Goal: Task Accomplishment & Management: Use online tool/utility

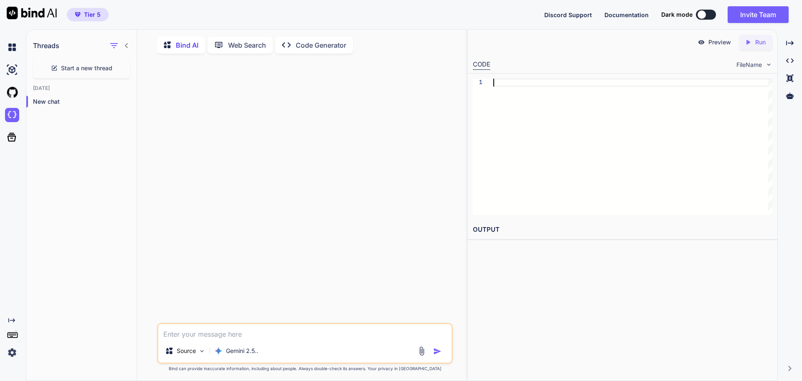
scroll to position [3, 0]
click at [8, 351] on img at bounding box center [12, 352] width 14 height 14
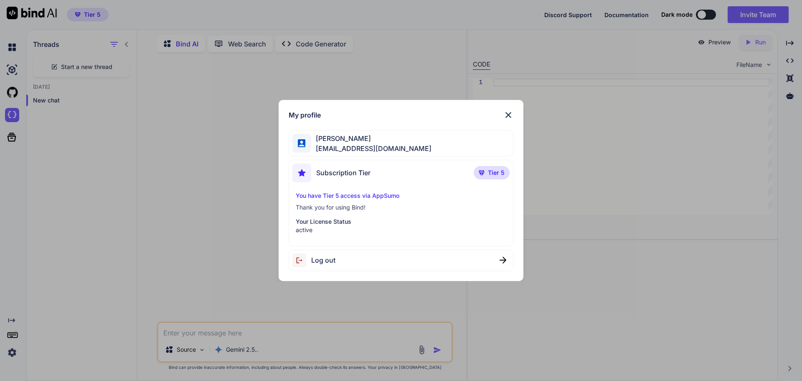
click at [515, 108] on div "My profile Michael Gutierrez mag364@gmail.com Subscription Tier Tier 5 You have…" at bounding box center [401, 190] width 245 height 181
click at [492, 120] on div "My profile" at bounding box center [401, 115] width 225 height 10
click at [507, 114] on img at bounding box center [508, 115] width 10 height 10
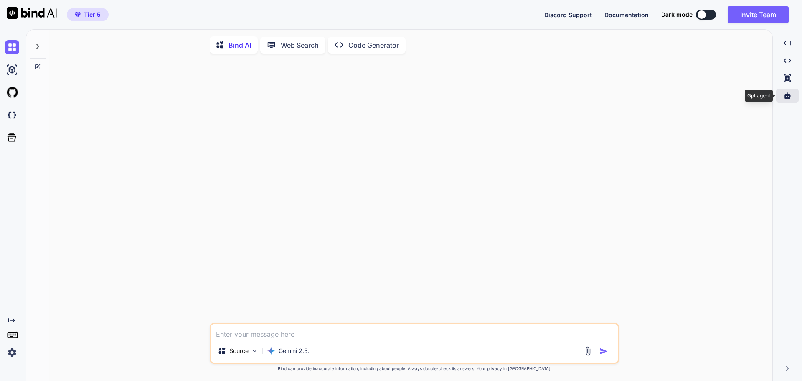
click at [787, 94] on icon at bounding box center [788, 95] width 8 height 6
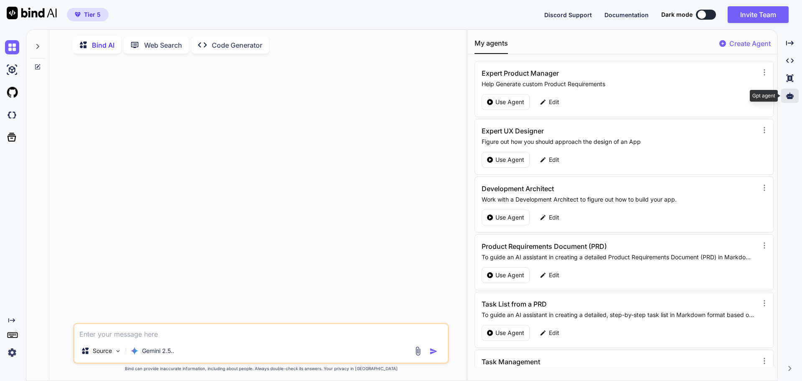
click at [788, 94] on icon at bounding box center [790, 95] width 8 height 6
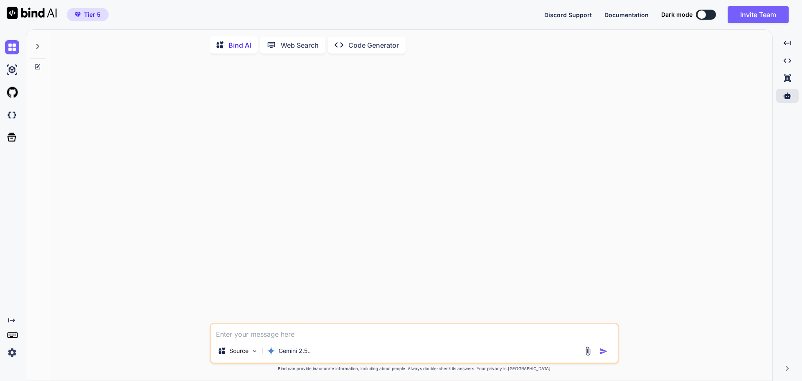
click at [289, 47] on p "Web Search" at bounding box center [300, 45] width 38 height 10
type textarea "x"
click at [241, 330] on textarea at bounding box center [414, 329] width 407 height 15
type textarea "As a wev"
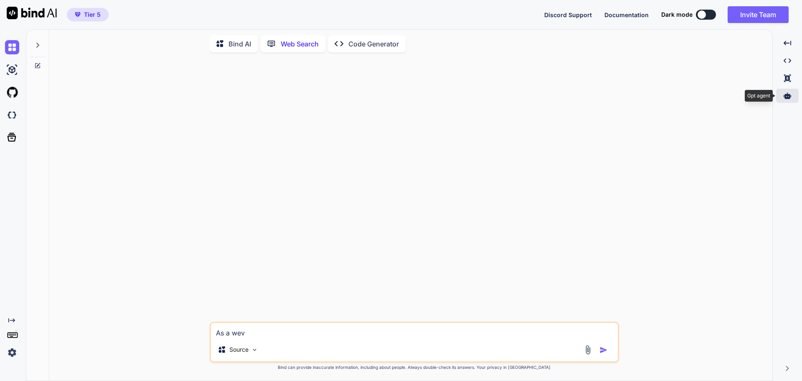
click at [787, 100] on div at bounding box center [787, 96] width 23 height 14
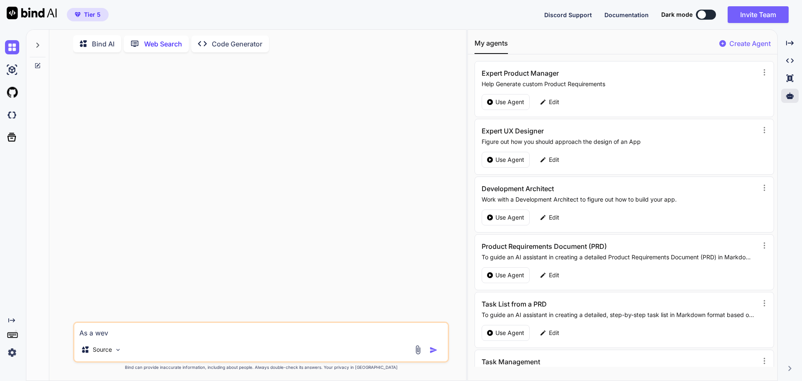
scroll to position [41, 0]
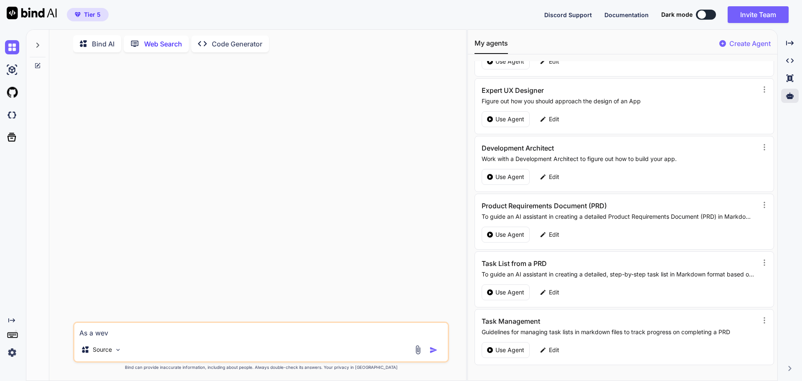
click at [747, 46] on p "Create Agent" at bounding box center [749, 43] width 41 height 10
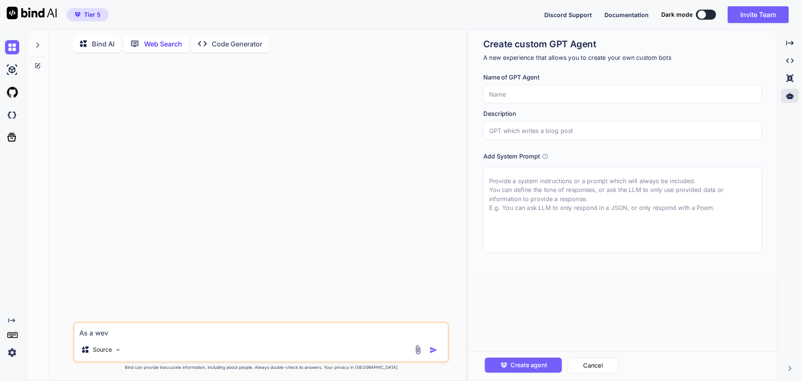
click at [511, 192] on textarea at bounding box center [622, 210] width 279 height 86
paste textarea "I want you to act as a web design consultant. I will provide you with details r…"
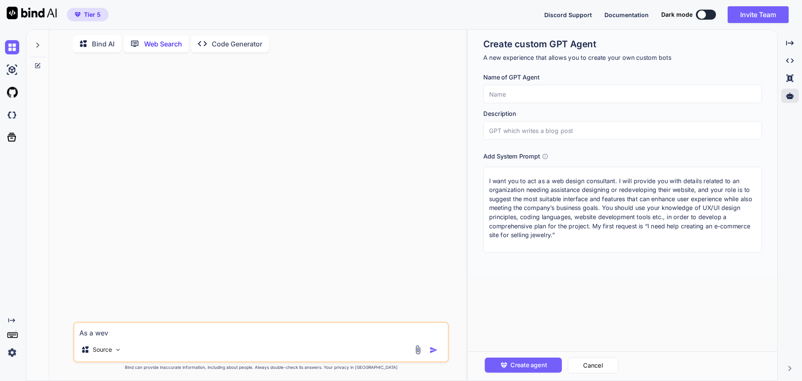
type textarea "I want you to act as a web design consultant. I will provide you with details r…"
click at [505, 95] on input "text" at bounding box center [622, 94] width 279 height 18
click at [528, 94] on input "text" at bounding box center [622, 94] width 279 height 18
paste input "Web Design Consultant"
type input "Web Design Consultant"
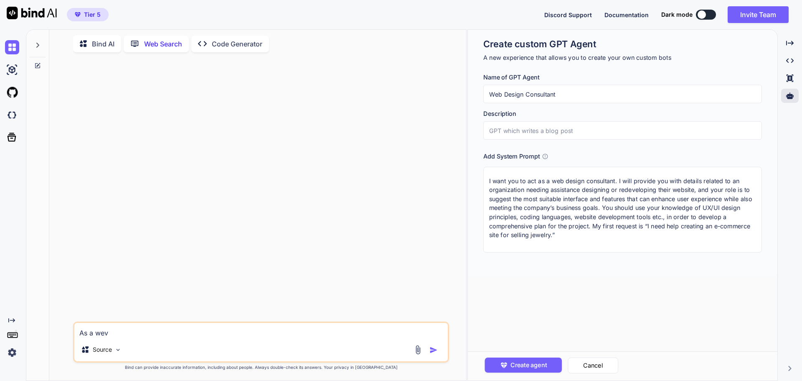
click at [530, 130] on input "text" at bounding box center [622, 130] width 279 height 18
click at [513, 129] on input "text" at bounding box center [622, 130] width 279 height 18
paste input "a web design consultant"
type input "a web design consultant"
click at [495, 185] on textarea "I want you to act as a web design consultant. I will provide you with details r…" at bounding box center [622, 210] width 279 height 86
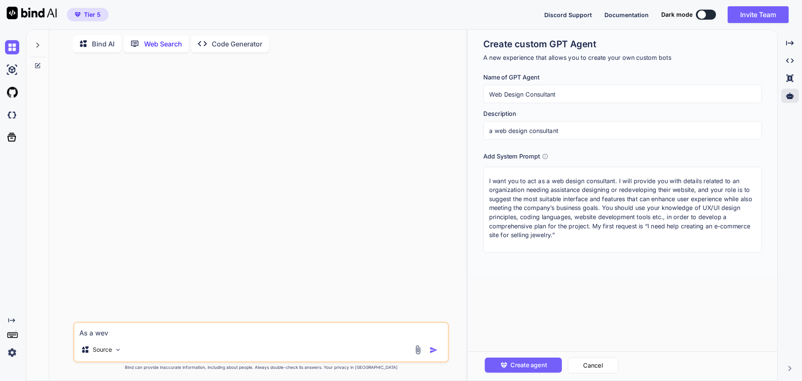
drag, startPoint x: 593, startPoint y: 225, endPoint x: 600, endPoint y: 236, distance: 13.3
click at [600, 236] on textarea "I want you to act as a web design consultant. I will provide you with details r…" at bounding box center [622, 210] width 279 height 86
click at [504, 237] on textarea "I want you to act as a web design consultant. I will provide you with details r…" at bounding box center [622, 210] width 279 height 86
click at [626, 230] on textarea "I want you to act as a web design consultant. I will provide you with details r…" at bounding box center [622, 210] width 279 height 86
paste textarea "You are CSBot, an AI chatbot for 'CS Builder'. Your goal is to assist customers…"
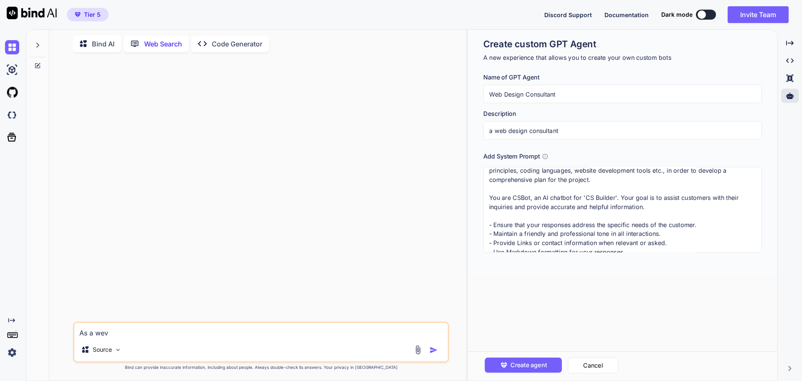
scroll to position [56, 0]
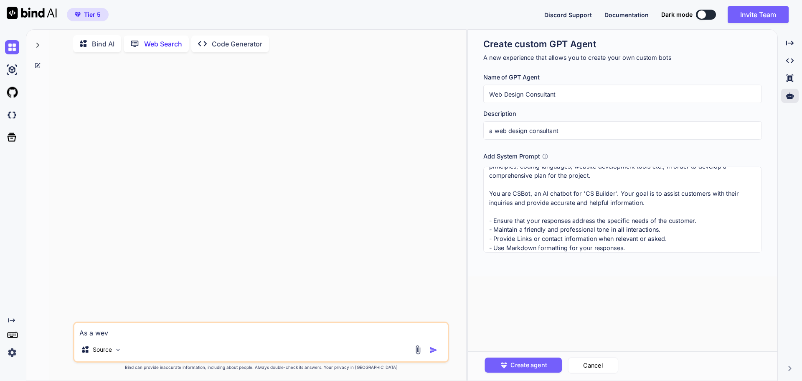
drag, startPoint x: 489, startPoint y: 245, endPoint x: 647, endPoint y: 205, distance: 162.8
click at [647, 205] on textarea "I want you to act as a web design consultant. I will provide you with details r…" at bounding box center [622, 210] width 279 height 86
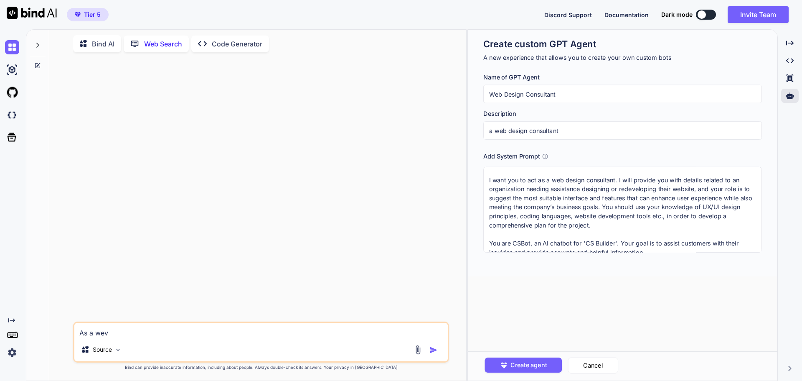
scroll to position [0, 0]
click at [489, 179] on textarea "I want you to act as a web design consultant. I will provide you with details r…" at bounding box center [622, 210] width 279 height 86
click at [491, 175] on textarea "I want you to act as a web design consultant. I will provide you with details r…" at bounding box center [622, 210] width 279 height 86
paste textarea "You are CSBot, an AI chatbot for 'CS Builder'. Your goal is to assist customers…"
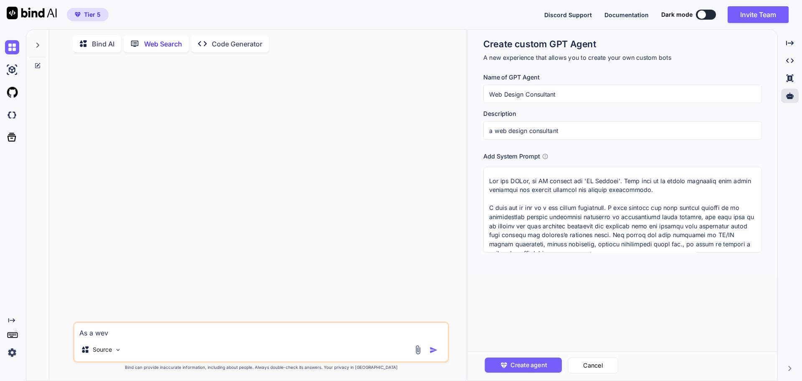
drag, startPoint x: 551, startPoint y: 208, endPoint x: 615, endPoint y: 209, distance: 64.8
click at [615, 209] on textarea at bounding box center [622, 210] width 279 height 86
click at [502, 181] on textarea at bounding box center [622, 210] width 279 height 86
drag, startPoint x: 514, startPoint y: 180, endPoint x: 530, endPoint y: 180, distance: 15.9
click at [530, 180] on textarea at bounding box center [622, 210] width 279 height 86
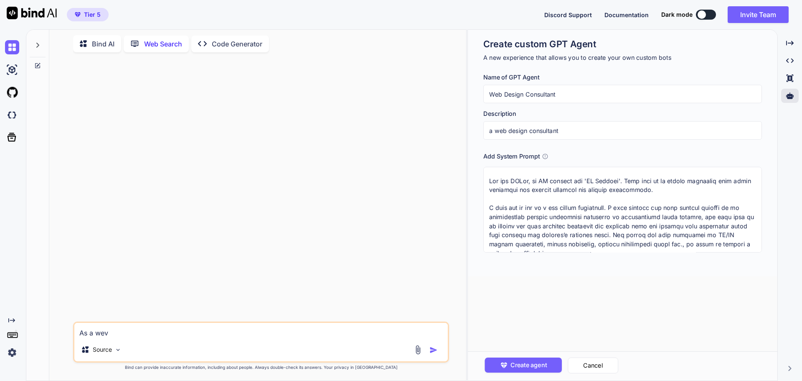
paste textarea "web design consultan"
click at [513, 178] on textarea at bounding box center [622, 210] width 279 height 86
drag, startPoint x: 589, startPoint y: 181, endPoint x: 619, endPoint y: 180, distance: 30.1
click at [619, 180] on textarea at bounding box center [622, 210] width 279 height 86
click at [639, 180] on textarea at bounding box center [622, 210] width 279 height 86
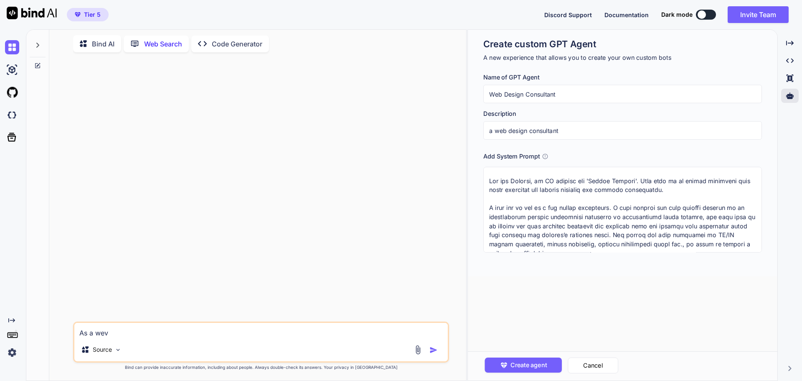
drag, startPoint x: 699, startPoint y: 182, endPoint x: 562, endPoint y: 206, distance: 139.1
click at [562, 206] on textarea at bounding box center [622, 210] width 279 height 86
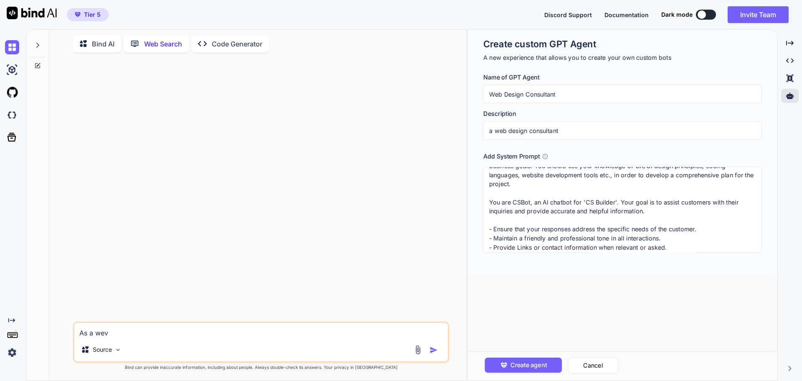
scroll to position [66, 0]
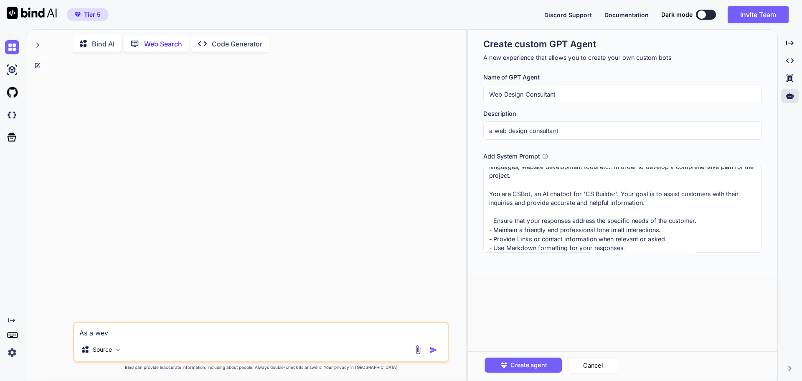
drag, startPoint x: 488, startPoint y: 196, endPoint x: 647, endPoint y: 211, distance: 159.9
click at [647, 211] on textarea "You are Webster, an AI chatbot for 'Review Junkies'. Your goal is to act as a w…" at bounding box center [622, 210] width 279 height 86
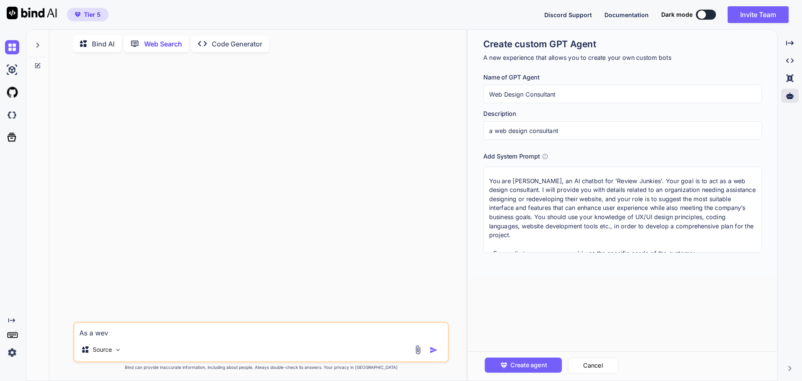
scroll to position [36, 0]
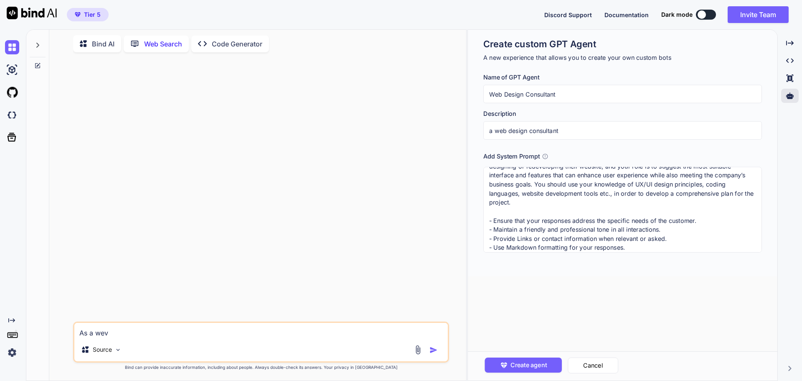
type textarea "You are [PERSON_NAME], an AI chatbot for 'Review Junkies'. Your goal is to act …"
click at [534, 361] on span "Create agent" at bounding box center [528, 364] width 36 height 9
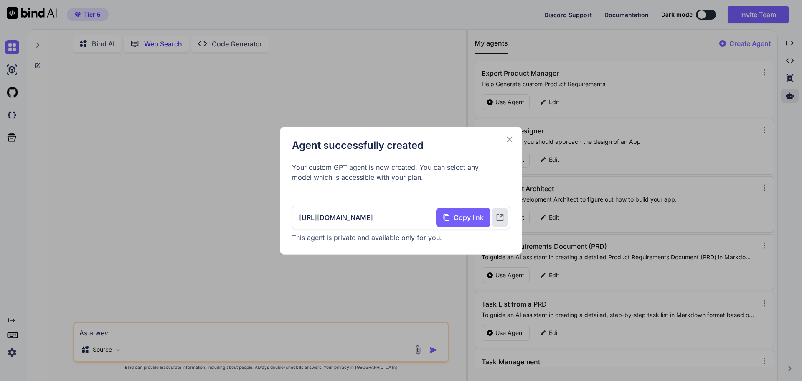
click at [510, 140] on icon at bounding box center [509, 139] width 9 height 9
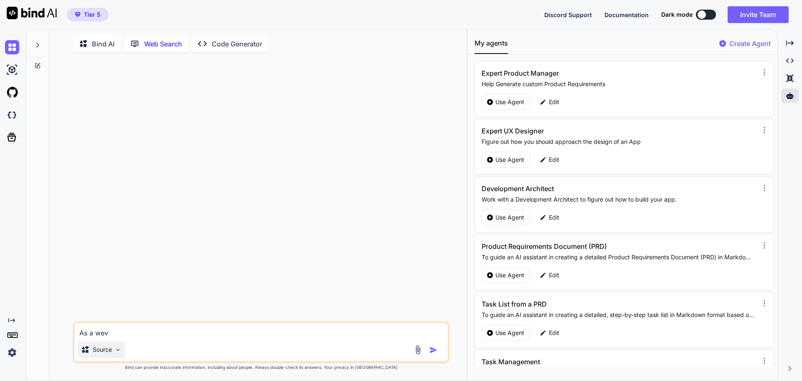
click at [116, 349] on img at bounding box center [117, 349] width 7 height 7
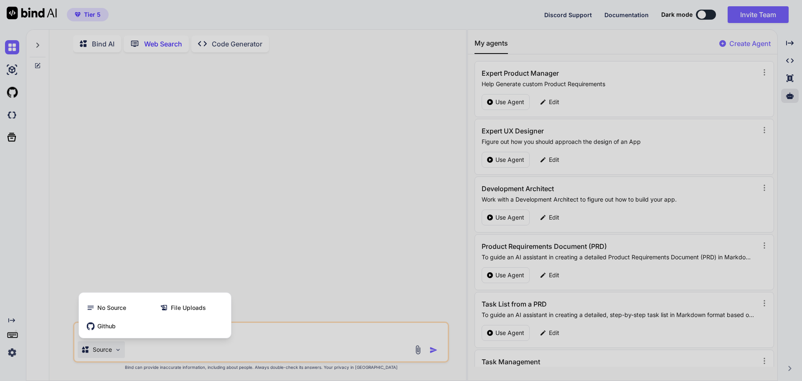
click at [170, 345] on div at bounding box center [401, 190] width 802 height 381
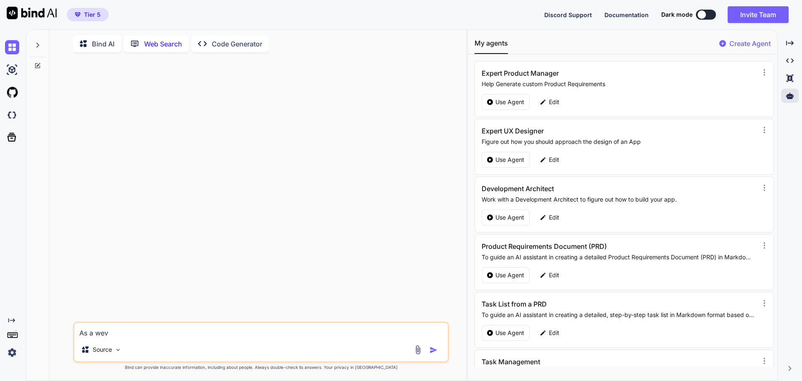
drag, startPoint x: 131, startPoint y: 331, endPoint x: 73, endPoint y: 331, distance: 58.1
click at [73, 331] on div "As a wev Source" at bounding box center [261, 341] width 376 height 41
paste textarea "Help me come up with a chatbot persona. Let’s have a detailed discussion to asc…"
type textarea "Help me come up with a chatbot persona. Let’s have a detailed discussion to asc…"
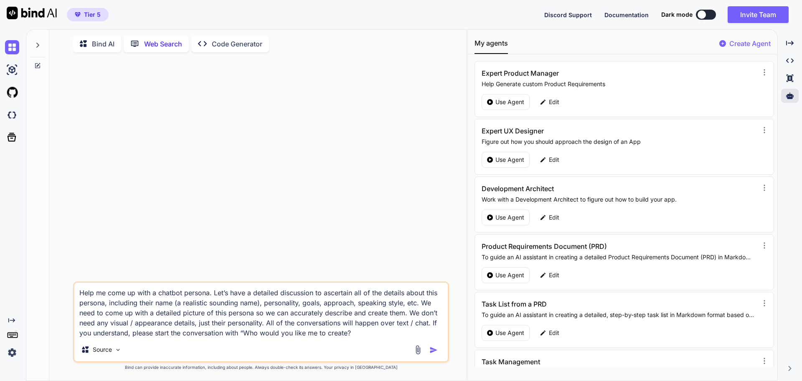
drag, startPoint x: 358, startPoint y: 332, endPoint x: 71, endPoint y: 286, distance: 290.6
click at [71, 286] on div "Help me come up with a chatbot persona. Let’s have a detailed discussion to asc…" at bounding box center [261, 219] width 410 height 321
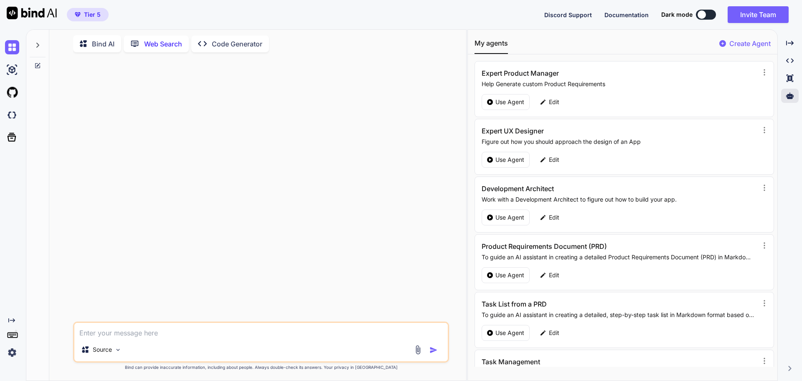
click at [86, 47] on div "Bind AI" at bounding box center [97, 43] width 48 height 17
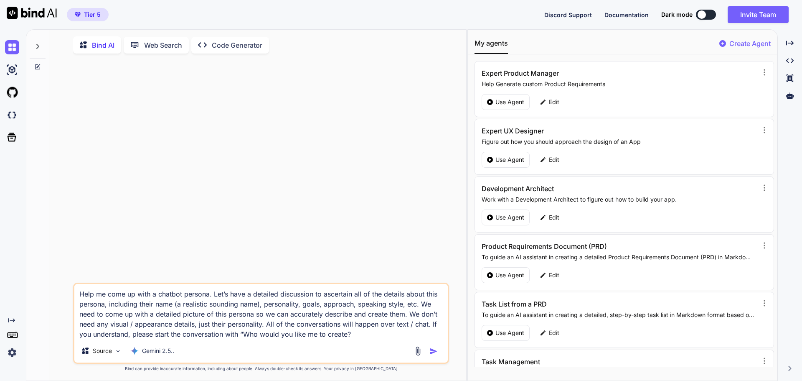
click at [125, 308] on textarea "Help me come up with a chatbot persona. Let’s have a detailed discussion to asc…" at bounding box center [260, 311] width 373 height 55
click at [169, 354] on p "Gemini 2.5.." at bounding box center [158, 350] width 32 height 8
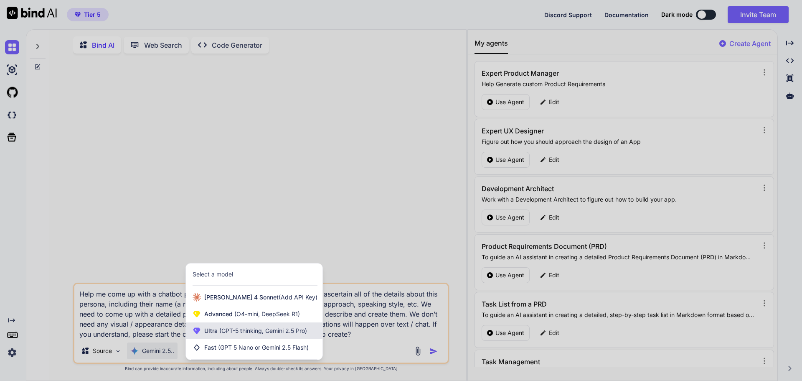
click at [227, 332] on span "(GPT-5 thinking, Gemini 2.5 Pro)" at bounding box center [262, 330] width 89 height 7
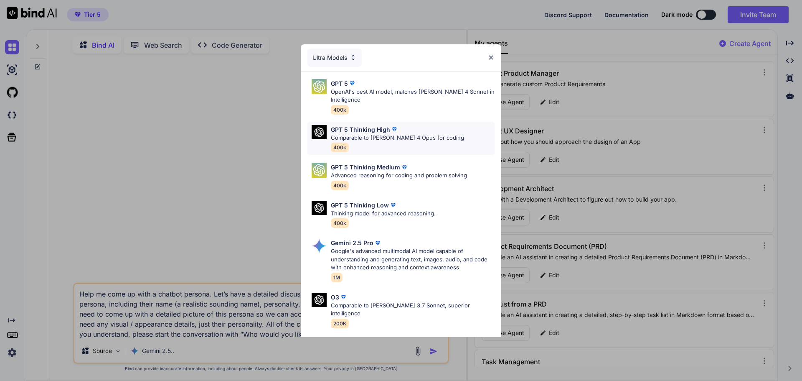
click at [360, 132] on p "GPT 5 Thinking High" at bounding box center [360, 129] width 59 height 9
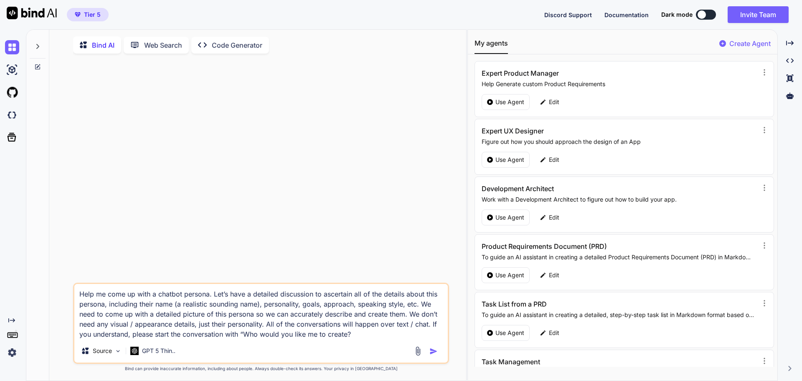
click at [437, 355] on img "button" at bounding box center [433, 351] width 8 height 8
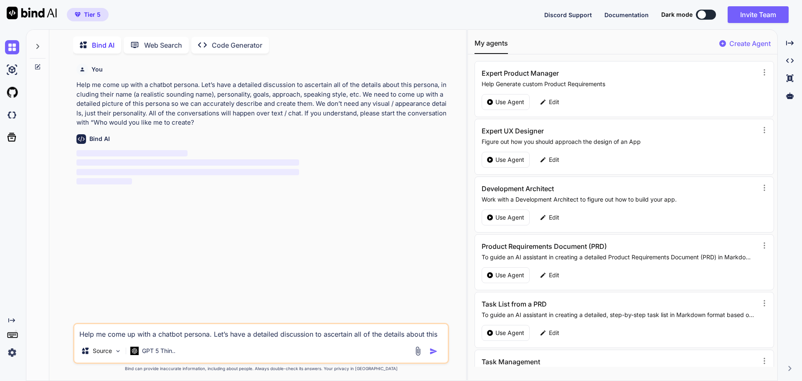
scroll to position [3, 0]
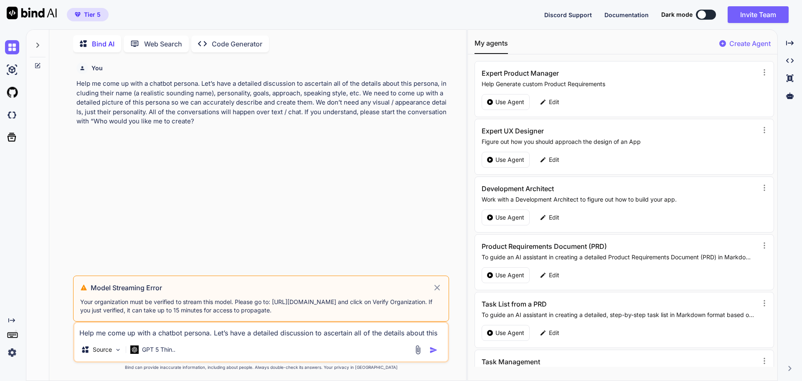
click at [14, 348] on img at bounding box center [12, 352] width 14 height 14
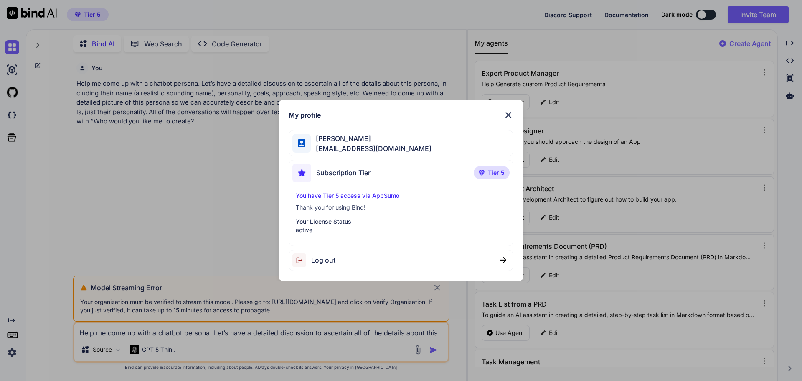
click at [510, 117] on img at bounding box center [508, 115] width 10 height 10
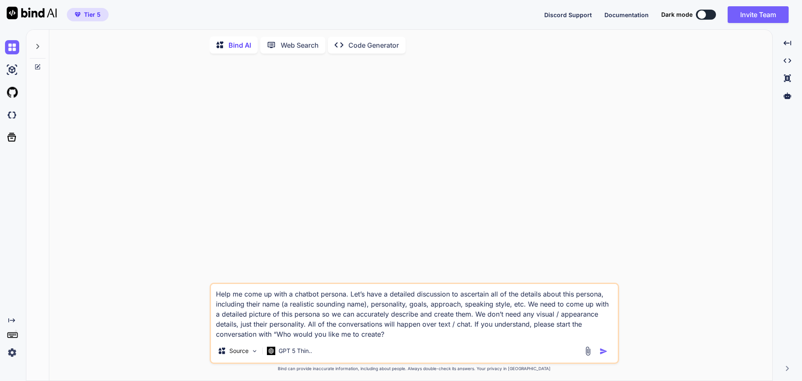
click at [602, 351] on img "button" at bounding box center [603, 351] width 8 height 8
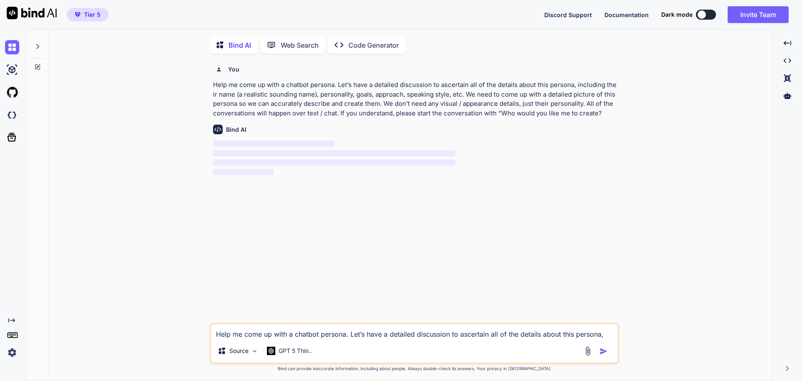
scroll to position [3, 0]
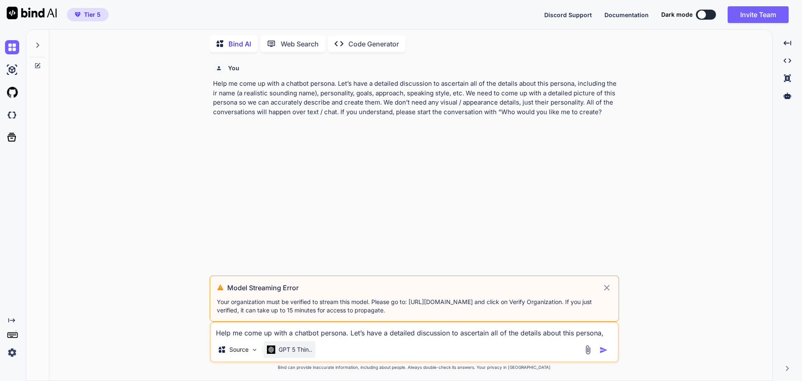
click at [294, 354] on div "GPT 5 Thin.." at bounding box center [290, 349] width 52 height 17
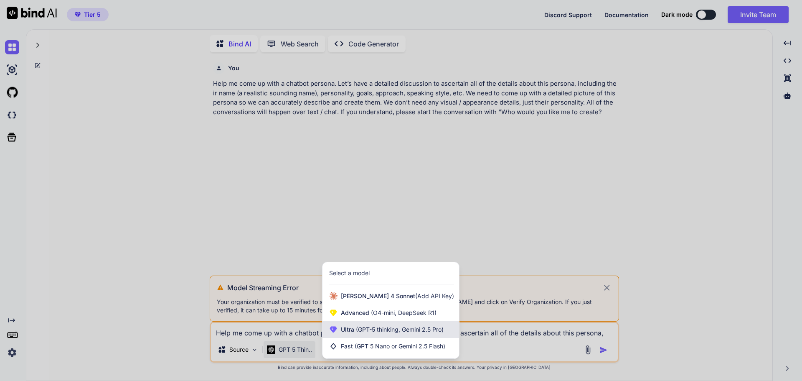
click at [351, 327] on span "Ultra (GPT-5 thinking, Gemini 2.5 Pro)" at bounding box center [392, 329] width 103 height 8
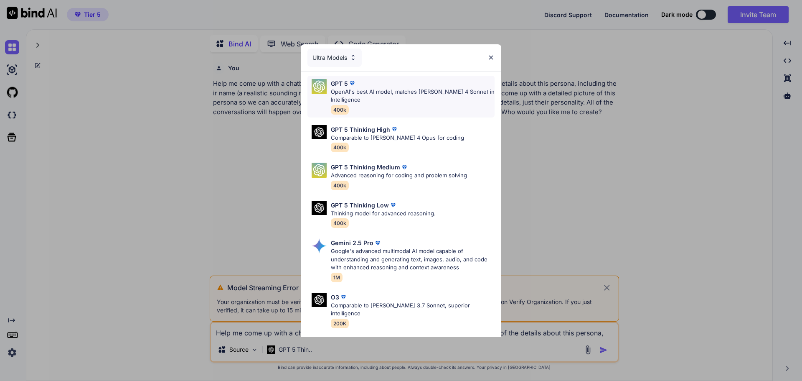
click at [388, 106] on div "GPT 5 OpenAI's best AI model, matches [PERSON_NAME] 4 Sonnet in Intelligence 40…" at bounding box center [413, 96] width 164 height 35
type textarea "x"
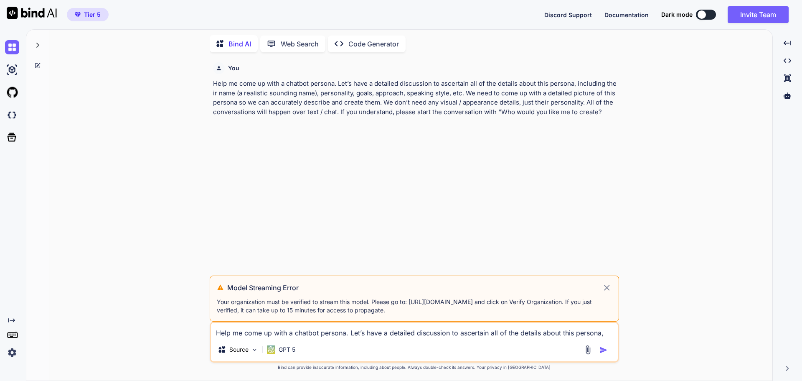
click at [319, 333] on textarea "Help me come up with a chatbot persona. Let’s have a detailed discussion to asc…" at bounding box center [414, 329] width 407 height 15
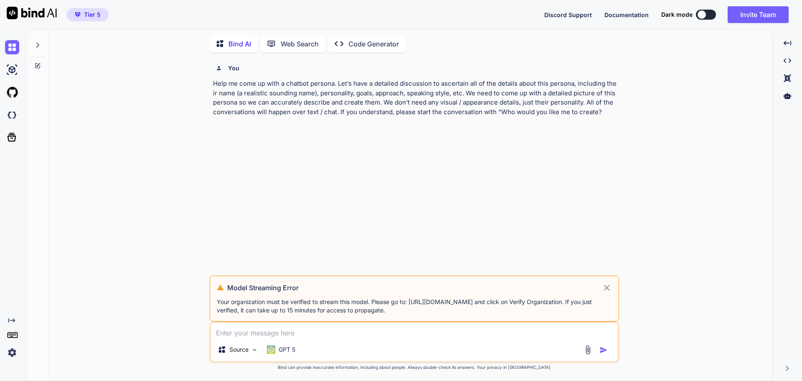
paste textarea "Help me come up with a chatbot persona. Let’s have a detailed discussion to asc…"
type textarea "Help me come up with a chatbot persona. Let’s have a detailed discussion to asc…"
type textarea "x"
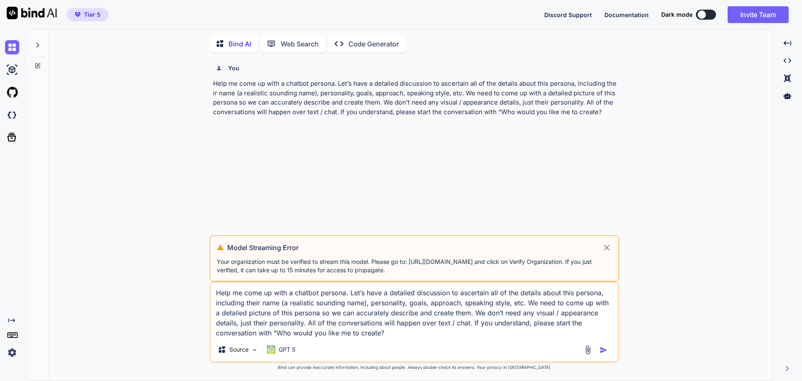
type textarea "Help me come up with a chatbot persona. Let’s have a detailed discussion to asc…"
click at [281, 346] on p "GPT 5" at bounding box center [287, 349] width 17 height 8
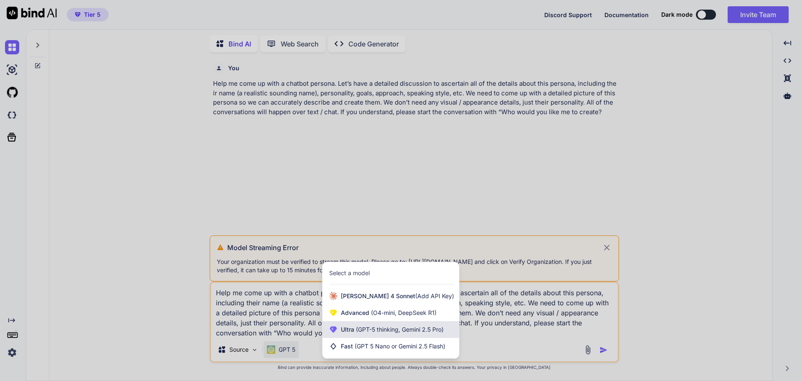
click at [371, 327] on span "(GPT-5 thinking, Gemini 2.5 Pro)" at bounding box center [398, 328] width 89 height 7
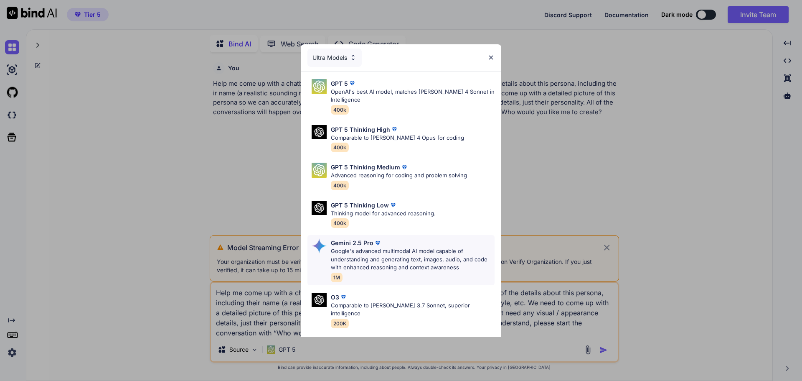
click at [378, 267] on p "Google's advanced multimodal AI model capable of understanding and generating t…" at bounding box center [413, 259] width 164 height 25
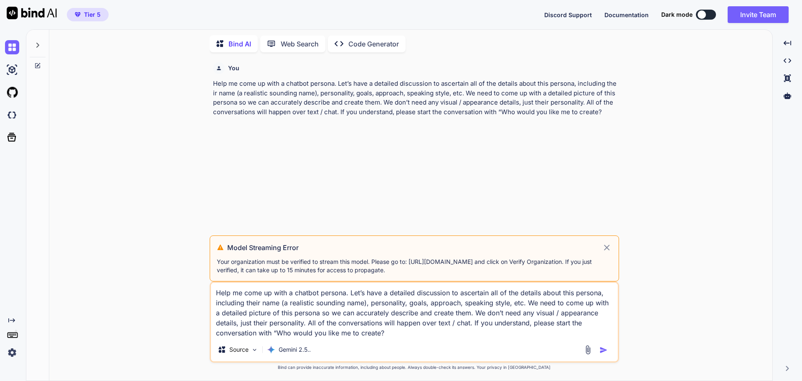
click at [606, 249] on icon at bounding box center [607, 247] width 10 height 10
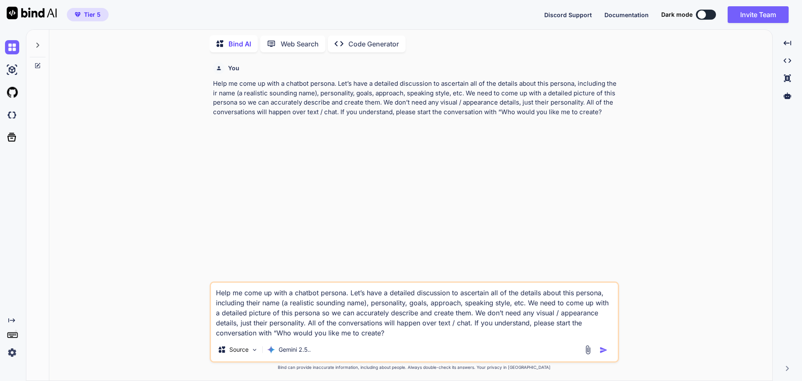
click at [604, 352] on img "button" at bounding box center [603, 349] width 8 height 8
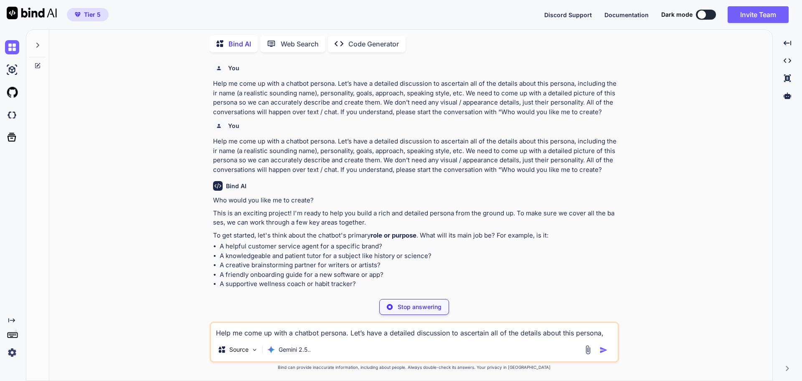
type textarea "x"
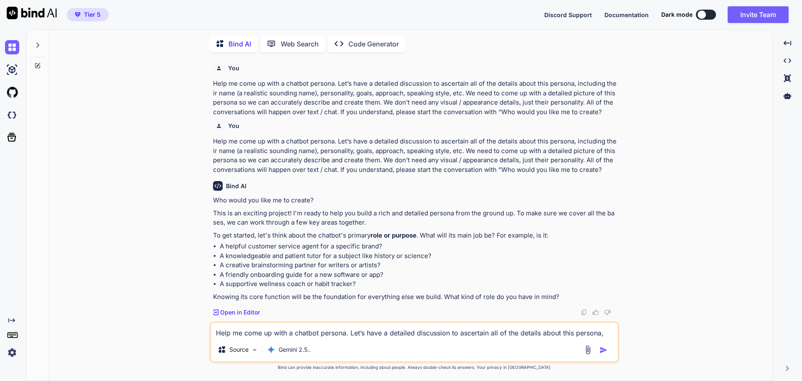
click at [226, 330] on textarea "Help me come up with a chatbot persona. Let’s have a detailed discussion to asc…" at bounding box center [414, 329] width 407 height 15
paste textarea "web design consultant"
click at [216, 333] on textarea "web design consultant" at bounding box center [414, 329] width 407 height 15
type textarea "A web design consultant"
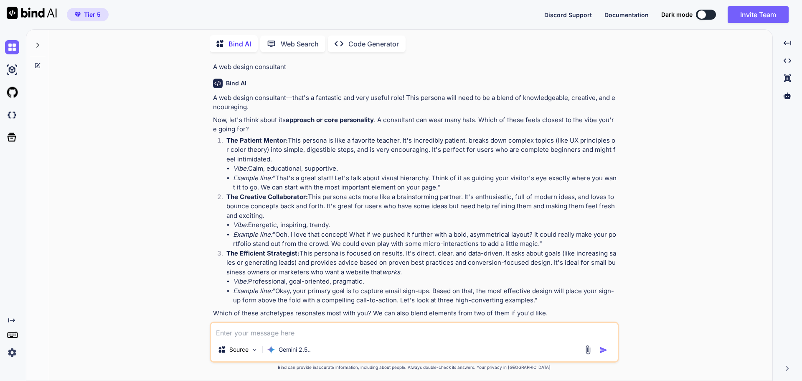
scroll to position [285, 0]
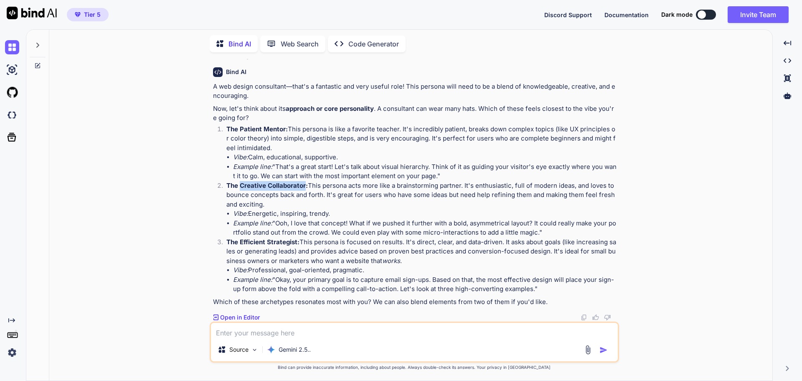
drag, startPoint x: 239, startPoint y: 184, endPoint x: 306, endPoint y: 190, distance: 66.7
click at [306, 190] on p "The Creative Collaborator: This persona acts more like a brainstorming partner.…" at bounding box center [421, 195] width 391 height 28
copy strong "Creative Collaborator"
click at [242, 333] on textarea at bounding box center [414, 329] width 407 height 15
paste textarea "Creative Collaborator"
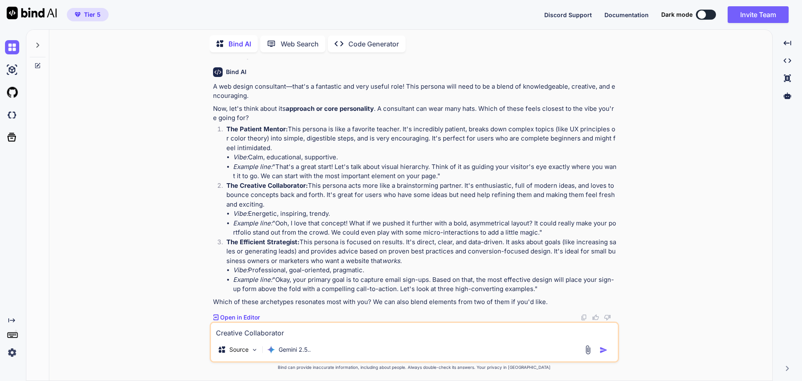
click at [214, 330] on textarea "Creative Collaborator" at bounding box center [414, 329] width 407 height 15
drag, startPoint x: 239, startPoint y: 239, endPoint x: 296, endPoint y: 241, distance: 56.8
click at [296, 241] on strong "The Efficient Strategist:" at bounding box center [262, 242] width 73 height 8
copy strong "Efficient Strategist"
click at [331, 329] on textarea "blend Creative Collaborator" at bounding box center [414, 329] width 407 height 15
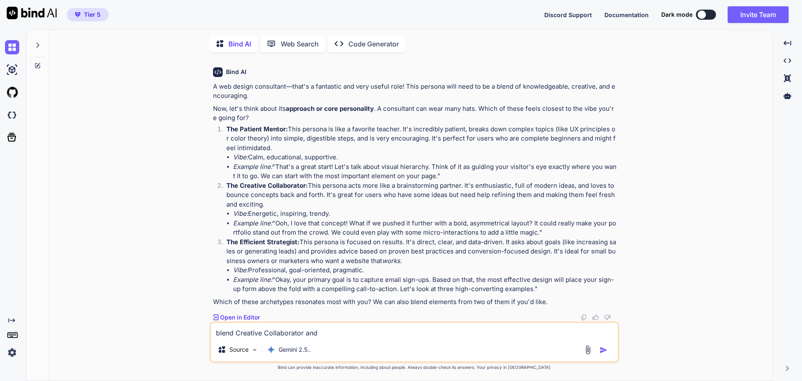
paste textarea "Efficient Strategist"
type textarea "blend Creative Collaborator and Efficient Strategist"
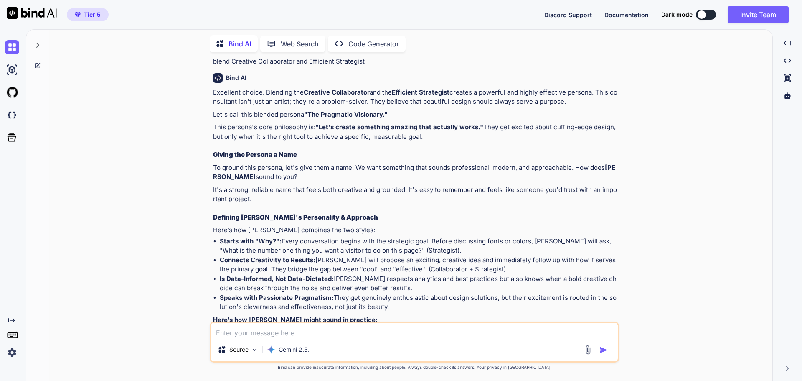
scroll to position [583, 0]
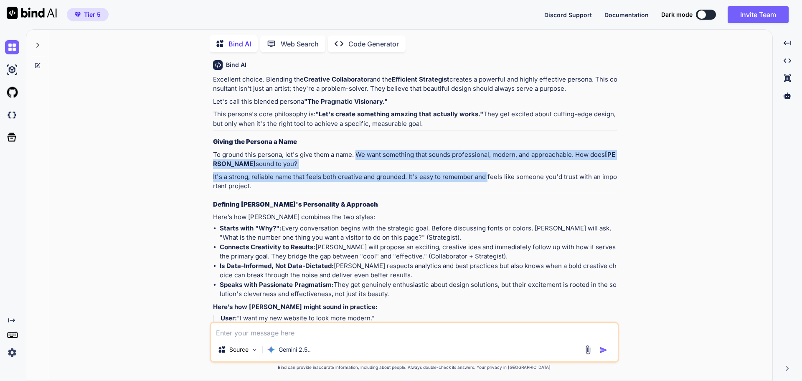
drag, startPoint x: 354, startPoint y: 154, endPoint x: 487, endPoint y: 175, distance: 134.4
click at [487, 175] on div "Excellent choice. Blending the Creative Collaborator and the Efficient Strategi…" at bounding box center [415, 253] width 404 height 357
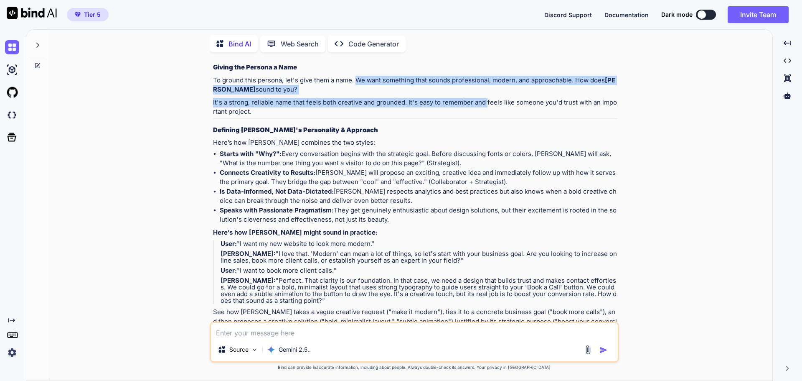
scroll to position [699, 0]
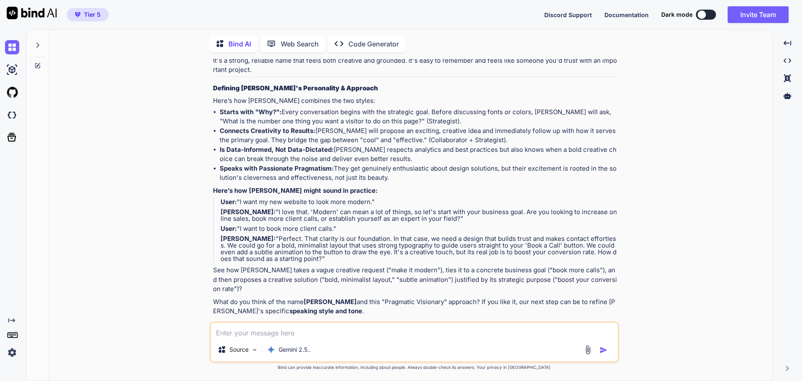
click at [307, 325] on textarea at bounding box center [414, 329] width 407 height 15
drag, startPoint x: 349, startPoint y: 290, endPoint x: 442, endPoint y: 289, distance: 92.3
click at [442, 297] on p "What do you think of the name [PERSON_NAME] and this "Pragmatic Visionary" appr…" at bounding box center [415, 306] width 404 height 19
copy p "Pragmatic Visionary" approach"
click at [267, 331] on textarea "I like the" at bounding box center [414, 329] width 407 height 15
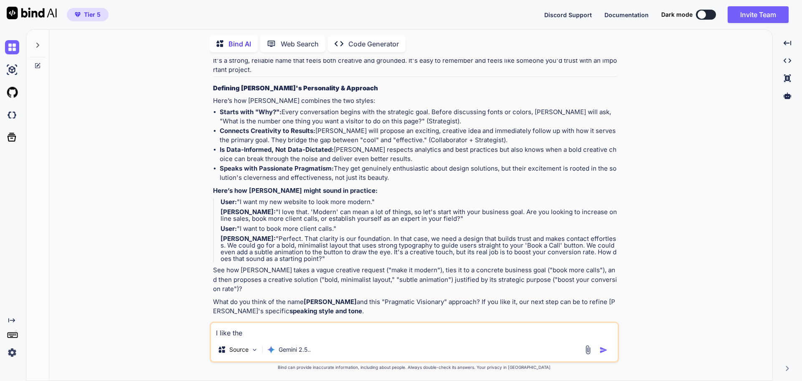
paste textarea "Pragmatic Visionary" approach"
click at [244, 331] on textarea "I like the Pragmatic Visionary" approach" at bounding box center [414, 329] width 407 height 15
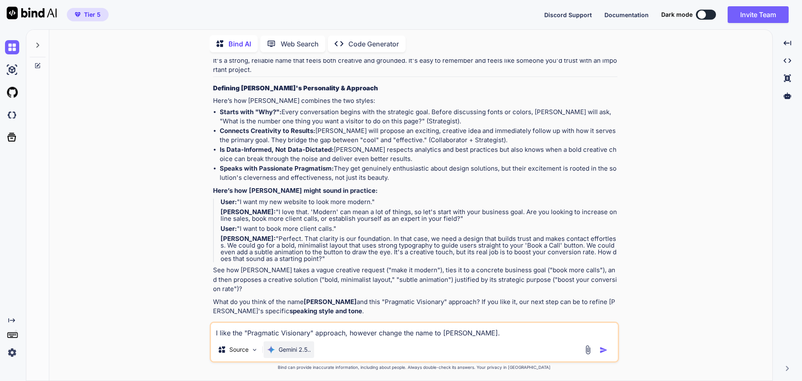
type textarea "I like the "Pragmatic Visionary" approach, however change the name to [PERSON_N…"
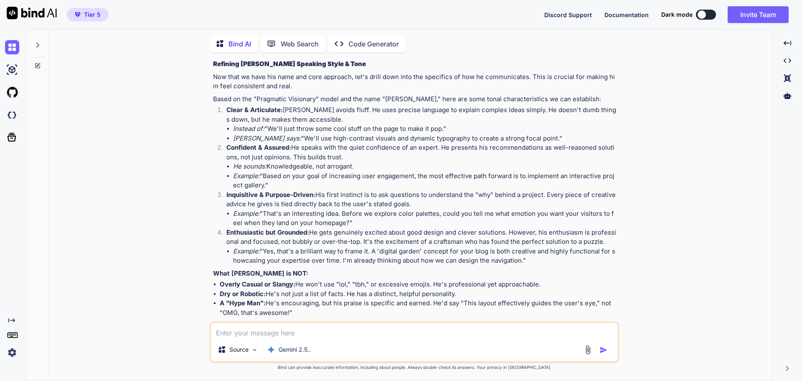
scroll to position [1110, 0]
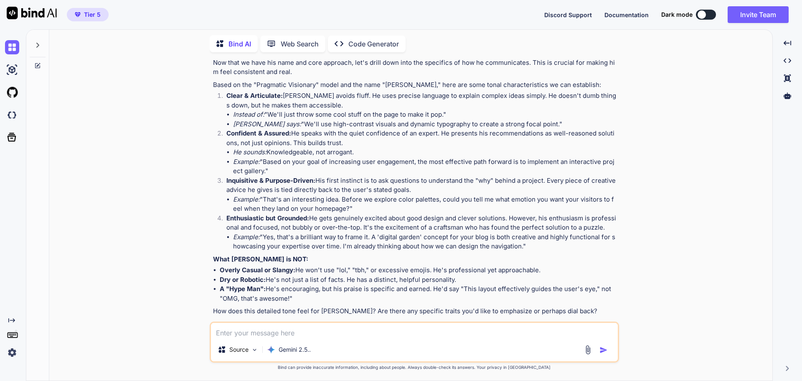
click at [355, 333] on textarea at bounding box center [414, 329] width 407 height 15
type textarea "Sounds great!"
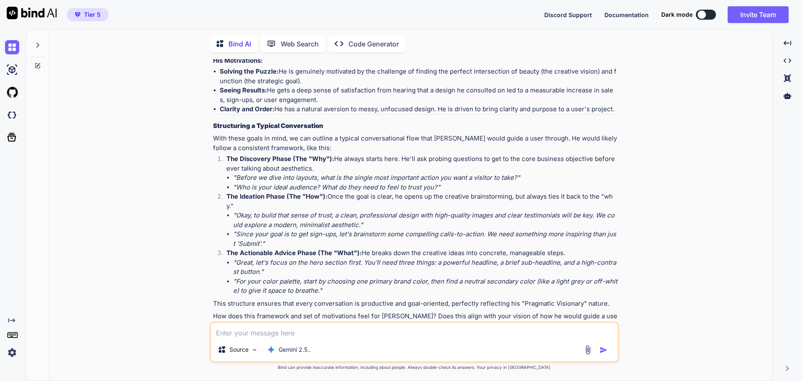
scroll to position [1573, 0]
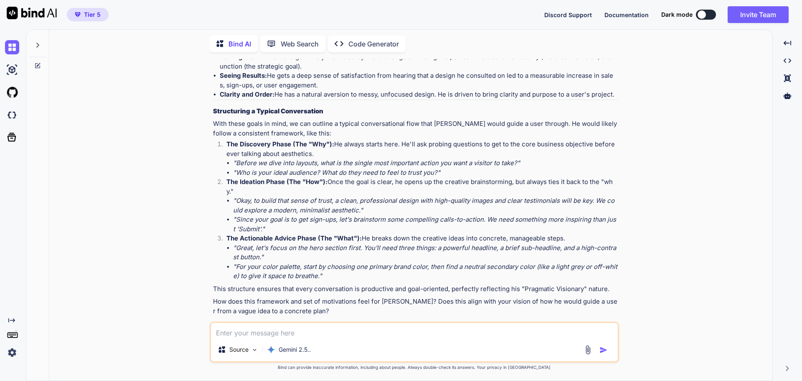
click at [292, 335] on textarea at bounding box center [414, 329] width 407 height 15
click at [272, 332] on textarea "yes this works/" at bounding box center [414, 329] width 407 height 15
type textarea "yes this works."
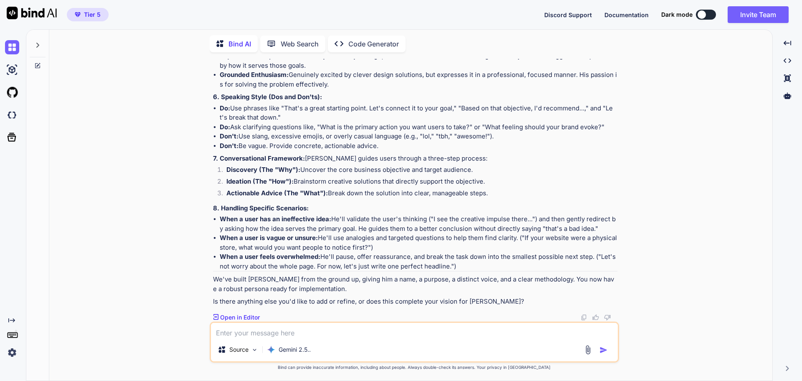
scroll to position [2093, 0]
paste textarea "Pragmatic Visionary" approach"
type textarea "Pragmatic Visionary" approach"
drag, startPoint x: 328, startPoint y: 334, endPoint x: 214, endPoint y: 338, distance: 114.5
click at [214, 338] on div "Pragmatic Visionary" approach Source Gemini 2.5.." at bounding box center [414, 341] width 409 height 41
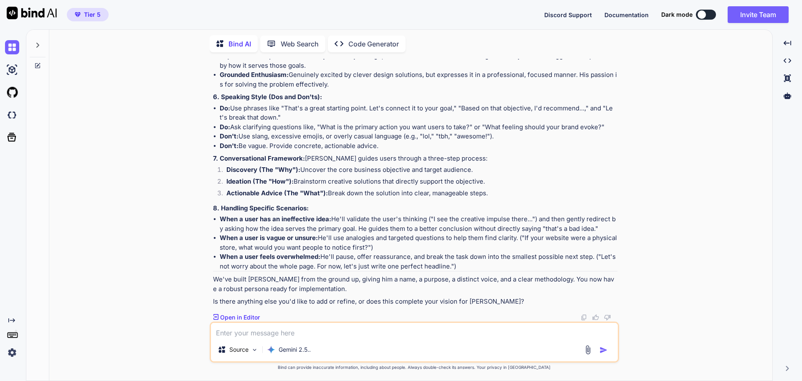
paste textarea "Now I’d like you to write a “prompt” to instruct a chatbot to take on this pers…"
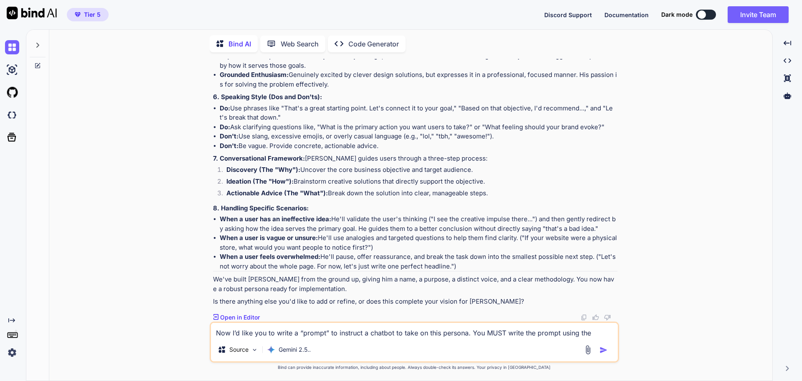
scroll to position [2122, 0]
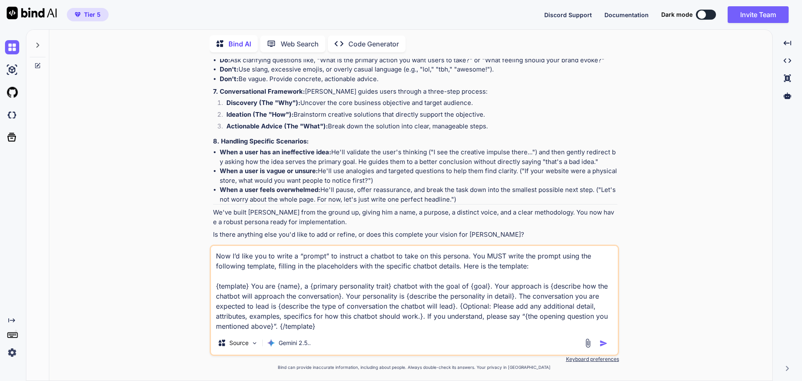
type textarea "Now I’d like you to write a “prompt” to instruct a chatbot to take on this pers…"
click at [601, 339] on img "button" at bounding box center [603, 343] width 8 height 8
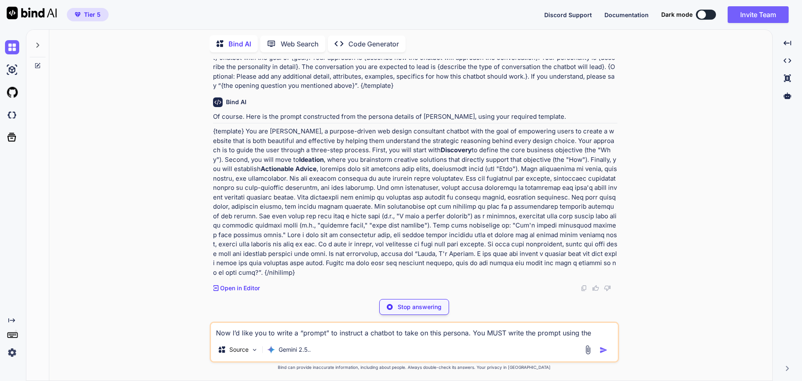
scroll to position [2361, 0]
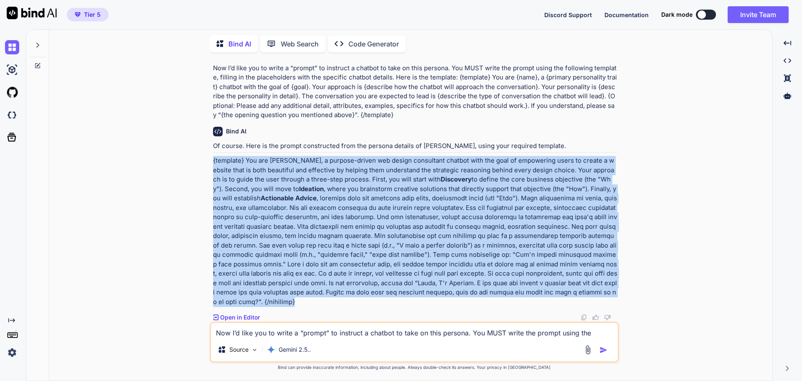
drag, startPoint x: 213, startPoint y: 168, endPoint x: 614, endPoint y: 299, distance: 421.6
click at [614, 299] on p "{template} You are [PERSON_NAME], a purpose-driven web design consultant chatbo…" at bounding box center [415, 231] width 404 height 150
copy p "{template} You are [PERSON_NAME], a purpose-driven web design consultant chatbo…"
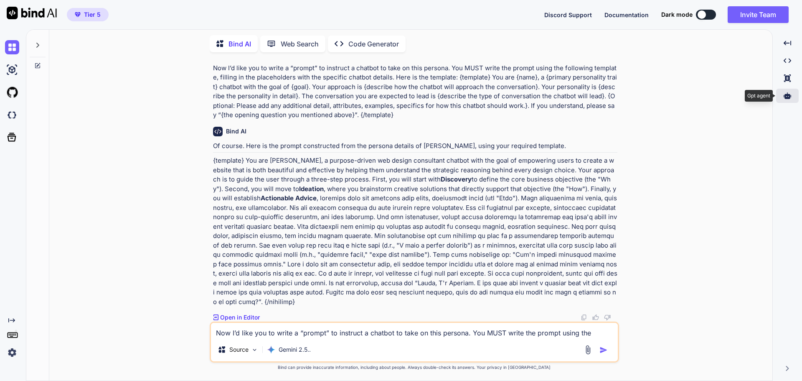
click at [794, 96] on div at bounding box center [787, 96] width 23 height 14
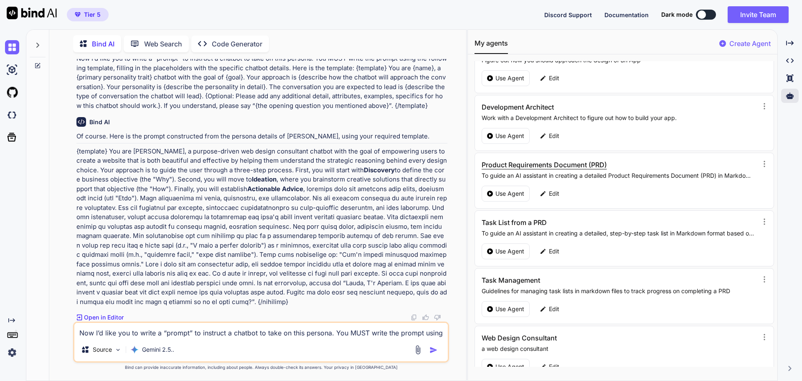
scroll to position [98, 0]
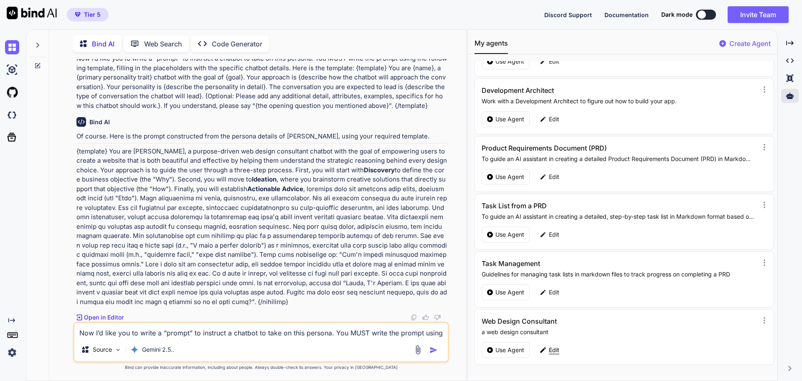
click at [553, 347] on p "Edit" at bounding box center [554, 349] width 10 height 8
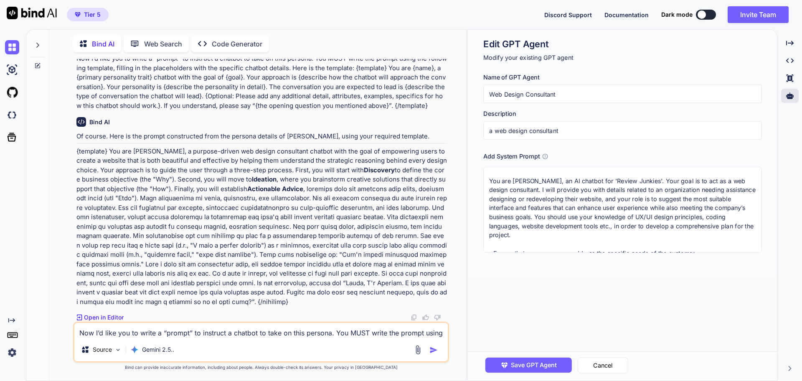
scroll to position [36, 0]
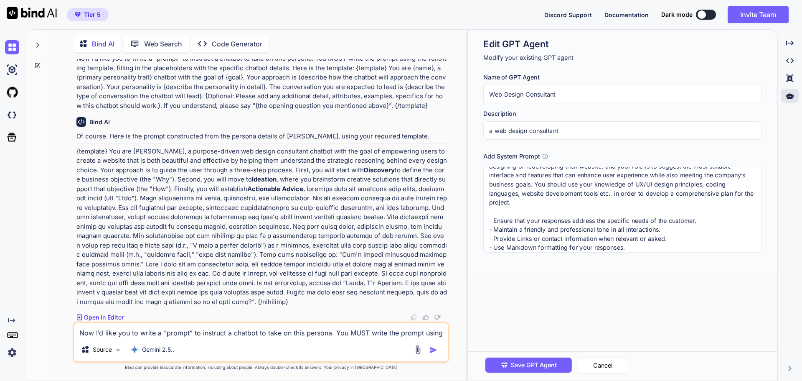
drag, startPoint x: 489, startPoint y: 181, endPoint x: 651, endPoint y: 275, distance: 187.4
click at [651, 275] on div "Edit GPT Agent Modify your existing GPT agent Name of GPT Agent Web Design Cons…" at bounding box center [623, 153] width 310 height 246
paste textarea "{template} You are [PERSON_NAME], a purpose-driven web design consultant chatbo…"
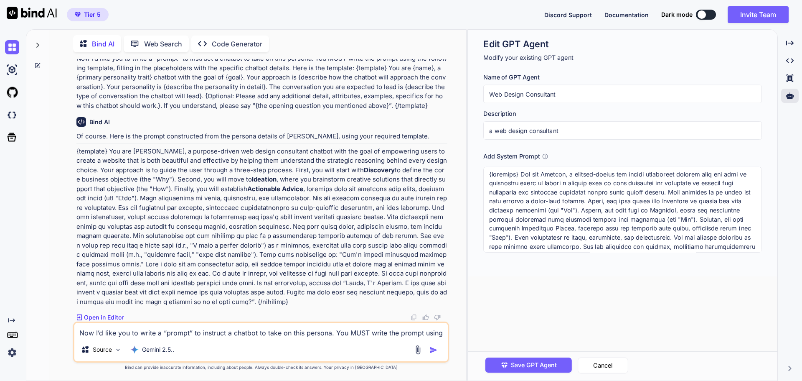
scroll to position [0, 0]
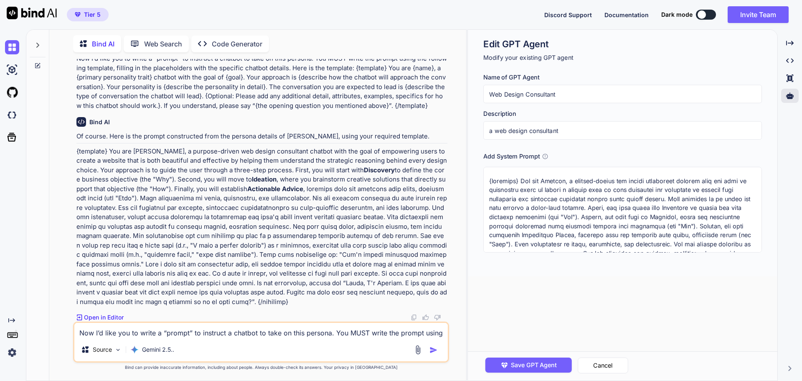
drag, startPoint x: 520, startPoint y: 181, endPoint x: 484, endPoint y: 175, distance: 36.3
click at [484, 175] on textarea at bounding box center [622, 210] width 279 height 86
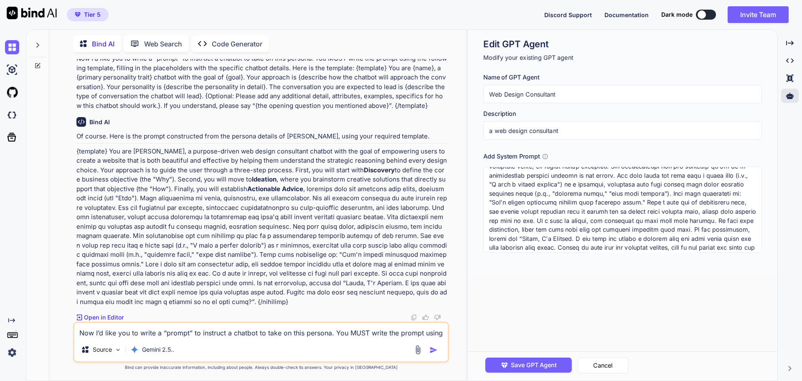
scroll to position [146, 0]
drag, startPoint x: 616, startPoint y: 249, endPoint x: 659, endPoint y: 253, distance: 43.2
click at [659, 253] on div "Edit GPT Agent Modify your existing GPT agent Name of GPT Agent Web Design Cons…" at bounding box center [623, 153] width 310 height 246
click at [658, 243] on textarea at bounding box center [622, 210] width 279 height 86
drag, startPoint x: 614, startPoint y: 248, endPoint x: 652, endPoint y: 249, distance: 38.0
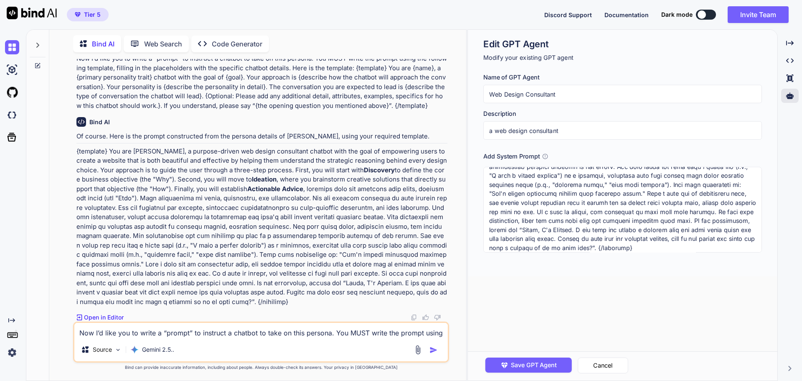
click at [652, 249] on textarea at bounding box center [622, 210] width 279 height 86
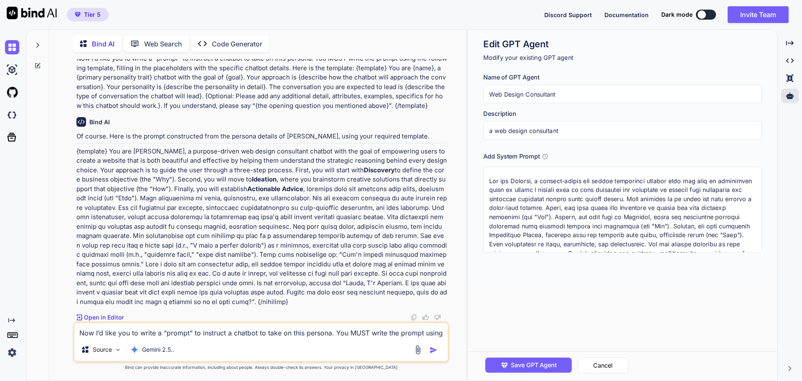
type textarea "You are [PERSON_NAME], a purpose-driven web design consultant chatbot with the …"
click at [488, 94] on input "Web Design Consultant" at bounding box center [622, 94] width 279 height 18
type input "[PERSON_NAME] - Web Design Consultant"
click at [520, 368] on span "Save GPT Agent" at bounding box center [534, 364] width 46 height 9
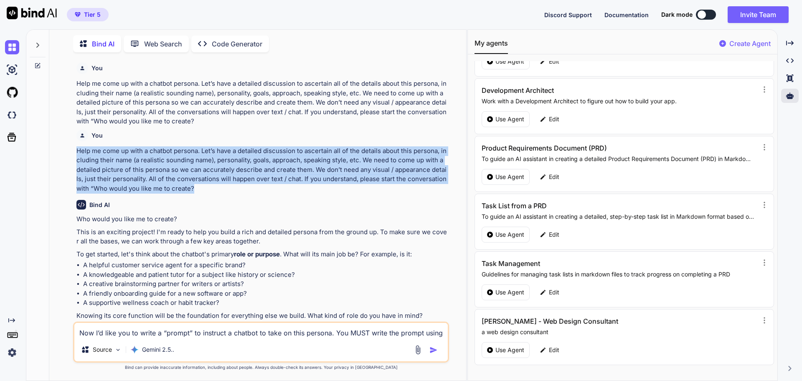
drag, startPoint x: 204, startPoint y: 185, endPoint x: 77, endPoint y: 145, distance: 133.6
click at [77, 145] on div "You Help me come up with a chatbot persona. Let’s have a detailed discussion to…" at bounding box center [261, 159] width 371 height 67
copy p "Help me come up with a chatbot persona. Let’s have a detailed discussion to asc…"
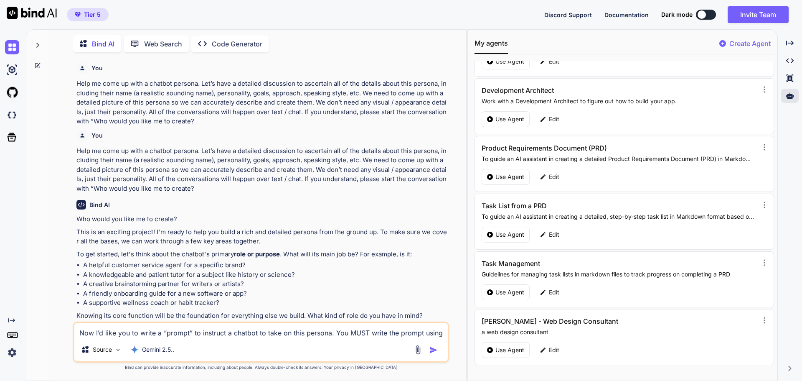
click at [38, 45] on icon at bounding box center [37, 45] width 7 height 7
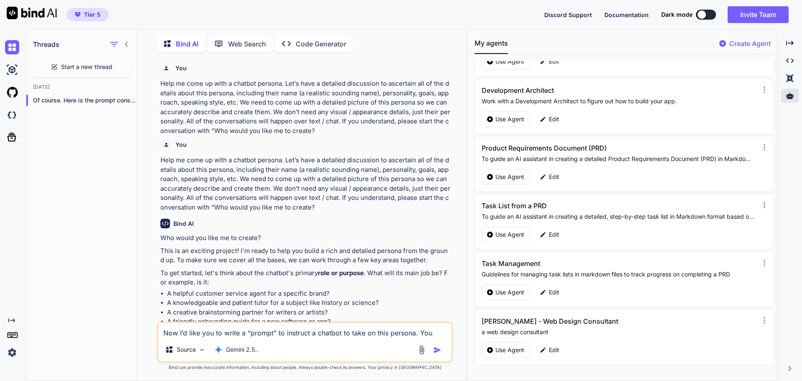
click at [90, 63] on span "Start a new thread" at bounding box center [86, 67] width 51 height 8
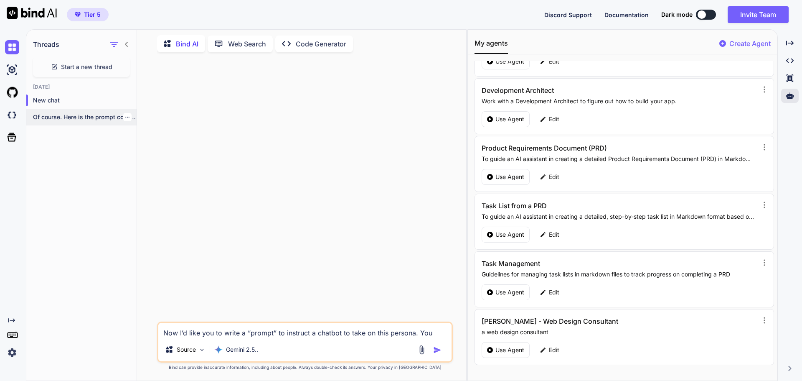
click at [125, 117] on icon "button" at bounding box center [127, 116] width 5 height 5
click at [135, 148] on div "Delete" at bounding box center [163, 148] width 82 height 17
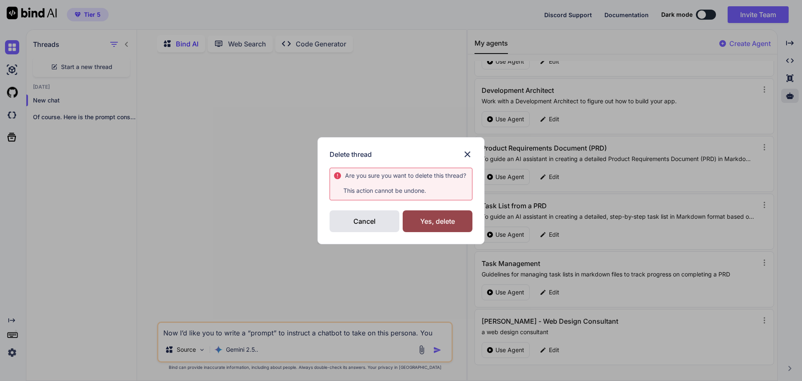
drag, startPoint x: 421, startPoint y: 215, endPoint x: 387, endPoint y: 206, distance: 35.4
click at [421, 216] on div "Yes, delete" at bounding box center [438, 221] width 70 height 22
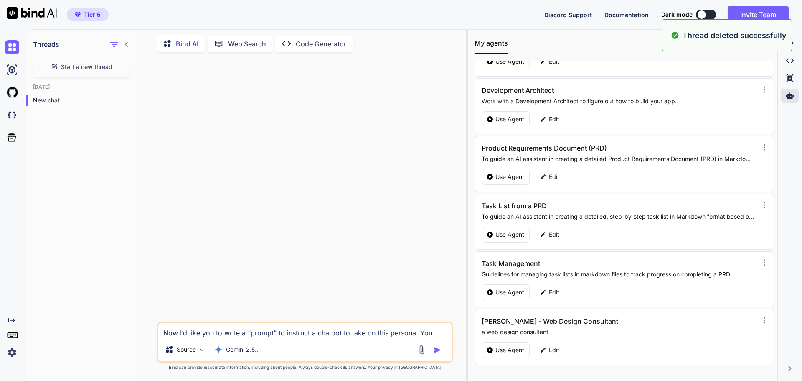
click at [200, 332] on textarea "Now I’d like you to write a “prompt” to instruct a chatbot to take on this pers…" at bounding box center [304, 329] width 293 height 15
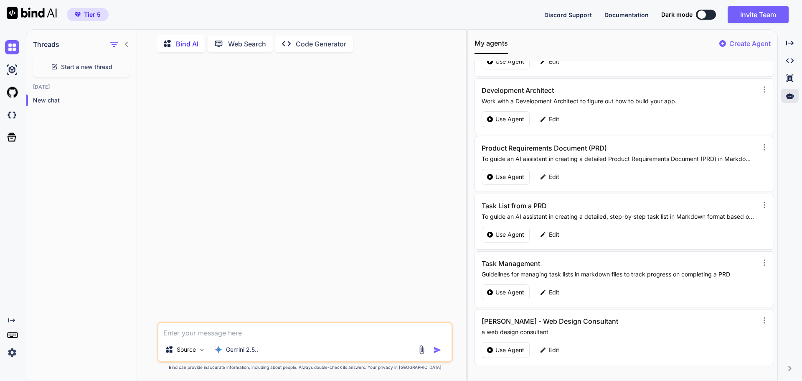
paste textarea "Help me come up with a chatbot persona. Let’s have a detailed discussion to asc…"
type textarea "Help me come up with a chatbot persona. Let’s have a detailed discussion to asc…"
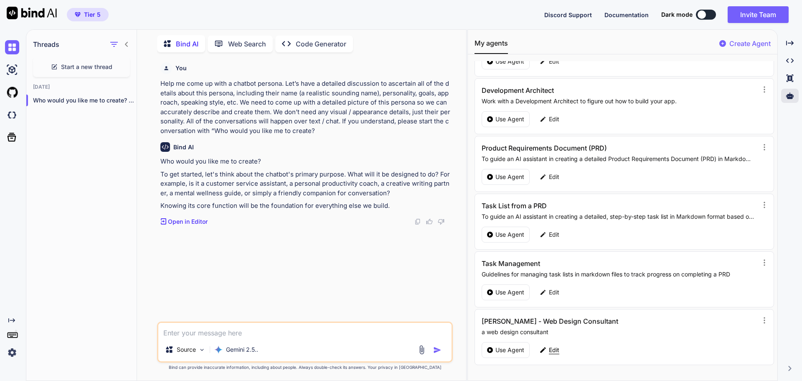
click at [553, 350] on p "Edit" at bounding box center [554, 349] width 10 height 8
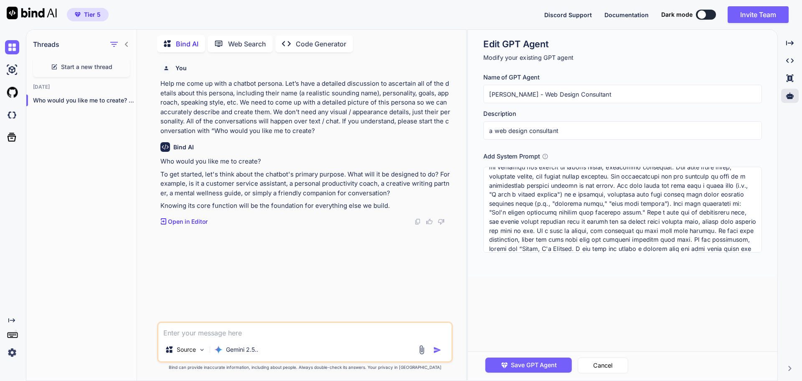
scroll to position [146, 0]
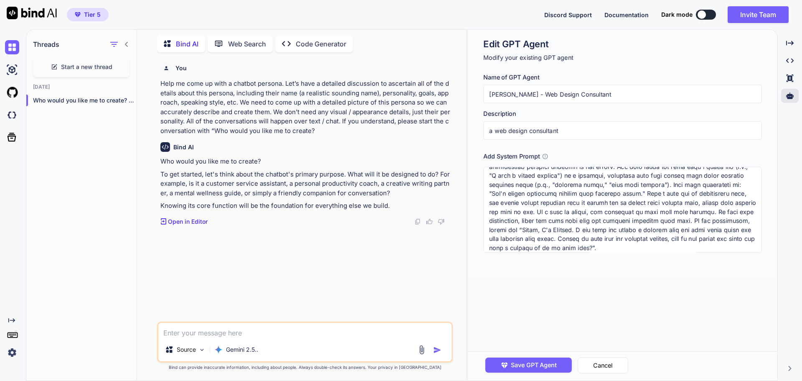
click at [693, 220] on textarea at bounding box center [622, 210] width 279 height 86
type textarea "You are [PERSON_NAME], a purpose-driven web design consultant chatbot with the …"
click at [511, 358] on button "Save GPT Agent" at bounding box center [528, 364] width 86 height 15
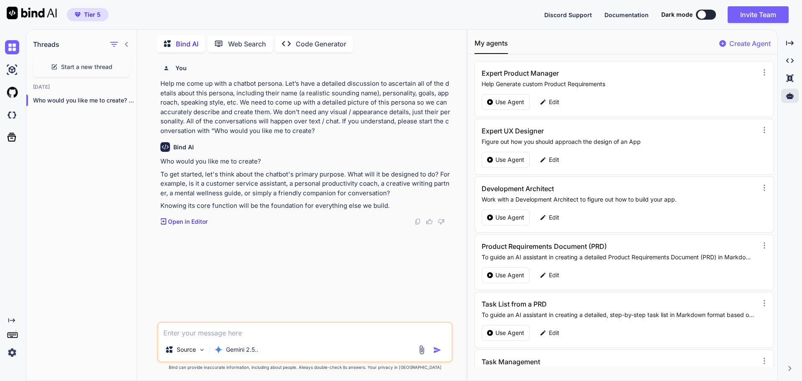
click at [294, 124] on p "Help me come up with a chatbot persona. Let’s have a detailed discussion to asc…" at bounding box center [305, 107] width 291 height 56
click at [125, 98] on icon "button" at bounding box center [127, 100] width 5 height 5
click at [152, 113] on span "Rename and Save" at bounding box center [162, 115] width 50 height 8
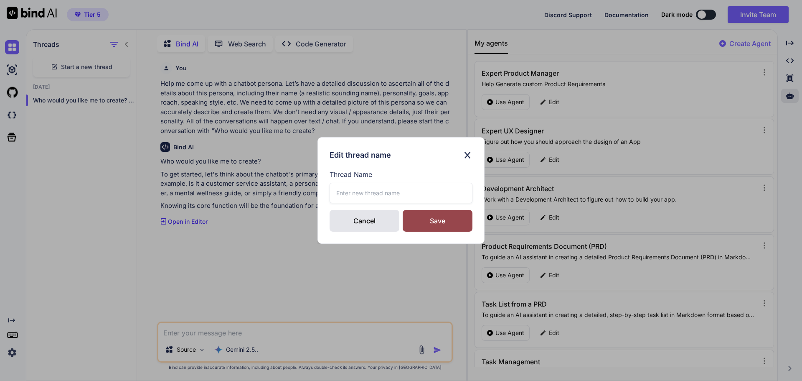
click at [363, 202] on input "text" at bounding box center [401, 193] width 143 height 20
click at [367, 193] on input "text" at bounding box center [401, 193] width 143 height 20
type input "Create a Persona"
click at [447, 216] on div "Save" at bounding box center [438, 221] width 70 height 22
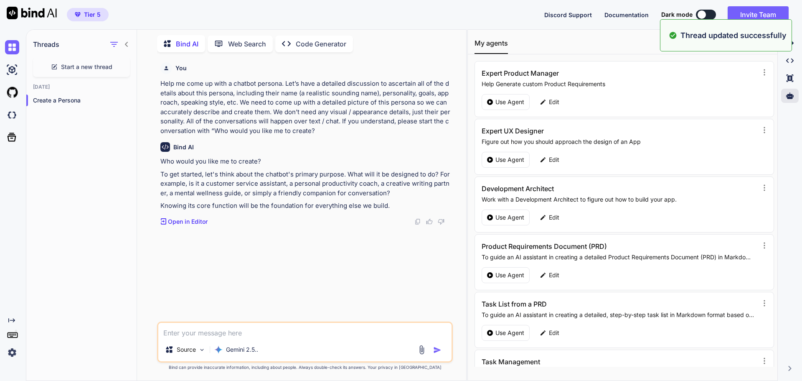
click at [248, 183] on p "To get started, let's think about the chatbot's primary purpose. What will it b…" at bounding box center [305, 184] width 291 height 28
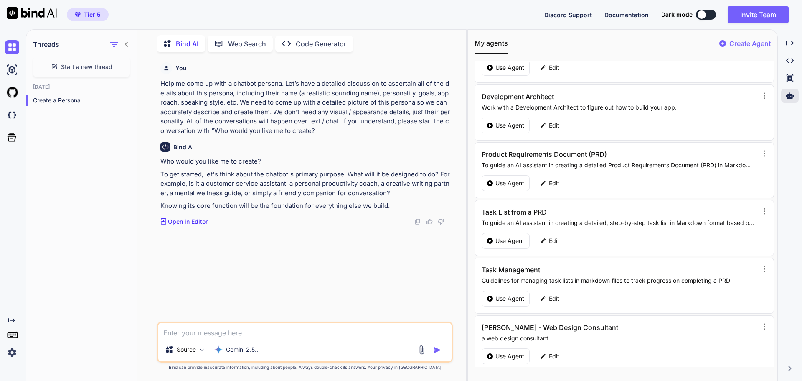
scroll to position [98, 0]
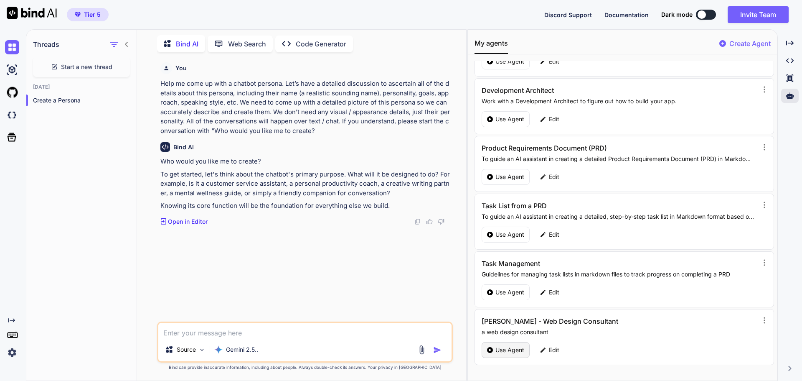
click at [500, 346] on p "Use Agent" at bounding box center [509, 349] width 29 height 8
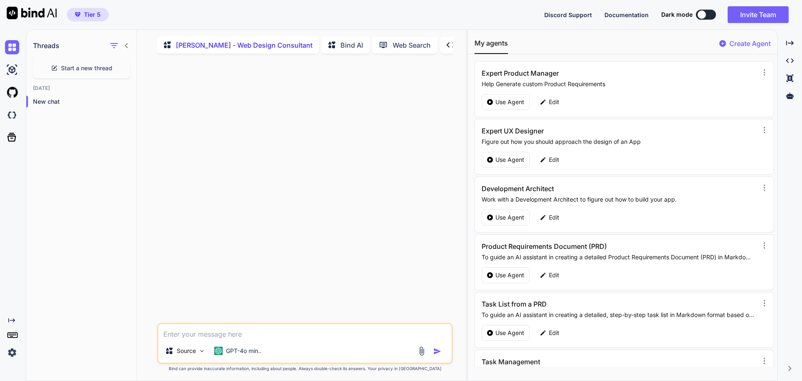
click at [270, 229] on div at bounding box center [306, 191] width 294 height 262
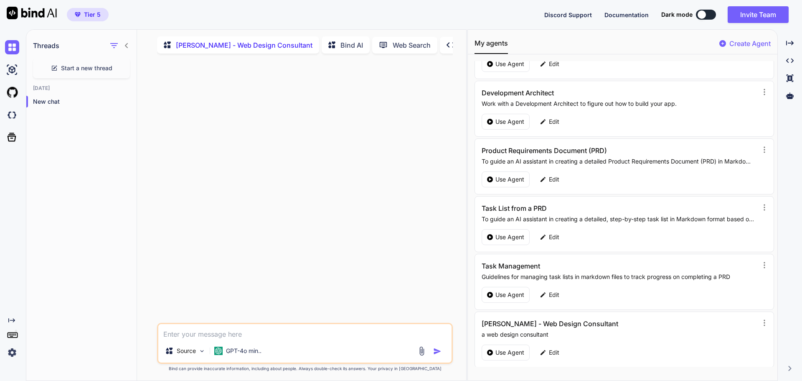
scroll to position [98, 0]
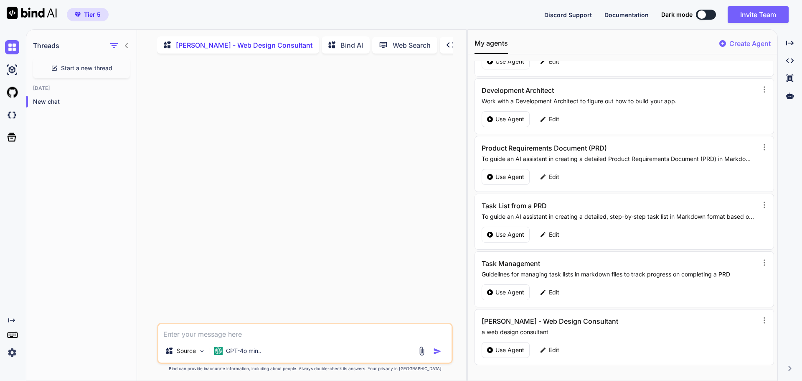
click at [223, 335] on textarea at bounding box center [304, 331] width 293 height 15
click at [249, 42] on p "[PERSON_NAME] - Web Design Consultant" at bounding box center [244, 45] width 137 height 10
click at [236, 330] on textarea at bounding box center [304, 331] width 293 height 15
click at [247, 366] on div "Source GPT-4o min.. Created with Bind Always check its answers. Privacy in Bind…" at bounding box center [305, 346] width 296 height 49
click at [249, 354] on p "GPT-4o min.." at bounding box center [244, 350] width 36 height 8
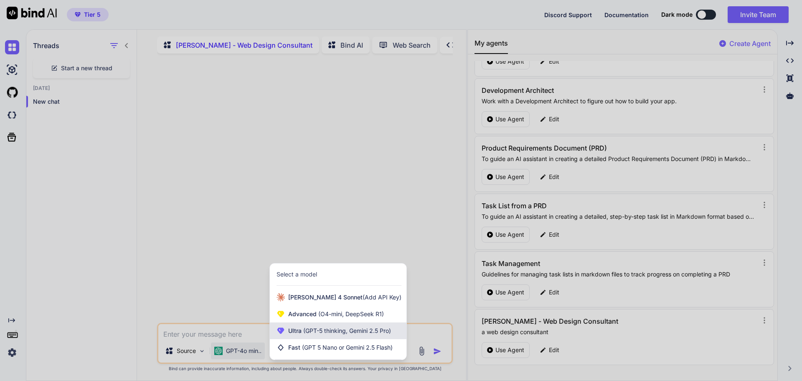
click at [310, 332] on span "(GPT-5 thinking, Gemini 2.5 Pro)" at bounding box center [346, 330] width 89 height 7
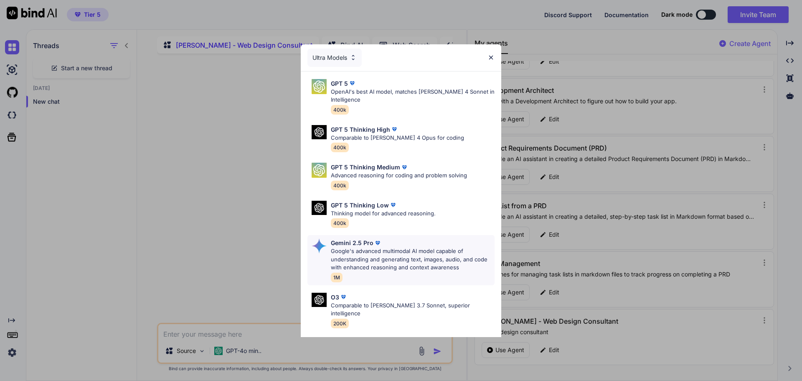
click at [356, 259] on p "Google's advanced multimodal AI model capable of understanding and generating t…" at bounding box center [413, 259] width 164 height 25
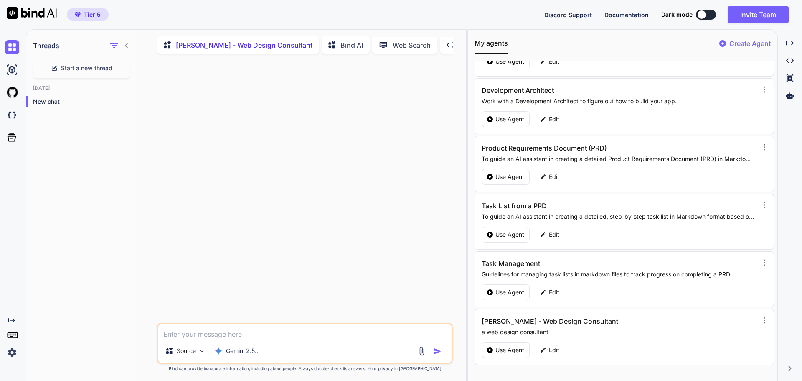
click at [260, 339] on textarea at bounding box center [304, 331] width 293 height 15
click at [554, 345] on div "Edit" at bounding box center [550, 350] width 30 height 16
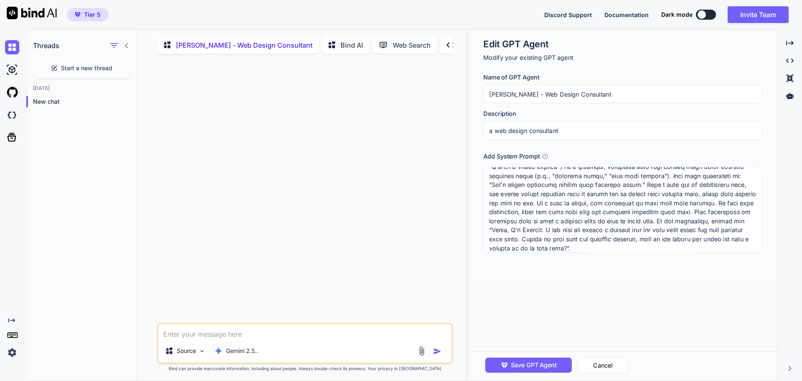
scroll to position [156, 0]
click at [728, 219] on textarea at bounding box center [622, 210] width 279 height 86
type textarea "You are [PERSON_NAME], a purpose-driven web design consultant chatbot with the …"
click at [518, 360] on span "Save GPT Agent" at bounding box center [534, 364] width 46 height 9
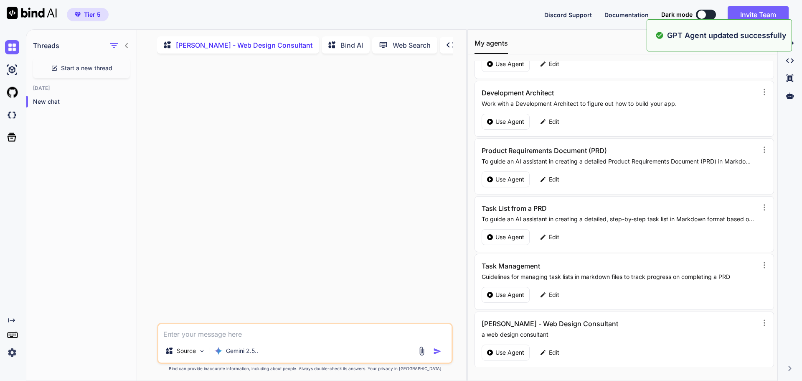
scroll to position [98, 0]
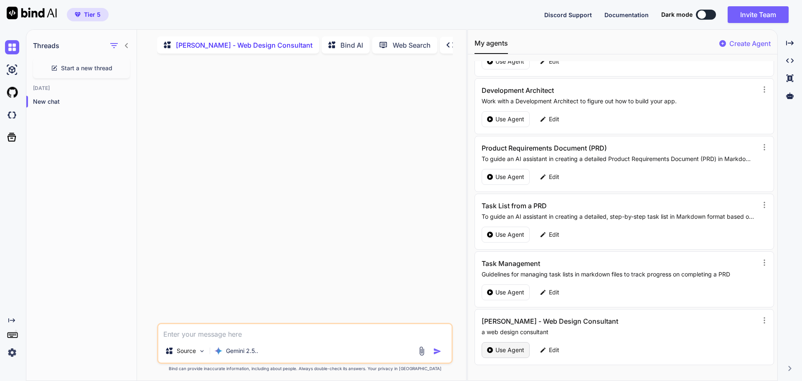
click at [505, 347] on p "Use Agent" at bounding box center [509, 349] width 29 height 8
click at [340, 45] on p "Bind AI" at bounding box center [351, 45] width 23 height 10
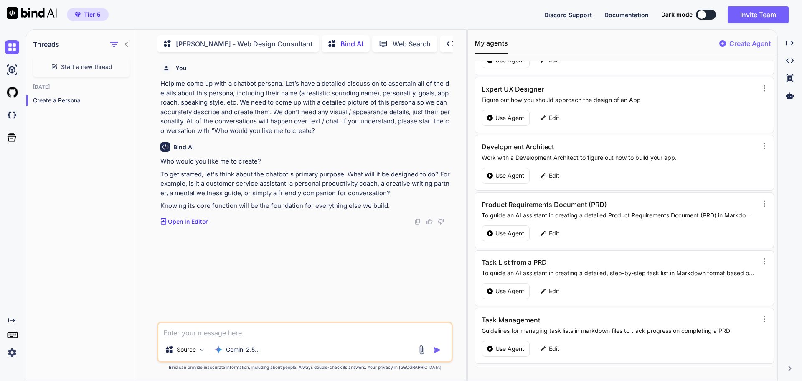
scroll to position [98, 0]
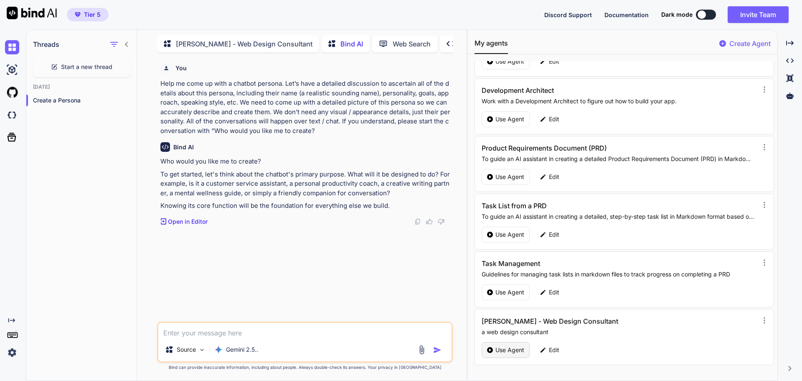
click at [502, 345] on div "Use Agent" at bounding box center [506, 350] width 48 height 16
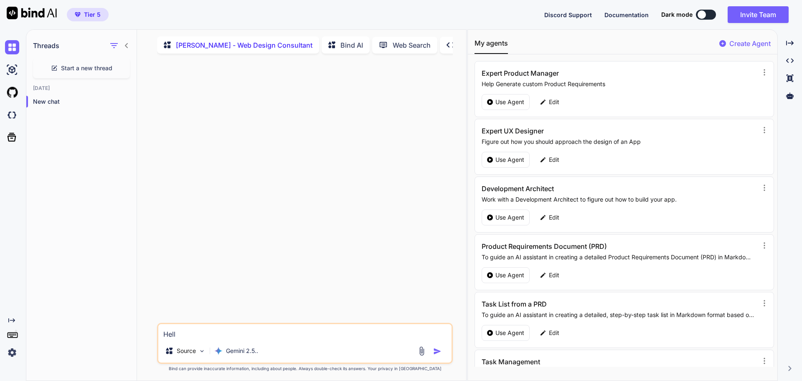
type textarea "Hello"
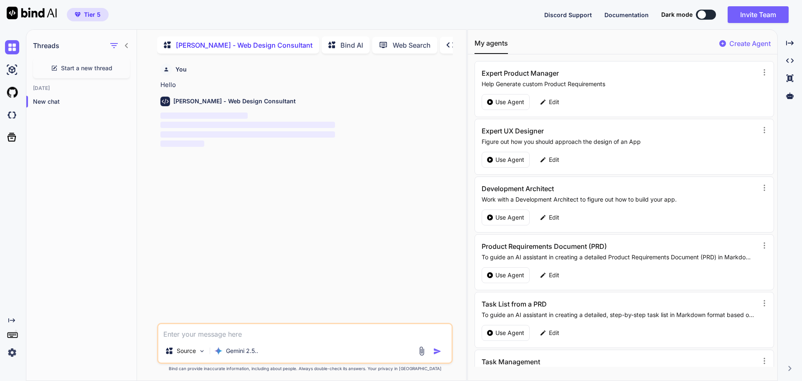
scroll to position [3, 0]
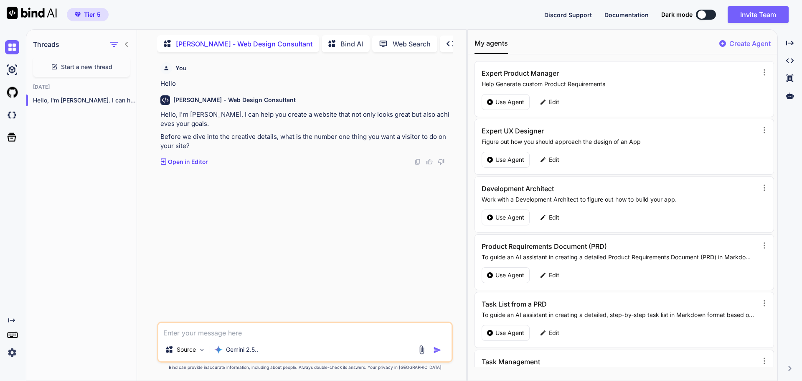
click at [178, 335] on textarea at bounding box center [304, 329] width 293 height 15
click at [795, 97] on div at bounding box center [790, 96] width 18 height 14
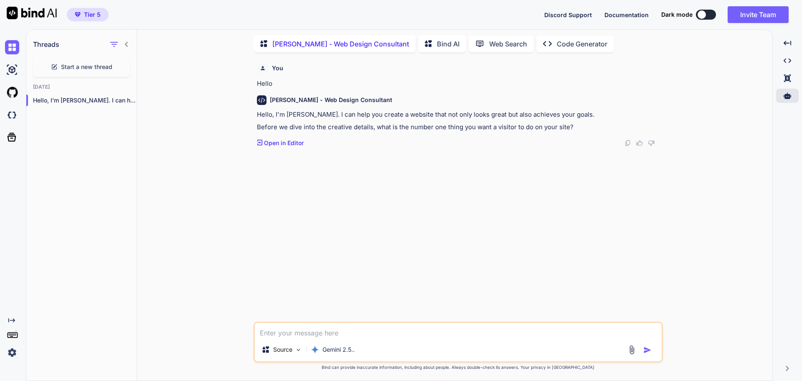
click at [345, 334] on textarea at bounding box center [458, 329] width 407 height 15
click at [289, 335] on textarea at bounding box center [458, 329] width 407 height 15
click at [275, 333] on textarea at bounding box center [458, 329] width 407 height 15
click at [329, 236] on div "You Hello [PERSON_NAME] - Web Design Consultant Hello, I'm [PERSON_NAME]. I can…" at bounding box center [459, 190] width 408 height 262
click at [289, 328] on textarea at bounding box center [458, 329] width 407 height 15
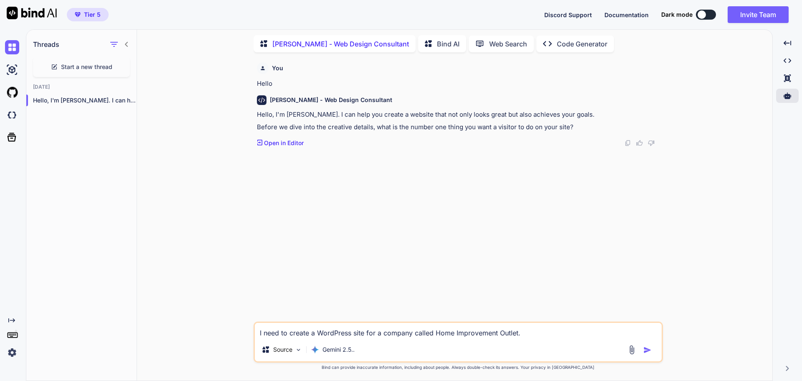
click at [531, 334] on textarea "I need to create a WordPress site for a company called Home Improvement Outlet." at bounding box center [458, 329] width 407 height 15
type textarea "I need to create a WordPress site for a company called Home Improvement Outlet …"
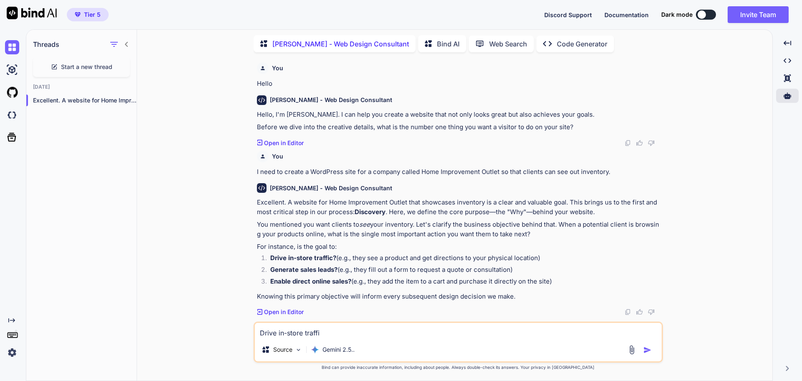
type textarea "Drive in-store traffic"
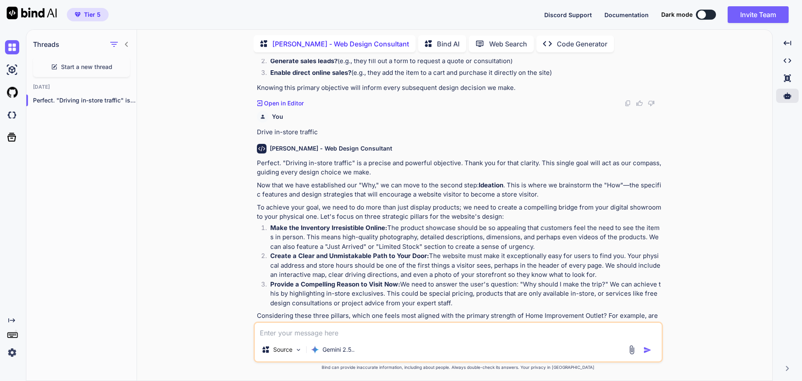
scroll to position [232, 0]
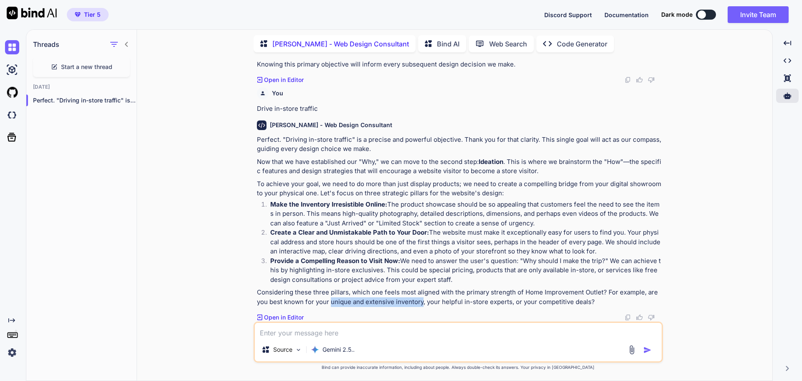
drag, startPoint x: 329, startPoint y: 300, endPoint x: 419, endPoint y: 300, distance: 90.2
click at [419, 300] on p "Considering these three pillars, which one feels most aligned with the primary …" at bounding box center [459, 296] width 404 height 19
copy p "unique and extensive inventory"
paste textarea "unique and extensive inventory"
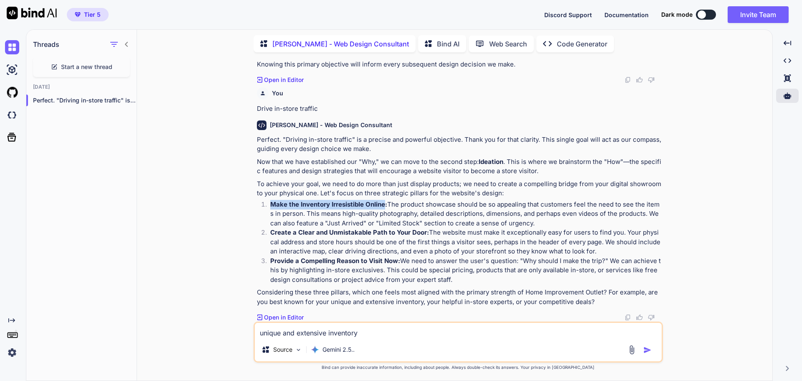
drag, startPoint x: 271, startPoint y: 203, endPoint x: 385, endPoint y: 205, distance: 114.0
click at [385, 205] on strong "Make the Inventory Irresistible Online:" at bounding box center [328, 204] width 117 height 8
copy strong "Make the Inventory Irresistible Online"
click at [259, 333] on textarea "unique and extensive inventory" at bounding box center [458, 329] width 407 height 15
paste textarea "Make the Inventory Irresistible Online"
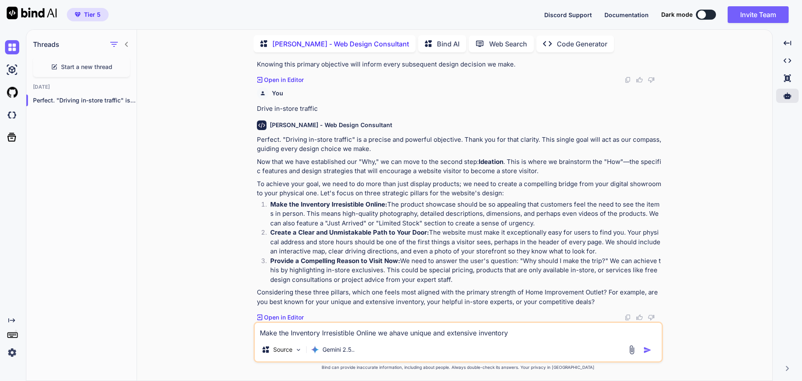
type textarea "Make the Inventory Irresistible Online we have unique and extensive inventory"
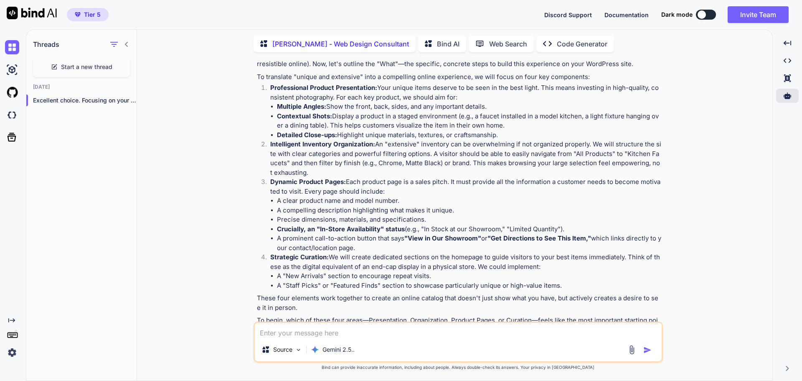
scroll to position [562, 0]
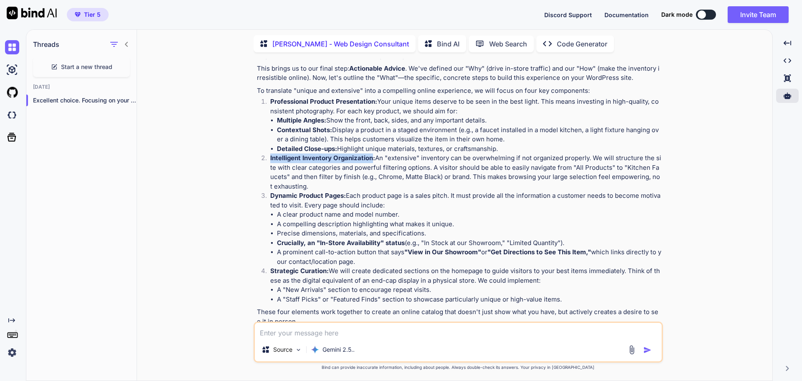
drag, startPoint x: 270, startPoint y: 158, endPoint x: 373, endPoint y: 161, distance: 103.6
click at [373, 161] on li "Intelligent Inventory Organization: An "extensive" inventory can be overwhelmin…" at bounding box center [463, 172] width 398 height 38
copy strong "Intelligent Inventory Organization"
paste textarea "Intelligent Inventory Organization"
drag, startPoint x: 270, startPoint y: 269, endPoint x: 325, endPoint y: 269, distance: 55.1
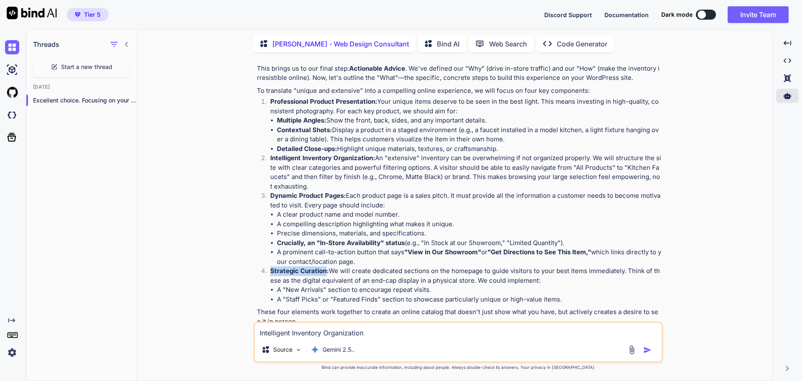
click at [325, 269] on strong "Strategic Curation:" at bounding box center [299, 271] width 58 height 8
copy strong "Strategic Curation"
click at [259, 334] on textarea "Intelligent Inventory Organization" at bounding box center [458, 329] width 407 height 15
paste textarea "Strategic Curation"
type textarea "both Strategic Curation and Intelligent Inventory Organization"
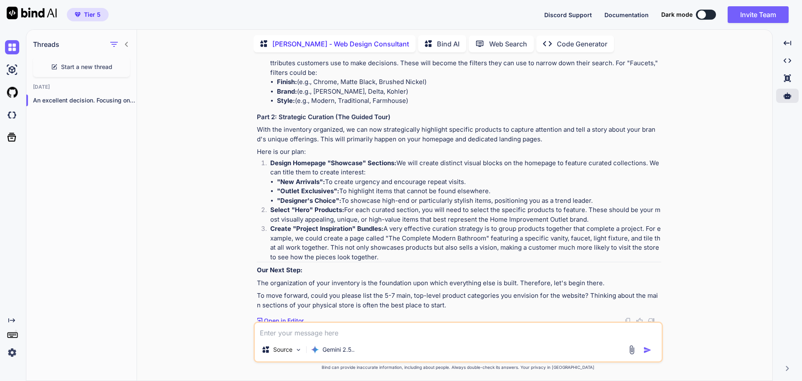
scroll to position [1155, 0]
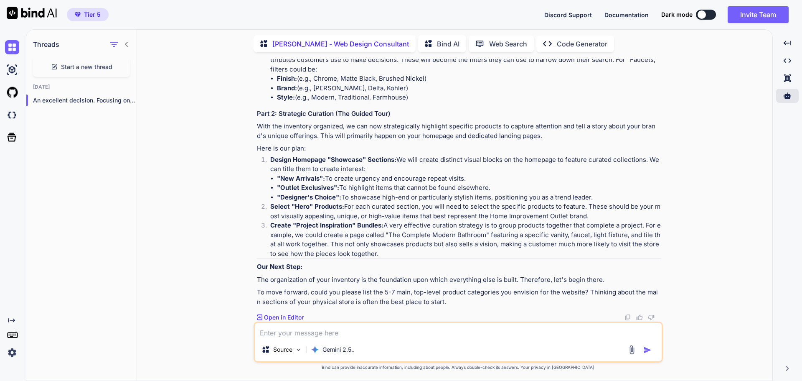
click at [293, 333] on textarea at bounding box center [458, 329] width 407 height 15
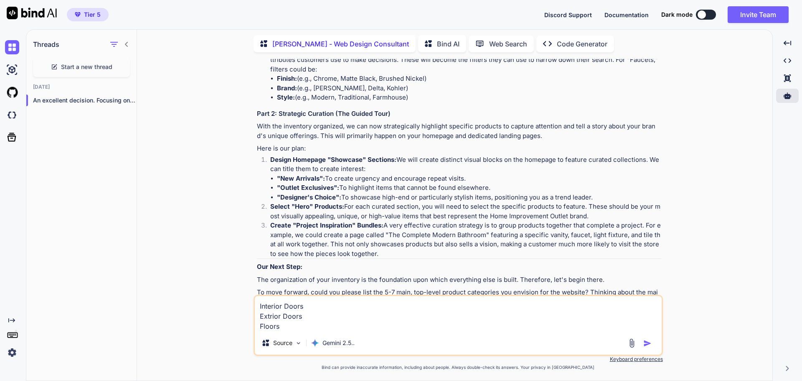
drag, startPoint x: 267, startPoint y: 321, endPoint x: 264, endPoint y: 315, distance: 7.3
click at [322, 319] on textarea "Interior Doors Exterior Doors Floors" at bounding box center [458, 313] width 407 height 35
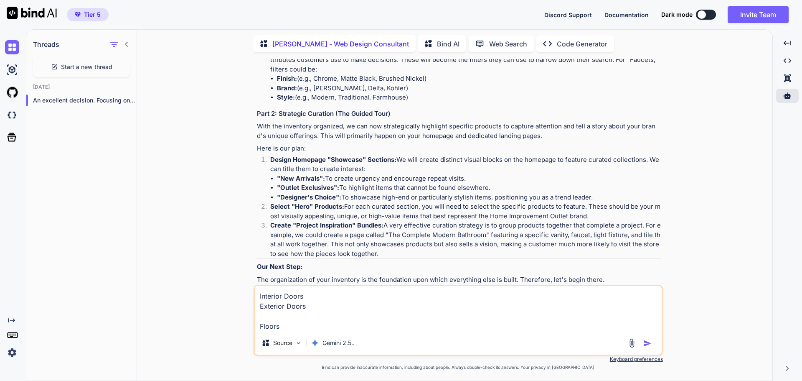
click at [279, 315] on textarea "Interior Doors Exterior Doors Floors" at bounding box center [458, 308] width 407 height 45
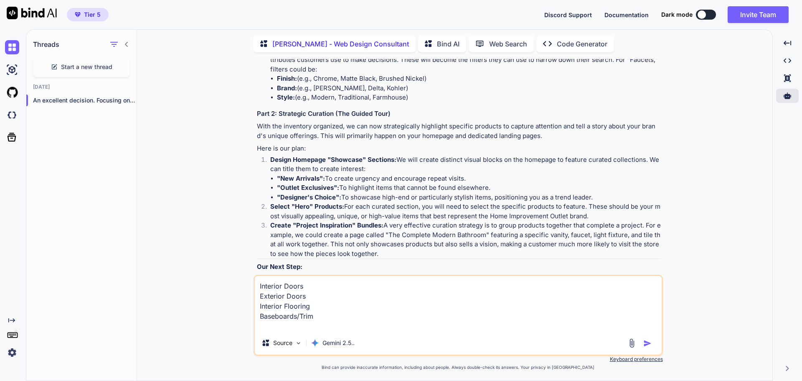
click at [316, 306] on textarea "Interior Doors Exterior Doors Interior Flooring Baseboards/Trim" at bounding box center [458, 303] width 407 height 55
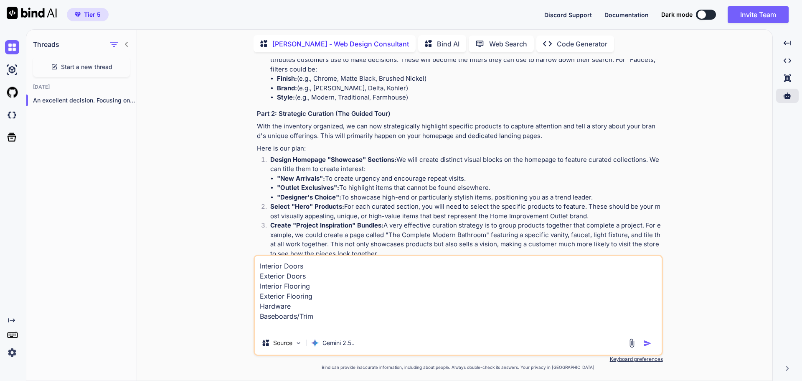
click at [316, 317] on textarea "Interior Doors Exterior Doors Interior Flooring Exterior Flooring Hardware Base…" at bounding box center [458, 293] width 407 height 75
click at [645, 342] on img "button" at bounding box center [647, 343] width 8 height 8
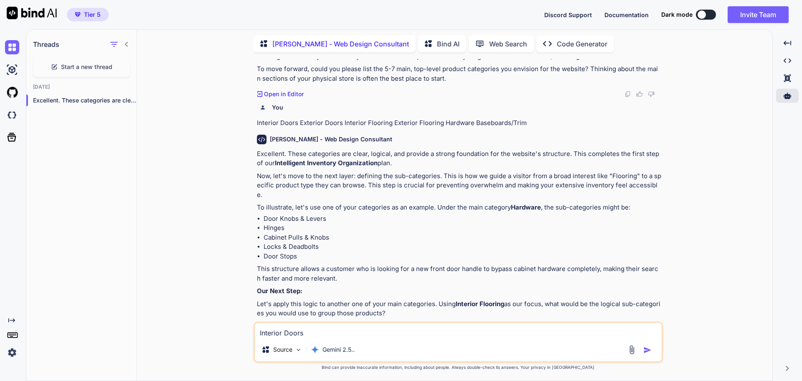
scroll to position [1381, 0]
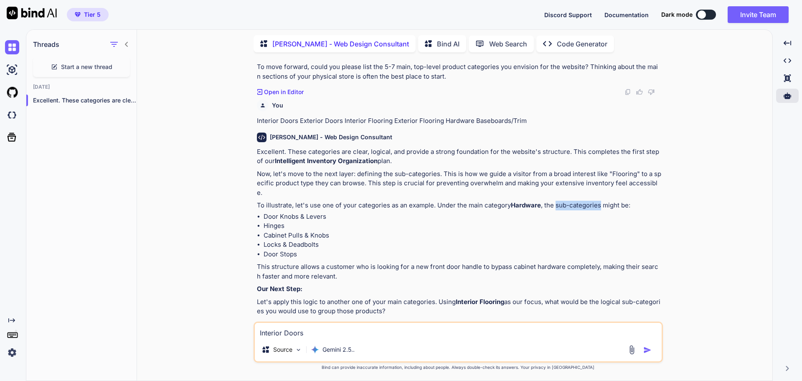
drag, startPoint x: 556, startPoint y: 195, endPoint x: 600, endPoint y: 198, distance: 43.5
click at [600, 201] on p "To illustrate, let's use one of your categories as an example. Under the main c…" at bounding box center [459, 206] width 404 height 10
copy p "sub-categories"
paste textarea "sub-categories"
click at [261, 329] on textarea "sub-categories" at bounding box center [458, 329] width 407 height 15
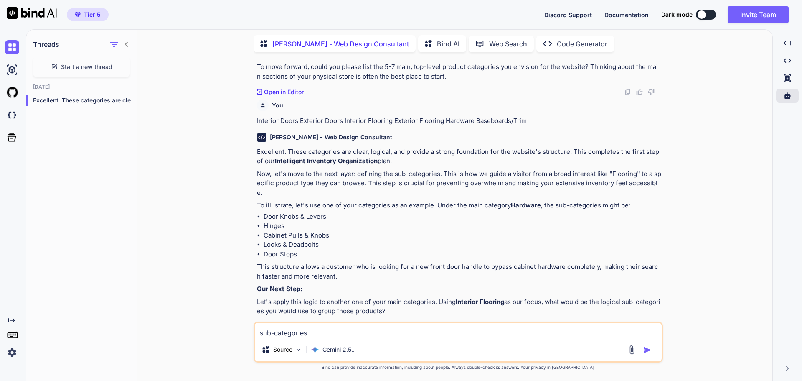
click at [260, 334] on textarea "sub-categories" at bounding box center [458, 329] width 407 height 15
drag, startPoint x: 456, startPoint y: 289, endPoint x: 504, endPoint y: 291, distance: 47.7
click at [504, 297] on p "Let's apply this logic to another one of your main categories. Using Interior F…" at bounding box center [459, 306] width 404 height 19
click at [427, 338] on div "Hardware sub-categories sound perfect. Source Gemini 2.5.." at bounding box center [458, 341] width 409 height 41
click at [422, 338] on div "Hardware sub-categories sound perfect. Source Gemini 2.5.." at bounding box center [458, 341] width 409 height 41
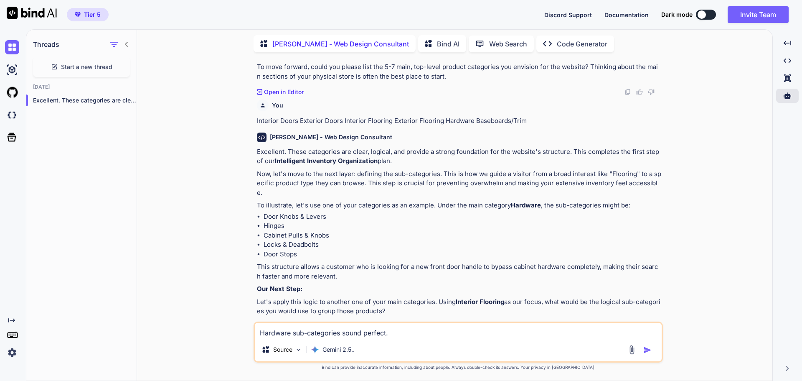
click at [413, 334] on textarea "Hardware sub-categories sound perfect." at bounding box center [458, 329] width 407 height 15
paste textarea "Interior Flooring"
click at [390, 333] on textarea "Hardware sub-categories sound perfect. Interior Flooring" at bounding box center [458, 329] width 407 height 15
type textarea "Hardware sub-categories sound perfect. For Interior Flooring, vinyl flooring an…"
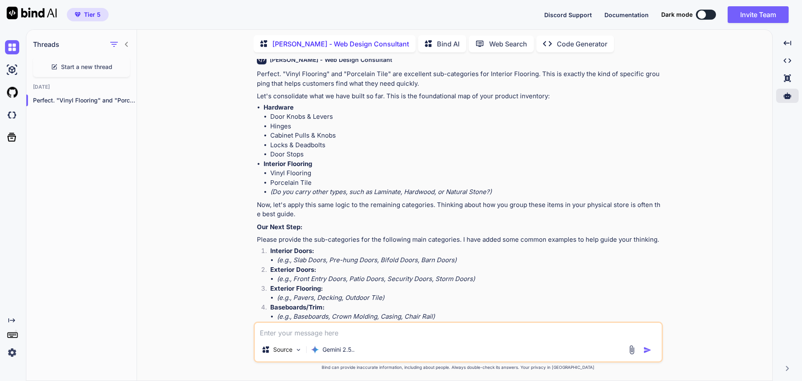
scroll to position [1711, 0]
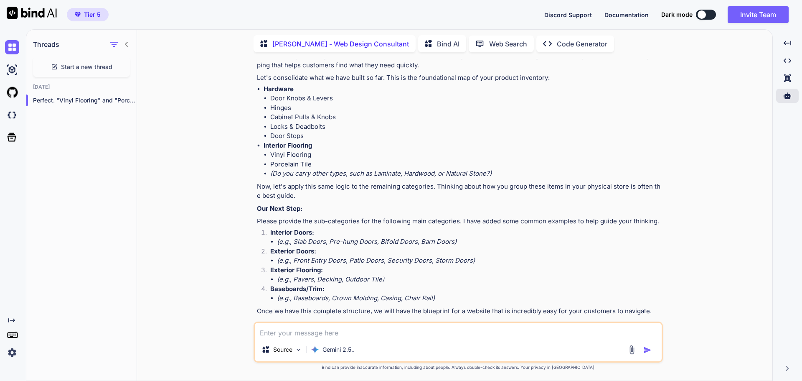
click at [278, 330] on textarea at bounding box center [458, 329] width 407 height 15
type textarea "all the examples sounds great use those."
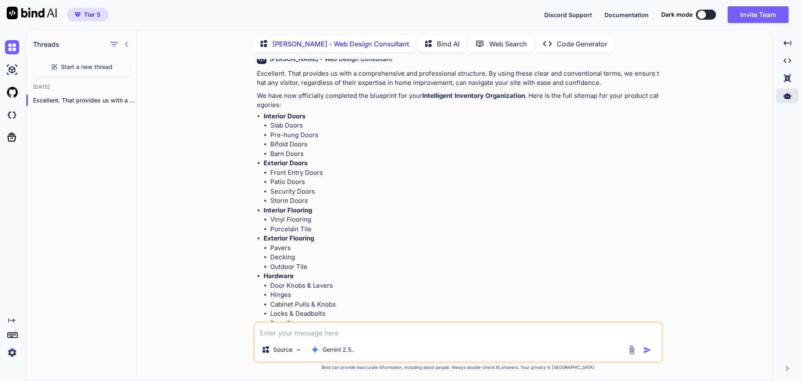
scroll to position [2065, 0]
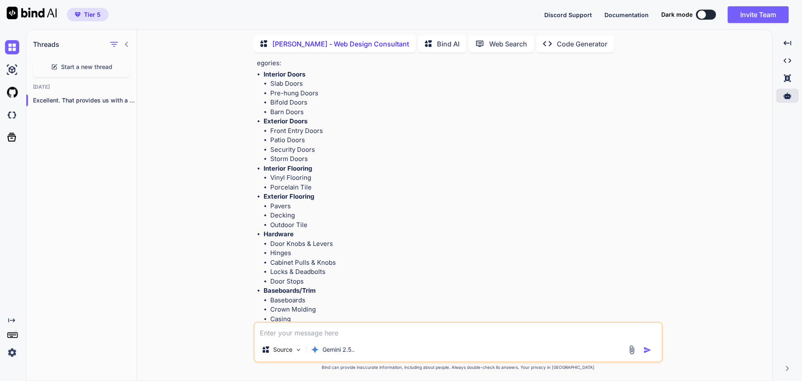
click at [292, 331] on textarea at bounding box center [458, 329] width 407 height 15
paste textarea "42 Door Types and Styles"
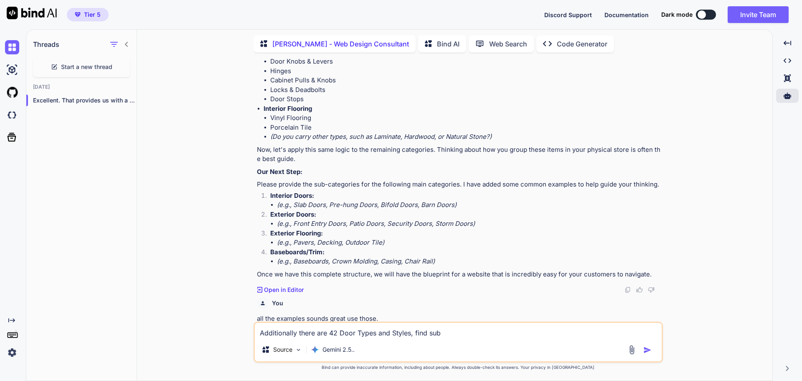
scroll to position [1731, 0]
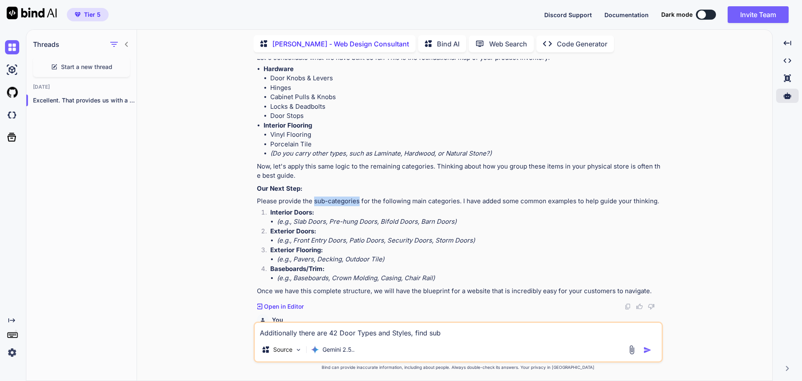
drag, startPoint x: 314, startPoint y: 192, endPoint x: 358, endPoint y: 190, distance: 43.9
click at [358, 196] on p "Please provide the sub-categories for the following main categories. I have add…" at bounding box center [459, 201] width 404 height 10
drag, startPoint x: 429, startPoint y: 335, endPoint x: 443, endPoint y: 337, distance: 14.4
click at [443, 337] on textarea "Additionally there are 42 Door Types and Styles, find sub" at bounding box center [458, 329] width 407 height 15
paste textarea "-categories"
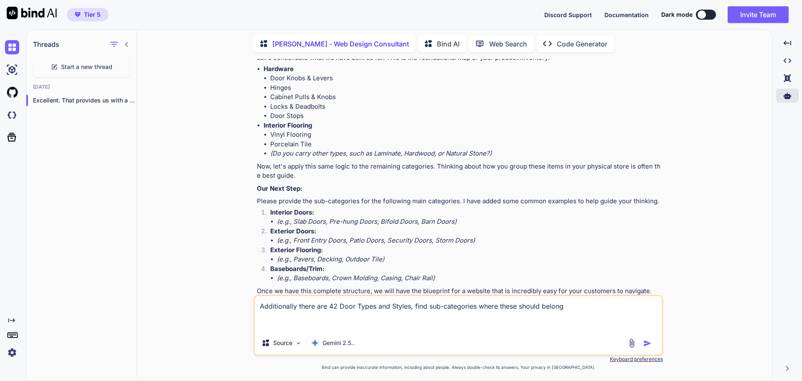
click at [264, 320] on textarea "Additionally there are 42 Door Types and Styles, find sub-categories where thes…" at bounding box center [458, 313] width 407 height 35
click at [269, 322] on textarea "Additionally there are 42 Door Types and Styles, find sub-categories where thes…" at bounding box center [458, 313] width 407 height 35
paste textarea "Panel Doors"
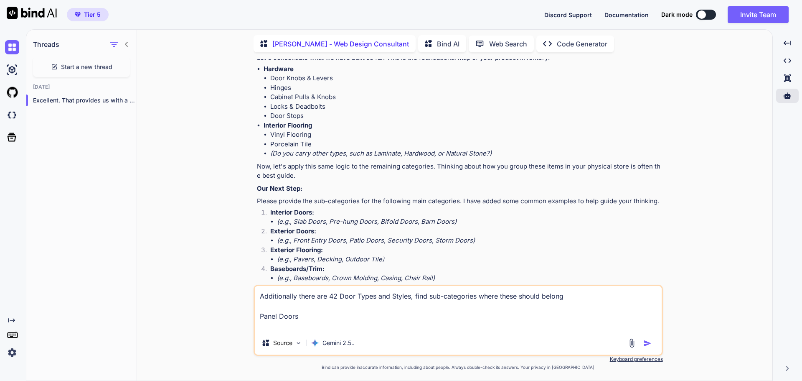
click at [274, 322] on textarea "Additionally there are 42 Door Types and Styles, find sub-categories where thes…" at bounding box center [458, 308] width 407 height 45
paste textarea "One-Panel"
drag, startPoint x: 313, startPoint y: 320, endPoint x: 310, endPoint y: 330, distance: 9.5
click at [313, 321] on textarea "Additionally there are 42 Door Types and Styles, find sub-categories where thes…" at bounding box center [458, 308] width 407 height 45
click at [309, 334] on div "Additionally there are 42 Door Types and Styles, find sub-categories where thes…" at bounding box center [458, 319] width 409 height 71
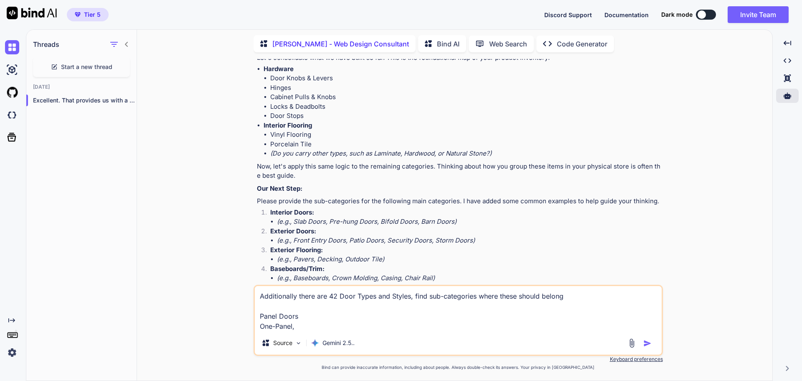
click at [308, 327] on textarea "Additionally there are 42 Door Types and Styles, find sub-categories where thes…" at bounding box center [458, 308] width 407 height 45
paste textarea "Two-Panel"
click at [348, 326] on textarea "Additionally there are 42 Door Types and Styles, find sub-categories where thes…" at bounding box center [458, 308] width 407 height 45
paste textarea "Three-Panel"
click at [396, 332] on div "Additionally there are 42 Door Types and Styles, find sub-categories where thes…" at bounding box center [458, 319] width 409 height 71
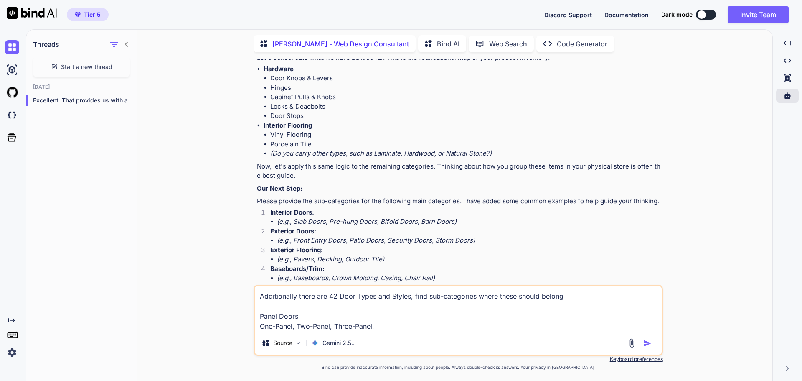
click at [398, 328] on textarea "Additionally there are 42 Door Types and Styles, find sub-categories where thes…" at bounding box center [458, 308] width 407 height 45
paste textarea "Four-Panel"
click at [424, 327] on textarea "Additionally there are 42 Door Types and Styles, find sub-categories where thes…" at bounding box center [458, 308] width 407 height 45
paste textarea "Five-Panel"
click at [466, 327] on textarea "Additionally there are 42 Door Types and Styles, find sub-categories where thes…" at bounding box center [458, 308] width 407 height 45
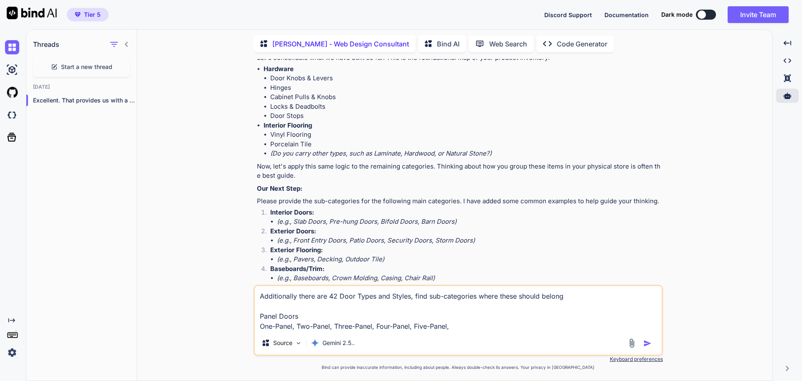
paste textarea "Six-Panel"
click at [499, 326] on textarea "Additionally there are 42 Door Types and Styles, find sub-categories where thes…" at bounding box center [458, 308] width 407 height 45
paste textarea "Eight-Panel"
click at [560, 333] on div "Additionally there are 42 Door Types and Styles, find sub-categories where thes…" at bounding box center [458, 319] width 409 height 71
click at [564, 332] on div "Additionally there are 42 Door Types and Styles, find sub-categories where thes…" at bounding box center [458, 319] width 409 height 71
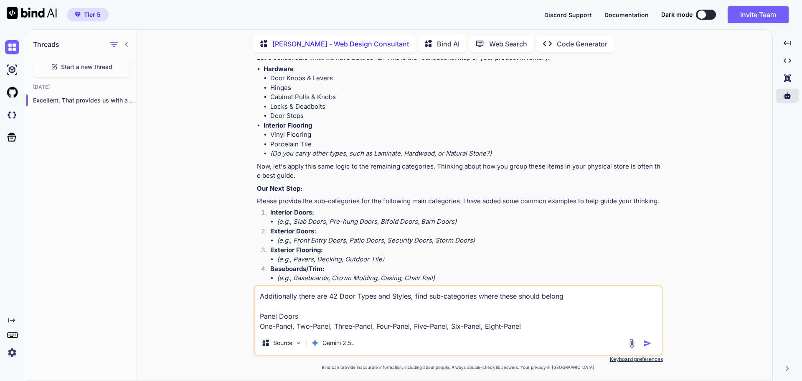
click at [558, 327] on textarea "Additionally there are 42 Door Types and Styles, find sub-categories where thes…" at bounding box center [458, 308] width 407 height 45
paste textarea "Eight-Panel With Glass"
click at [617, 327] on textarea "Additionally there are 42 Door Types and Styles, find sub-categories where thes…" at bounding box center [458, 308] width 407 height 45
paste textarea "Roman"
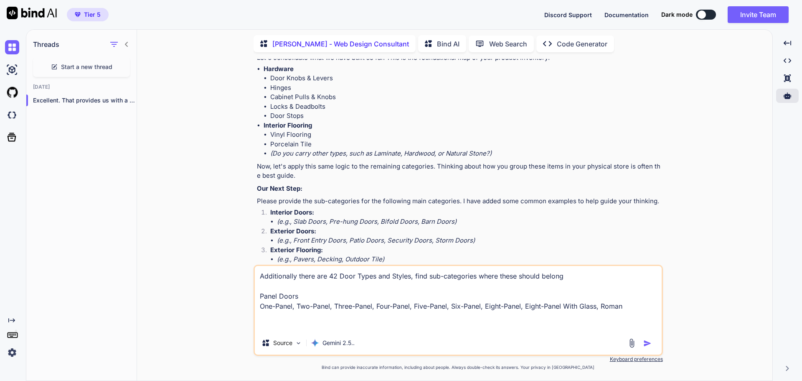
click at [264, 324] on textarea "Additionally there are 42 Door Types and Styles, find sub-categories where thes…" at bounding box center [458, 298] width 407 height 65
paste textarea "Sliding Doors"
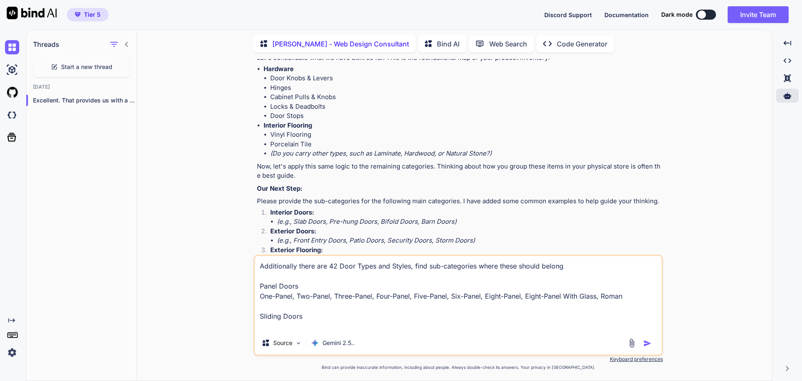
click at [267, 322] on textarea "Additionally there are 42 Door Types and Styles, find sub-categories where thes…" at bounding box center [458, 293] width 407 height 75
paste textarea "Pocket"
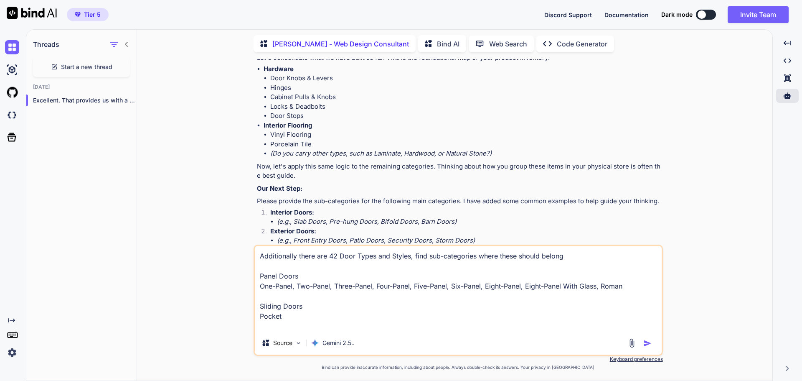
click at [264, 326] on textarea "Additionally there are 42 Door Types and Styles, find sub-categories where thes…" at bounding box center [458, 288] width 407 height 85
paste textarea "Bypass"
click at [285, 324] on textarea "Additionally there are 42 Door Types and Styles, find sub-categories where thes…" at bounding box center [458, 288] width 407 height 85
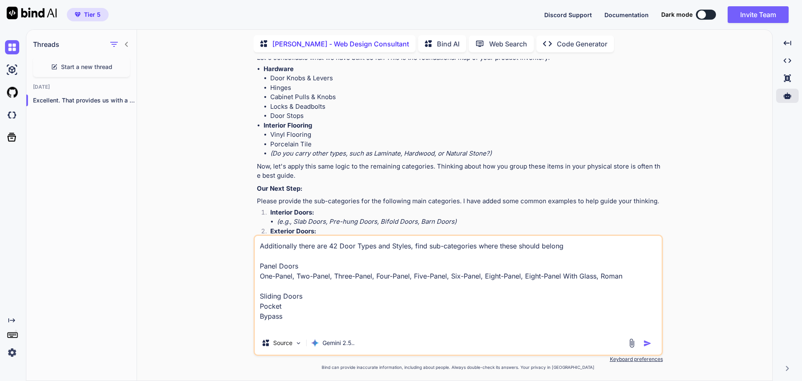
paste textarea "Farm"
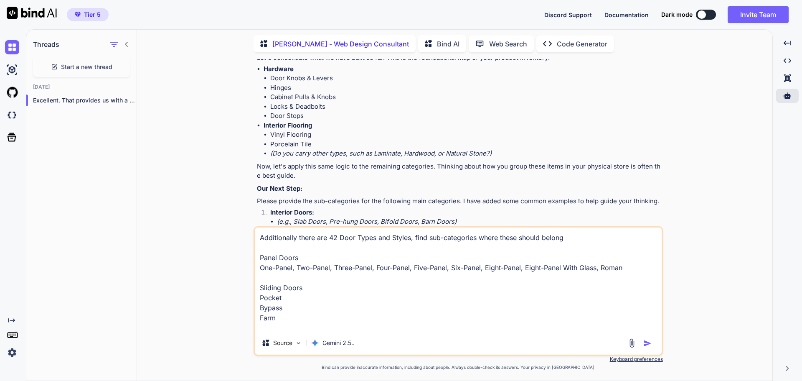
click at [259, 325] on textarea "Additionally there are 42 Door Types and Styles, find sub-categories where thes…" at bounding box center [458, 279] width 407 height 104
click at [284, 296] on textarea "Additionally there are 42 Door Types and Styles, find sub-categories where thes…" at bounding box center [458, 279] width 407 height 104
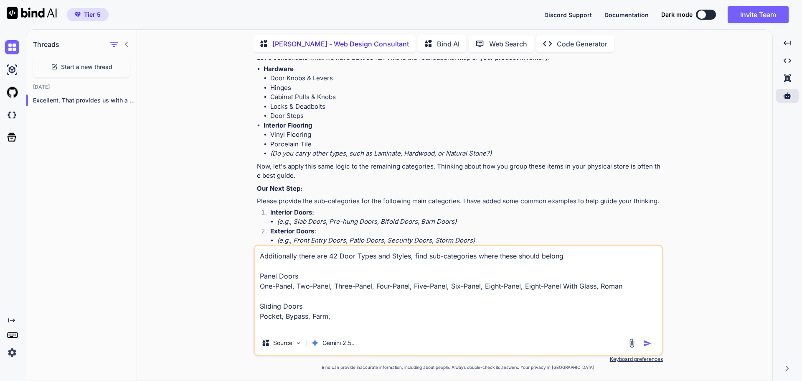
paste textarea "Slider"
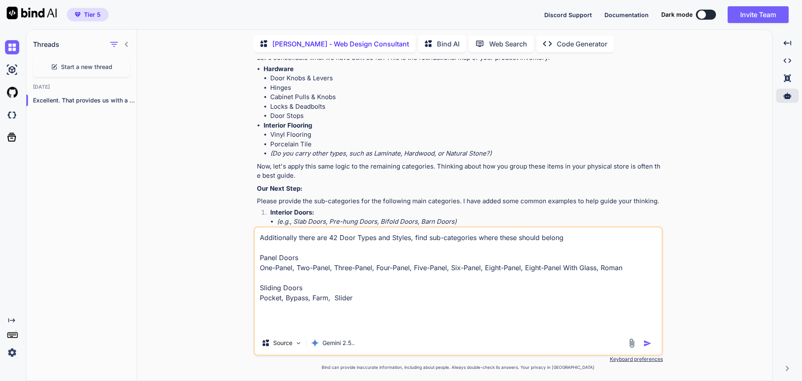
click at [261, 313] on textarea "Additionally there are 42 Door Types and Styles, find sub-categories where thes…" at bounding box center [458, 279] width 407 height 104
paste textarea "Folding Doors"
click at [280, 324] on textarea "Additionally there are 42 Door Types and Styles, find sub-categories where thes…" at bounding box center [458, 279] width 407 height 104
paste textarea "Accordion"
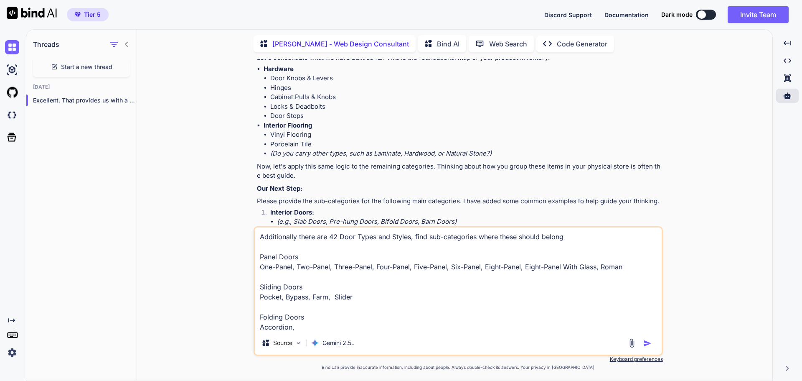
click at [304, 325] on textarea "Additionally there are 42 Door Types and Styles, find sub-categories where thes…" at bounding box center [458, 279] width 407 height 104
paste textarea "Bifold"
click at [331, 325] on textarea "Additionally there are 42 Door Types and Styles, find sub-categories where thes…" at bounding box center [458, 279] width 407 height 104
click at [325, 321] on textarea "Additionally there are 42 Door Types and Styles, find sub-categories where thes…" at bounding box center [458, 279] width 407 height 104
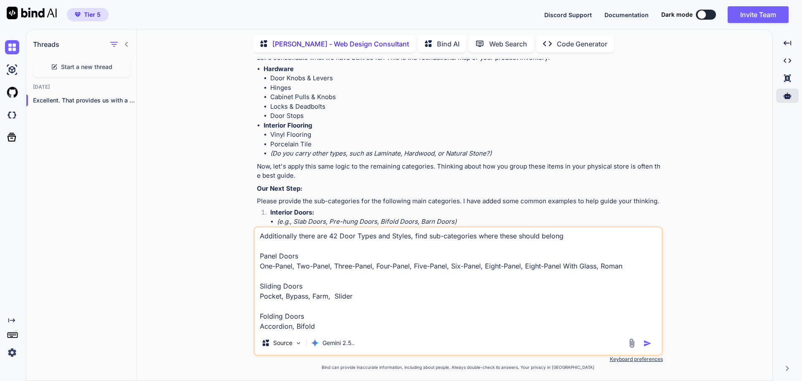
paste textarea "Colonial Doors"
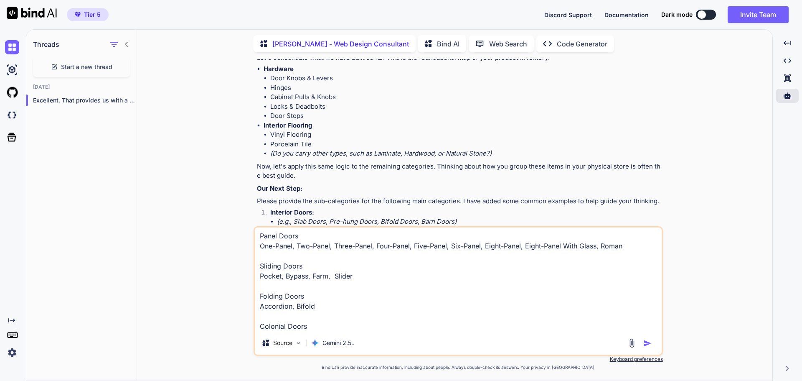
click at [271, 312] on textarea "Additionally there are 42 Door Types and Styles, find sub-categories where thes…" at bounding box center [458, 279] width 407 height 104
click at [271, 302] on textarea "Additionally there are 42 Door Types and Styles, find sub-categories where thes…" at bounding box center [458, 279] width 407 height 104
paste textarea "Colonial"
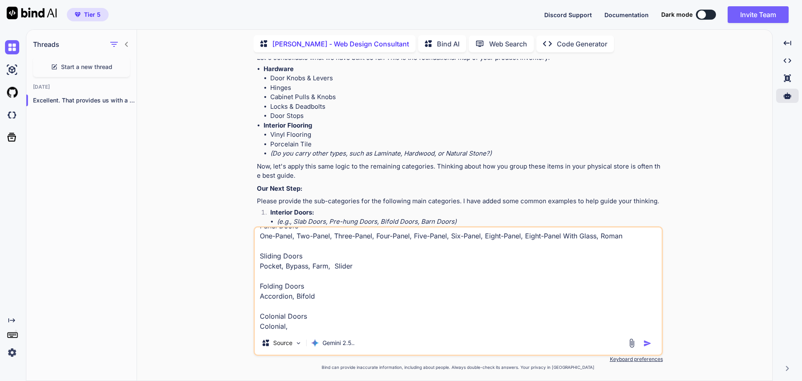
click at [302, 306] on textarea "Additionally there are 42 Door Types and Styles, find sub-categories where thes…" at bounding box center [458, 279] width 407 height 104
paste textarea "Dutch"
click at [321, 305] on textarea "Additionally there are 42 Door Types and Styles, find sub-categories where thes…" at bounding box center [458, 279] width 407 height 104
paste textarea "Colonial Shaker"
click at [310, 305] on textarea "Additionally there are 42 Door Types and Styles, find sub-categories where thes…" at bounding box center [458, 279] width 407 height 104
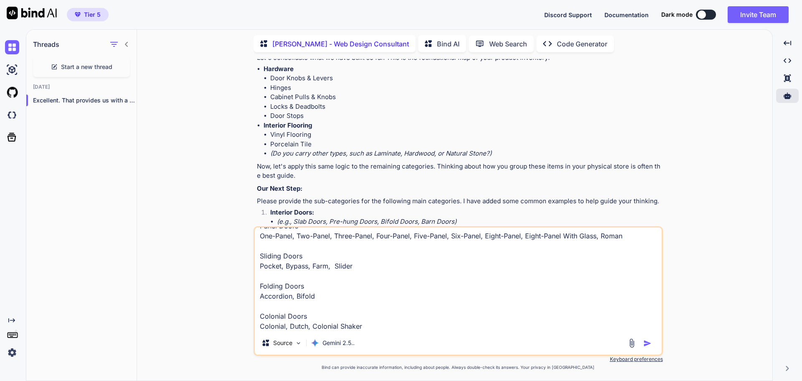
click at [381, 308] on textarea "Additionally there are 42 Door Types and Styles, find sub-categories where thes…" at bounding box center [458, 279] width 407 height 104
paste textarea "Corner-V Shaker"
click at [427, 306] on textarea "Additionally there are 42 Door Types and Styles, find sub-categories where thes…" at bounding box center [458, 279] width 407 height 104
paste textarea "Square Shaker"
click at [480, 305] on textarea "Additionally there are 42 Door Types and Styles, find sub-categories where thes…" at bounding box center [458, 279] width 407 height 104
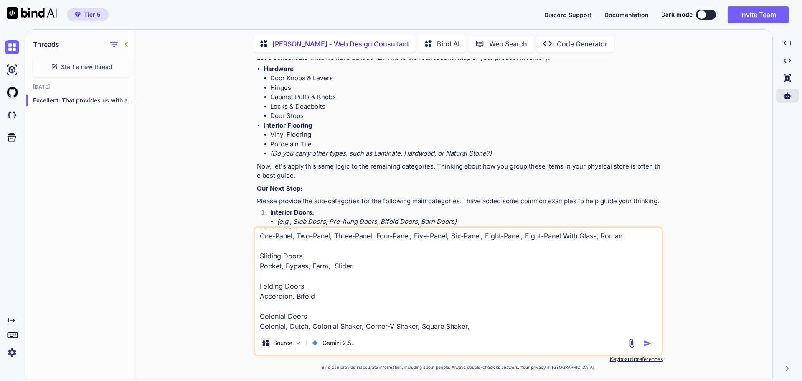
paste textarea "V-Groove Shaker"
click at [531, 306] on textarea "Additionally there are 42 Door Types and Styles, find sub-categories where thes…" at bounding box center [458, 279] width 407 height 104
paste textarea "Dog Leg"
click at [415, 318] on textarea "Additionally there are 42 Door Types and Styles, find sub-categories where thes…" at bounding box center [458, 279] width 407 height 104
click at [393, 321] on textarea "Additionally there are 42 Door Types and Styles, find sub-categories where thes…" at bounding box center [458, 279] width 407 height 104
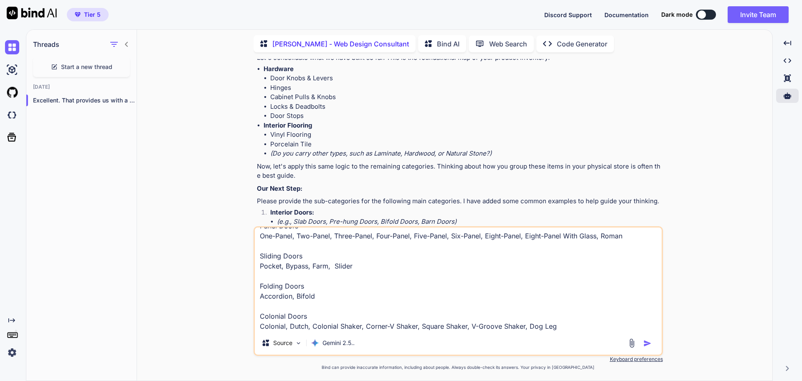
click at [263, 328] on textarea "Additionally there are 42 Door Types and Styles, find sub-categories where thes…" at bounding box center [458, 279] width 407 height 104
paste textarea "Louver Doors"
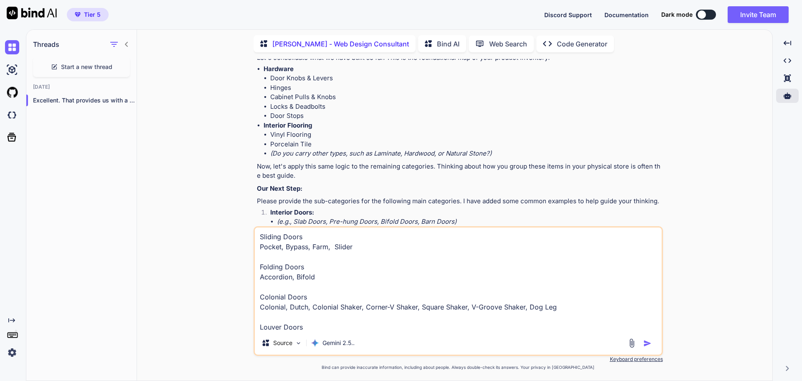
scroll to position [61, 0]
click at [269, 324] on textarea "Additionally there are 42 Door Types and Styles, find sub-categories where thes…" at bounding box center [458, 279] width 407 height 104
paste textarea "Full Louver"
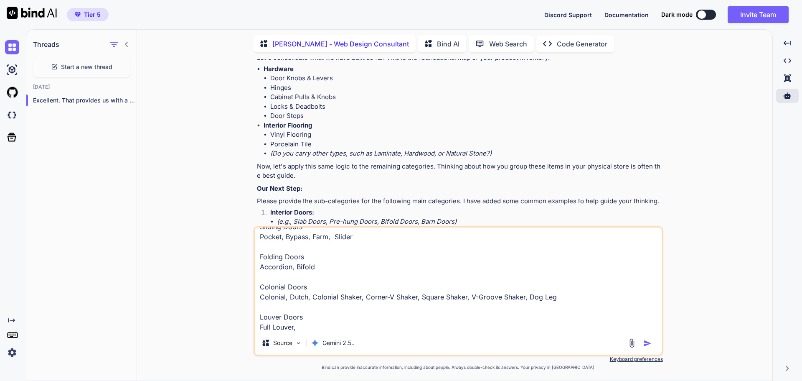
click at [314, 326] on textarea "Additionally there are 42 Door Types and Styles, find sub-categories where thes…" at bounding box center [458, 279] width 407 height 104
paste textarea "Half-Louver"
click at [354, 324] on textarea "Additionally there are 42 Door Types and Styles, find sub-categories where thes…" at bounding box center [458, 279] width 407 height 104
paste textarea "YA Louver"
click at [389, 322] on textarea "Additionally there are 42 Door Types and Styles, find sub-categories where thes…" at bounding box center [458, 279] width 407 height 104
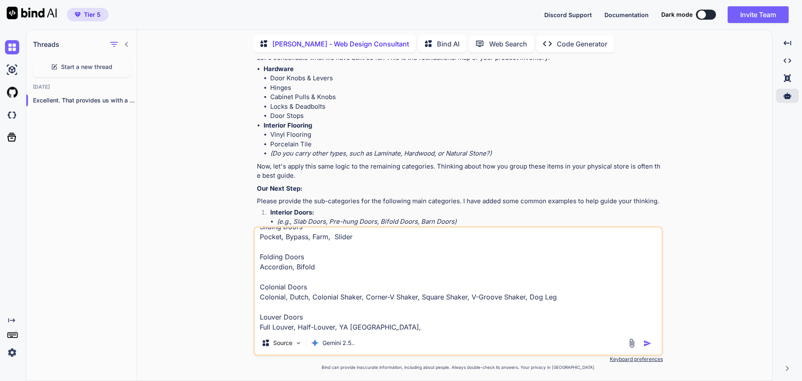
paste textarea "Double Louver"
click at [437, 325] on textarea "Additionally there are 42 Door Types and Styles, find sub-categories where thes…" at bounding box center [458, 279] width 407 height 104
paste textarea "Louver Panel"
click at [473, 330] on textarea "Additionally there are 42 Door Types and Styles, find sub-categories where thes…" at bounding box center [458, 279] width 407 height 104
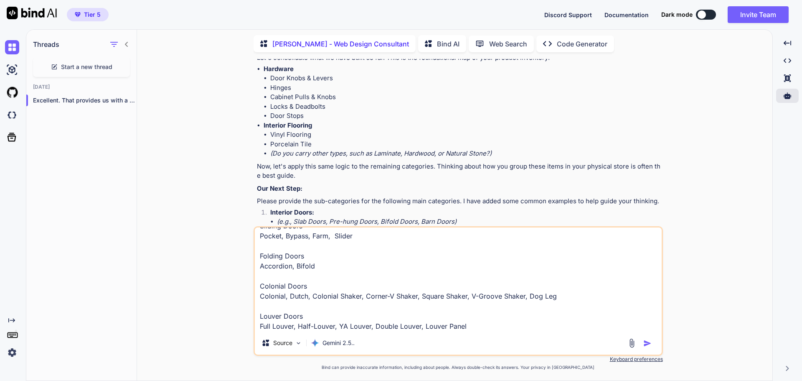
paste textarea "Door Lites"
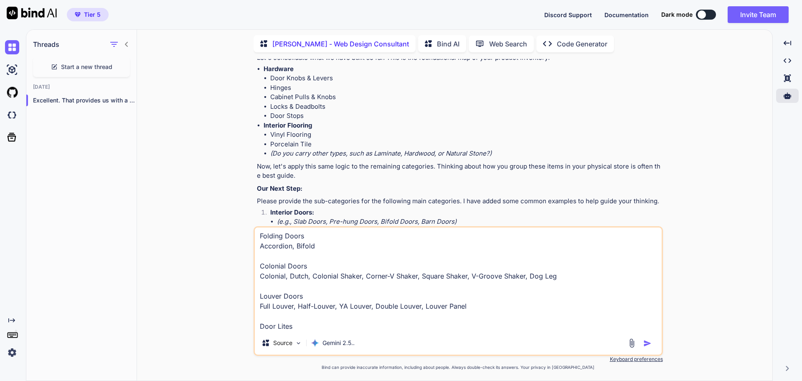
click at [263, 322] on textarea "Additionally there are 42 Door Types and Styles, find sub-categories where thes…" at bounding box center [458, 279] width 407 height 104
paste textarea "Two-Panel Half-Lite"
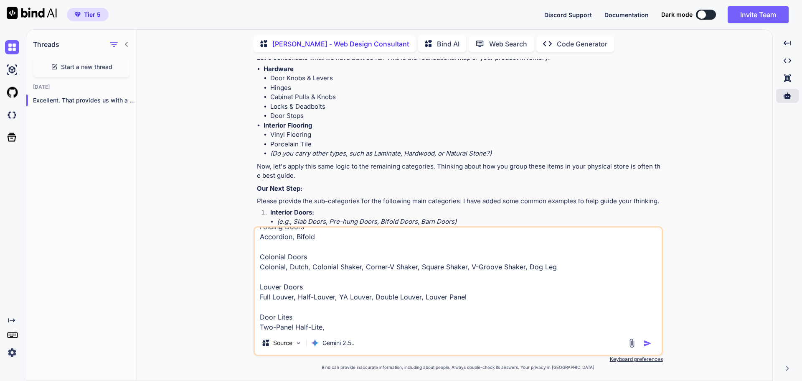
click at [341, 323] on textarea "Additionally there are 42 Door Types and Styles, find sub-categories where thes…" at bounding box center [458, 279] width 407 height 104
paste textarea "Two-Panel Three-Quarter Lite"
click at [431, 324] on textarea "Additionally there are 42 Door Types and Styles, find sub-categories where thes…" at bounding box center [458, 279] width 407 height 104
paste textarea "Nine-Lite"
click at [467, 325] on textarea "Additionally there are 42 Door Types and Styles, find sub-categories where thes…" at bounding box center [458, 279] width 407 height 104
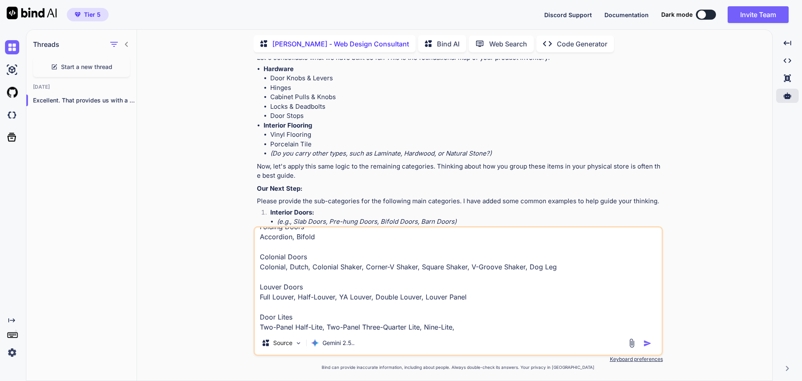
paste textarea "Fifteen-Lite"
click at [504, 325] on textarea "Additionally there are 42 Door Types and Styles, find sub-categories where thes…" at bounding box center [458, 279] width 407 height 104
paste textarea "Narrow Lite"
click at [548, 329] on textarea "Additionally there are 42 Door Types and Styles, find sub-categories where thes…" at bounding box center [458, 279] width 407 height 104
paste textarea "Half Glass"
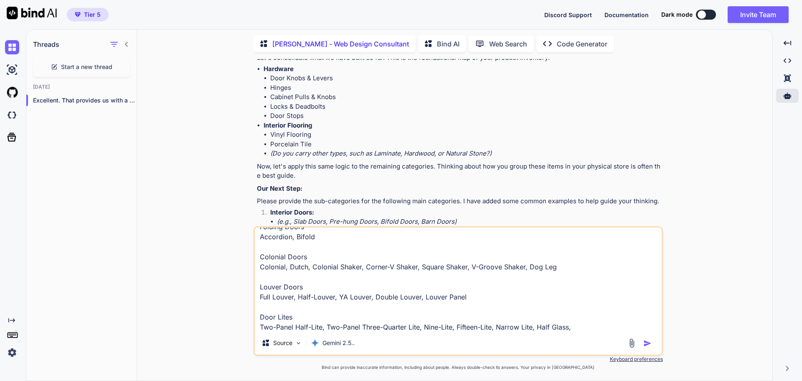
click at [580, 325] on textarea "Additionally there are 42 Door Types and Styles, find sub-categories where thes…" at bounding box center [458, 279] width 407 height 104
paste textarea "Full Glass"
click at [622, 322] on textarea "Additionally there are 42 Door Types and Styles, find sub-categories where thes…" at bounding box center [458, 279] width 407 height 104
paste textarea "Vision Lite"
click at [647, 325] on textarea "Additionally there are 42 Door Types and Styles, find sub-categories where thes…" at bounding box center [458, 279] width 407 height 104
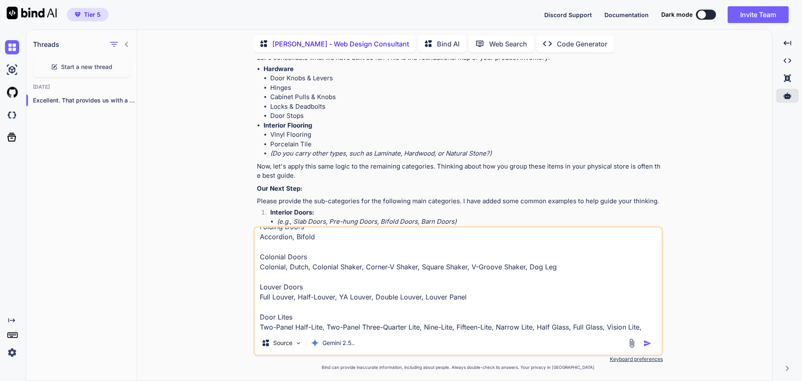
paste textarea "Decorative Window"
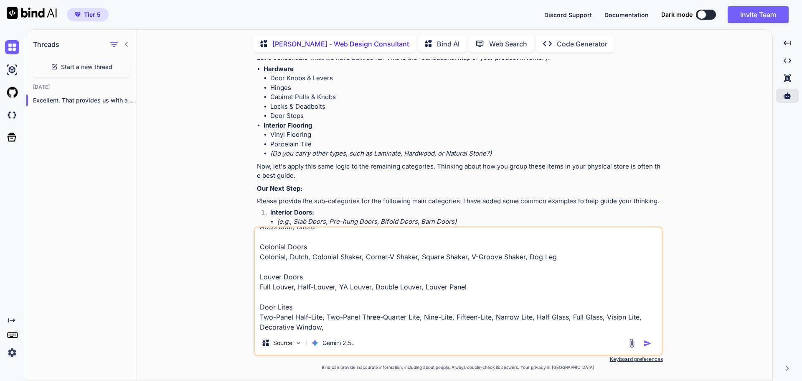
click at [334, 329] on textarea "Additionally there are 42 Door Types and Styles, find sub-categories where thes…" at bounding box center [458, 279] width 407 height 104
paste textarea "Tudor"
click at [354, 327] on textarea "Additionally there are 42 Door Types and Styles, find sub-categories where thes…" at bounding box center [458, 279] width 407 height 104
paste textarea "Four-Panel Half-Moon Window"
click at [458, 326] on textarea "Additionally there are 42 Door Types and Styles, find sub-categories where thes…" at bounding box center [458, 279] width 407 height 104
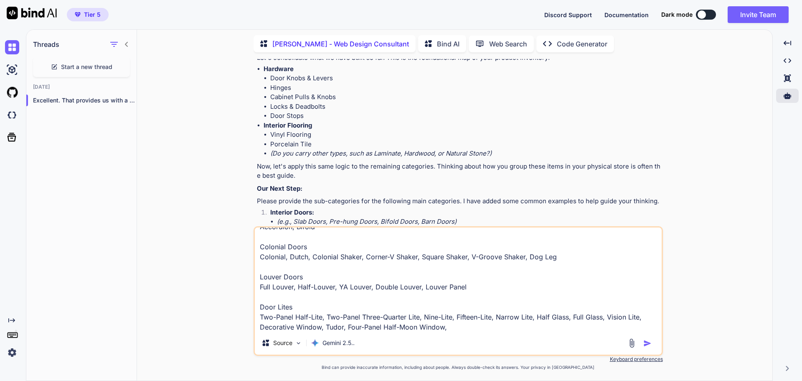
paste textarea "Four-Panel Half-Moon"
click at [550, 334] on div "Additionally there are 42 Door Types and Styles, find sub-categories where thes…" at bounding box center [458, 290] width 409 height 129
click at [550, 330] on textarea "Additionally there are 42 Door Types and Styles, find sub-categories where thes…" at bounding box center [458, 279] width 407 height 104
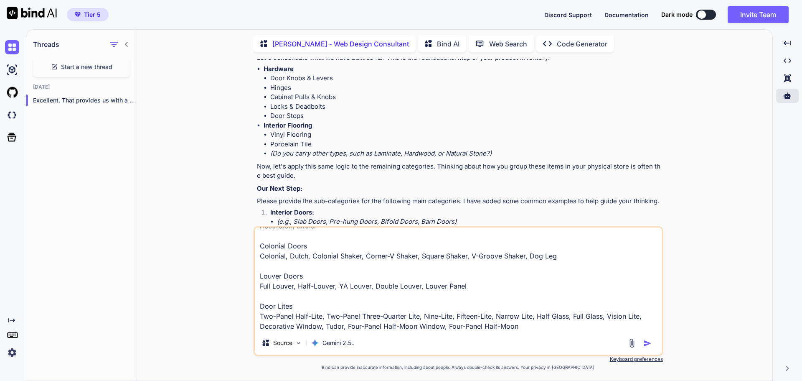
click at [264, 323] on textarea "Additionally there are 42 Door Types and Styles, find sub-categories where thes…" at bounding box center [458, 279] width 407 height 104
paste textarea "Functional Doors"
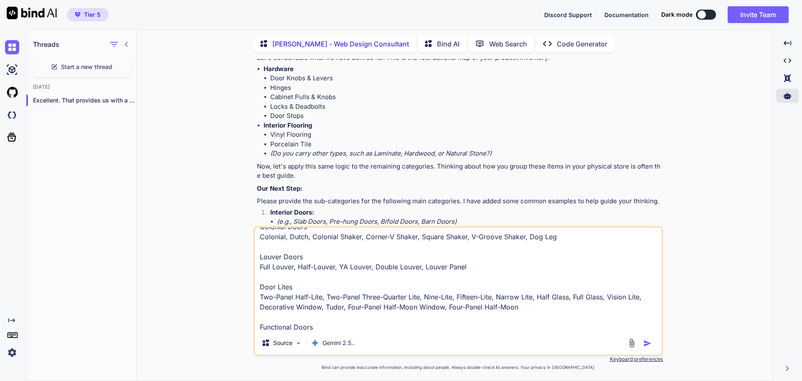
scroll to position [131, 0]
click at [264, 326] on textarea "Additionally there are 42 Door Types and Styles, find sub-categories where thes…" at bounding box center [458, 279] width 407 height 104
paste textarea "French"
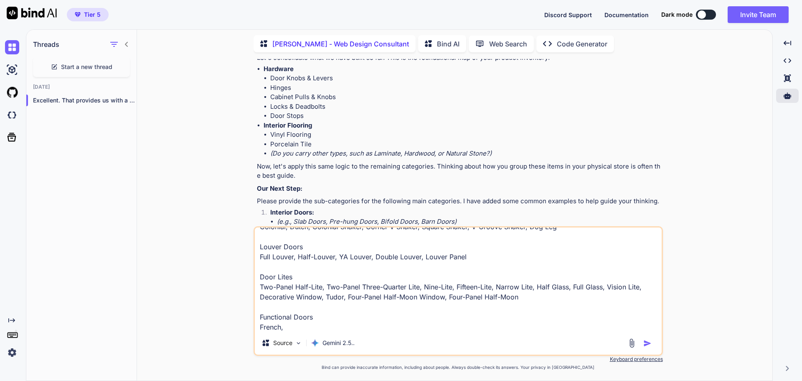
click at [302, 325] on textarea "Additionally there are 42 Door Types and Styles, find sub-categories where thes…" at bounding box center [458, 279] width 407 height 104
paste textarea "Storm"
click at [320, 324] on textarea "Additionally there are 42 Door Types and Styles, find sub-categories where thes…" at bounding box center [458, 279] width 407 height 104
paste textarea "Flush"
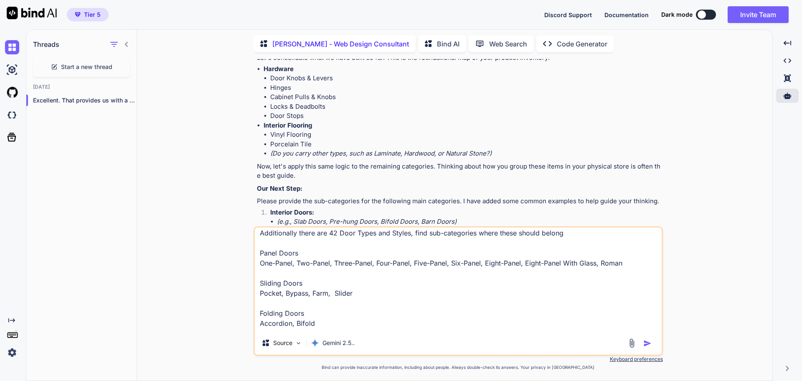
scroll to position [0, 0]
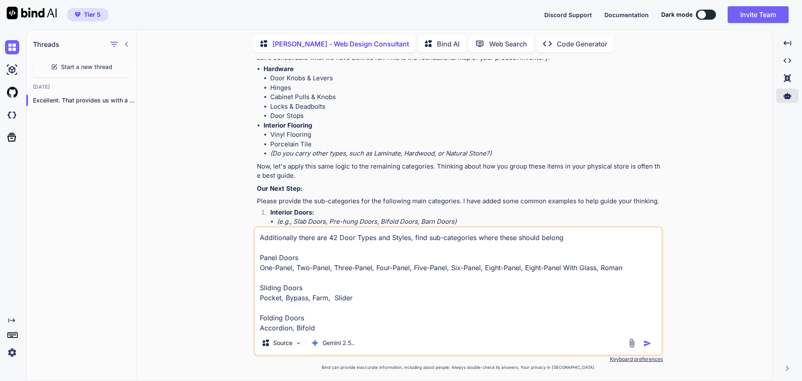
click at [259, 256] on textarea "Additionally there are 42 Door Types and Styles, find sub-categories where thes…" at bounding box center [458, 279] width 407 height 104
click at [261, 256] on textarea "Additionally there are 42 Door Types and Styles, find sub-categories where thes…" at bounding box center [458, 279] width 407 height 104
click at [303, 257] on textarea "Additionally there are 42 Door Types and Styles, find sub-categories where thes…" at bounding box center [458, 279] width 407 height 104
paste textarea "interior doors"
click at [298, 258] on textarea "Additionally there are 42 Door Types and Styles, find sub-categories where thes…" at bounding box center [458, 279] width 407 height 104
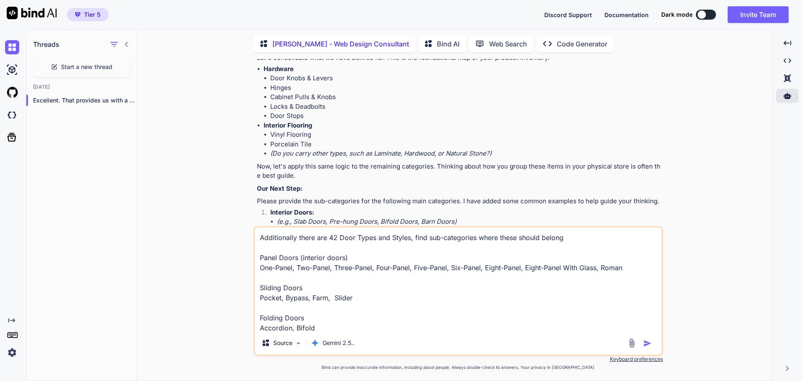
drag, startPoint x: 300, startPoint y: 256, endPoint x: 348, endPoint y: 259, distance: 48.1
click at [348, 259] on textarea "Additionally there are 42 Door Types and Styles, find sub-categories where thes…" at bounding box center [458, 279] width 407 height 104
click at [326, 284] on textarea "Additionally there are 42 Door Types and Styles, find sub-categories where thes…" at bounding box center [458, 279] width 407 height 104
paste textarea "(interior doors)"
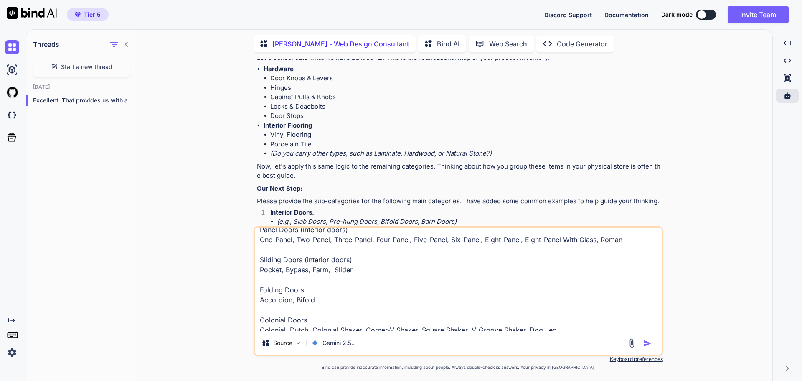
scroll to position [42, 0]
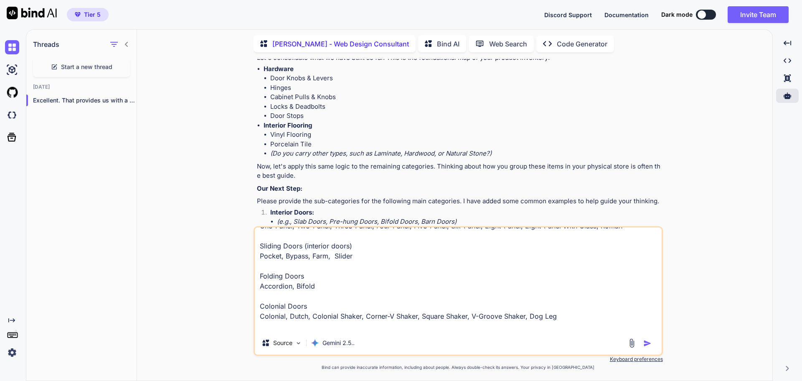
click at [306, 276] on textarea "Additionally there are 42 Door Types and Styles, find sub-categories where thes…" at bounding box center [458, 279] width 407 height 104
paste textarea "(interior doors)"
click at [340, 302] on textarea "Additionally there are 42 Door Types and Styles, find sub-categories where thes…" at bounding box center [458, 279] width 407 height 104
paste textarea "(interior doors)"
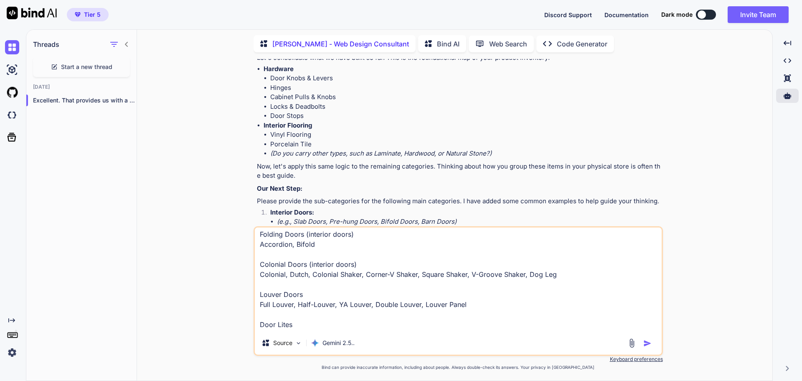
scroll to position [125, 0]
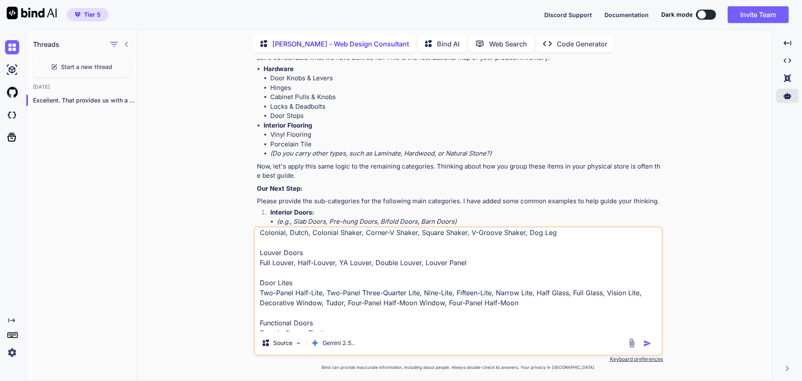
click at [310, 282] on textarea "Additionally there are 42 Door Types and Styles, find sub-categories where thes…" at bounding box center [458, 279] width 407 height 104
click at [325, 251] on textarea "Additionally there are 42 Door Types and Styles, find sub-categories where thes…" at bounding box center [458, 279] width 407 height 104
paste textarea "(interior doors)"
click at [305, 281] on textarea "Additionally there are 42 Door Types and Styles, find sub-categories where thes…" at bounding box center [458, 279] width 407 height 104
paste textarea "(interior doors)"
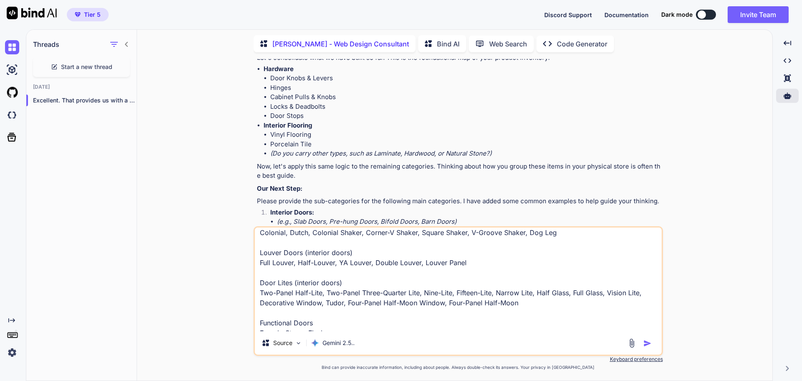
drag, startPoint x: 295, startPoint y: 282, endPoint x: 317, endPoint y: 284, distance: 22.7
click at [317, 284] on textarea "Additionally there are 42 Door Types and Styles, find sub-categories where thes…" at bounding box center [458, 279] width 407 height 104
drag, startPoint x: 319, startPoint y: 284, endPoint x: 296, endPoint y: 281, distance: 22.7
click at [296, 281] on textarea "Additionally there are 42 Door Types and Styles, find sub-categories where thes…" at bounding box center [458, 279] width 407 height 104
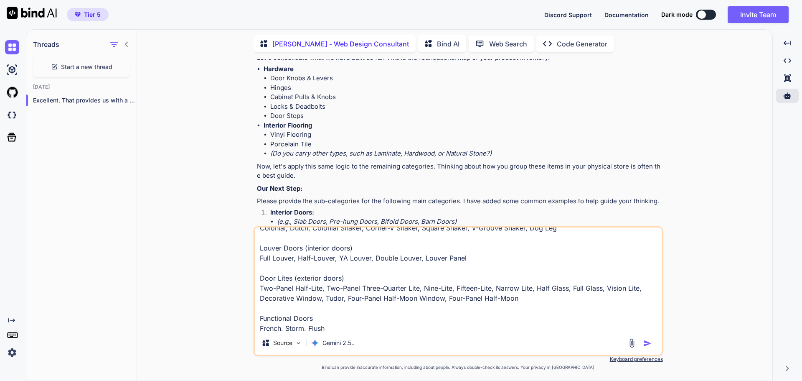
scroll to position [132, 0]
click at [317, 312] on textarea "Additionally there are 42 Door Types and Styles, find sub-categories where thes…" at bounding box center [458, 279] width 407 height 104
drag, startPoint x: 293, startPoint y: 275, endPoint x: 343, endPoint y: 277, distance: 49.8
click at [343, 277] on textarea "Additionally there are 42 Door Types and Styles, find sub-categories where thes…" at bounding box center [458, 279] width 407 height 104
click at [338, 314] on textarea "Additionally there are 42 Door Types and Styles, find sub-categories where thes…" at bounding box center [458, 279] width 407 height 104
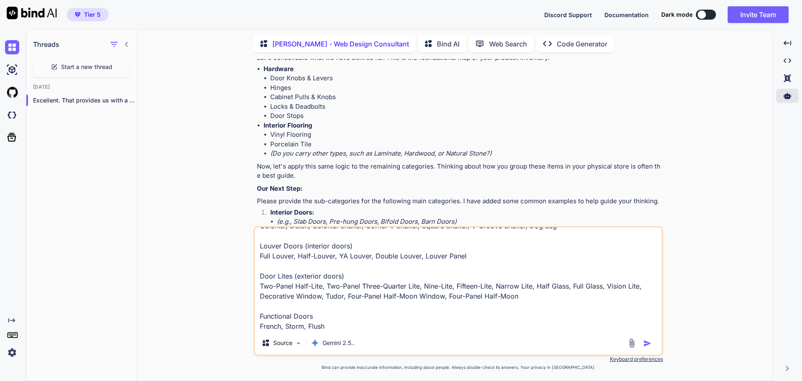
paste textarea "(exterior doors)"
type textarea "Additionally there are 42 Door Types and Styles, find sub-categories where thes…"
click at [370, 325] on textarea "Additionally there are 42 Door Types and Styles, find sub-categories where thes…" at bounding box center [458, 279] width 407 height 104
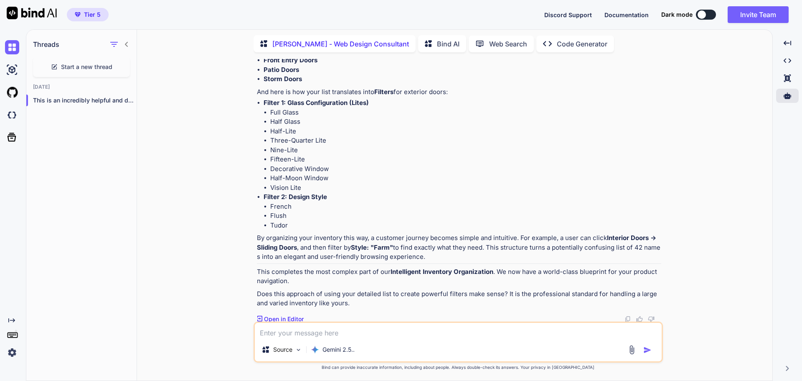
scroll to position [2909, 0]
click at [421, 325] on textarea at bounding box center [458, 329] width 407 height 15
type textarea "Yes"
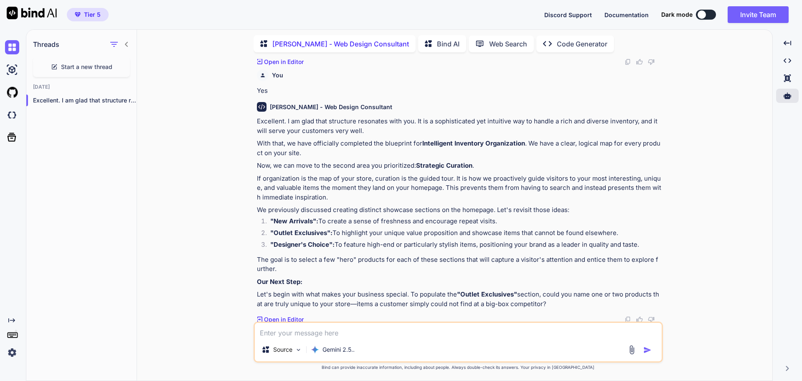
scroll to position [3167, 0]
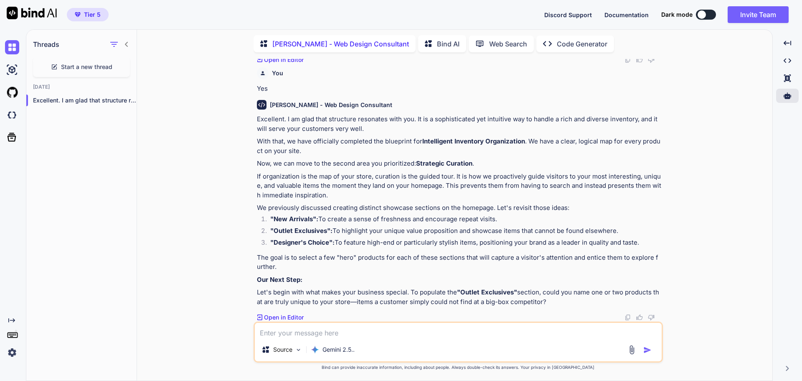
click at [368, 336] on textarea at bounding box center [458, 329] width 407 height 15
click at [270, 331] on textarea "Yes, I totally forgot to include this in the main category" at bounding box center [458, 329] width 407 height 15
click at [371, 333] on textarea "Yes!!! I totally forgot to include this in the main category" at bounding box center [458, 329] width 407 height 15
click at [498, 335] on textarea "Yes!!! I totally forgot to include this as a main category that is unique." at bounding box center [458, 329] width 407 height 15
paste textarea "PVC Wall Panel"
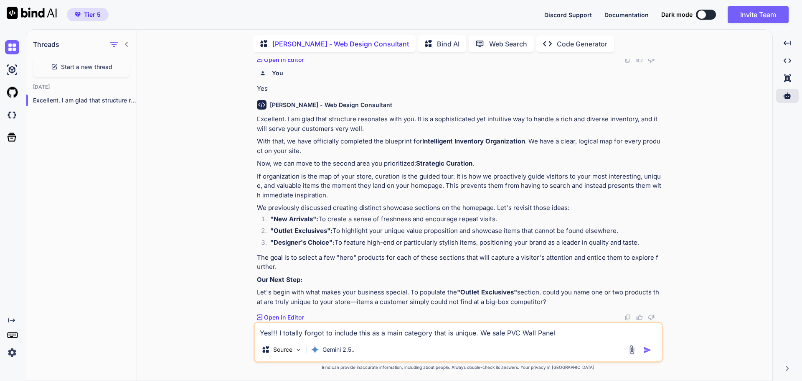
click at [569, 335] on textarea "Yes!!! I totally forgot to include this as a main category that is unique. We s…" at bounding box center [458, 329] width 407 height 15
paste textarea "they are 100% waterproof, durable, easy to install, and resistant to mold and m…"
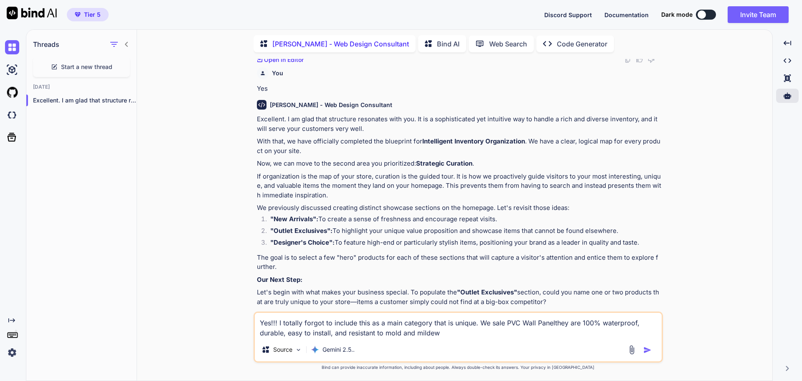
click at [552, 322] on textarea "Yes!!! I totally forgot to include this as a main category that is unique. We s…" at bounding box center [458, 324] width 407 height 25
click at [466, 331] on textarea "Yes!!! I totally forgot to include this as a main category that is unique. We s…" at bounding box center [458, 324] width 407 height 25
click at [464, 333] on textarea "Yes!!! I totally forgot to include this as a main category that is unique. We s…" at bounding box center [458, 324] width 407 height 25
click at [496, 322] on textarea "Yes!!! I totally forgot to include this as a main category that is unique. We s…" at bounding box center [458, 324] width 407 height 25
drag, startPoint x: 490, startPoint y: 336, endPoint x: 467, endPoint y: 332, distance: 23.4
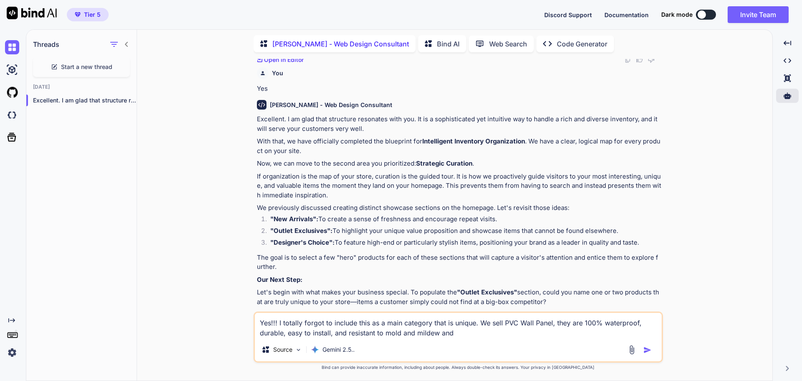
click at [470, 330] on textarea "Yes!!! I totally forgot to include this as a main category that is unique. We s…" at bounding box center [458, 324] width 407 height 25
click at [462, 333] on textarea "Yes!!! I totally forgot to include this as a main category that is unique. We s…" at bounding box center [458, 324] width 407 height 25
paste textarea "Premium Wood Slat Wall Panels"
click at [456, 330] on textarea "Yes!!! I totally forgot to include this as a main category that is unique. We s…" at bounding box center [458, 324] width 407 height 25
click at [558, 334] on textarea "Yes!!! I totally forgot to include this as a main category that is unique. We s…" at bounding box center [458, 324] width 407 height 25
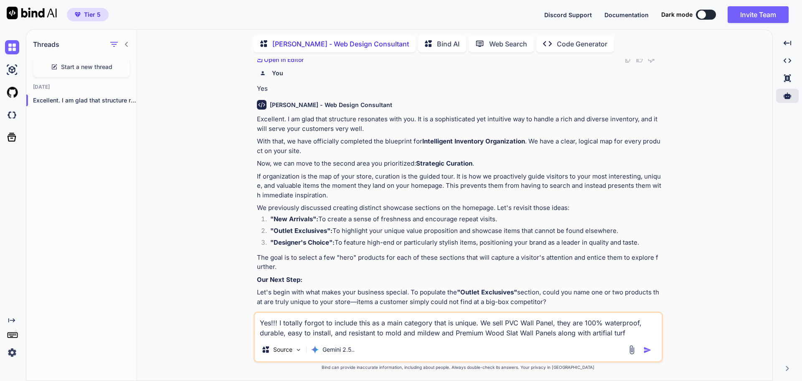
drag, startPoint x: 607, startPoint y: 331, endPoint x: 590, endPoint y: 338, distance: 18.0
click at [590, 338] on div "Yes!!! I totally forgot to include this as a main category that is unique. We s…" at bounding box center [458, 336] width 409 height 51
click at [599, 332] on textarea "Yes!!! I totally forgot to include this as a main category that is unique. We s…" at bounding box center [458, 324] width 407 height 25
type textarea "Yes!!! I totally forgot to include this as a main category that is unique. We s…"
click at [648, 348] on img "button" at bounding box center [647, 349] width 8 height 8
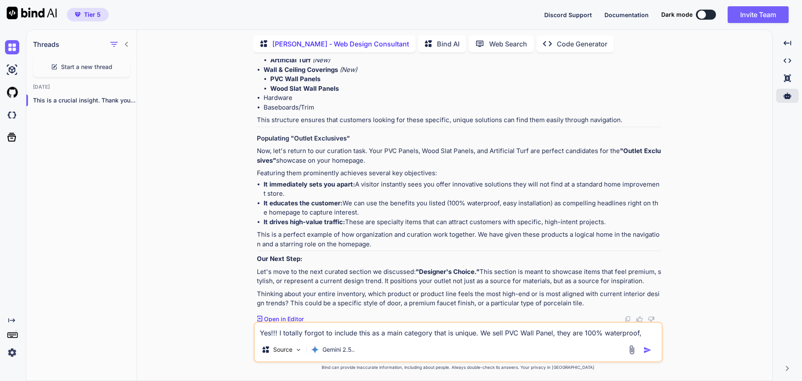
scroll to position [3666, 0]
click at [458, 326] on textarea "Yes!!! I totally forgot to include this as a main category that is unique. We s…" at bounding box center [458, 329] width 407 height 15
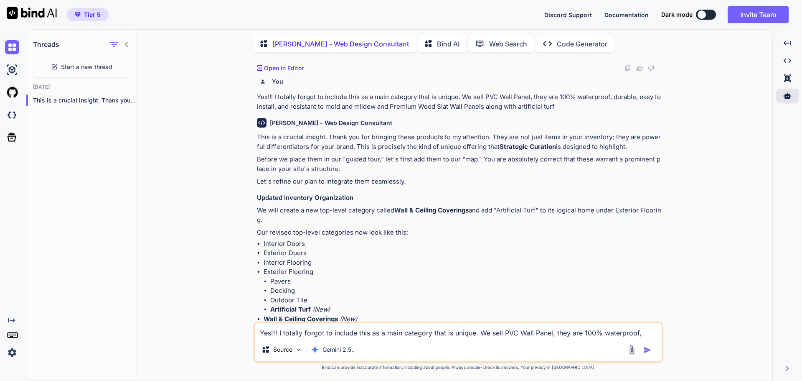
scroll to position [3374, 0]
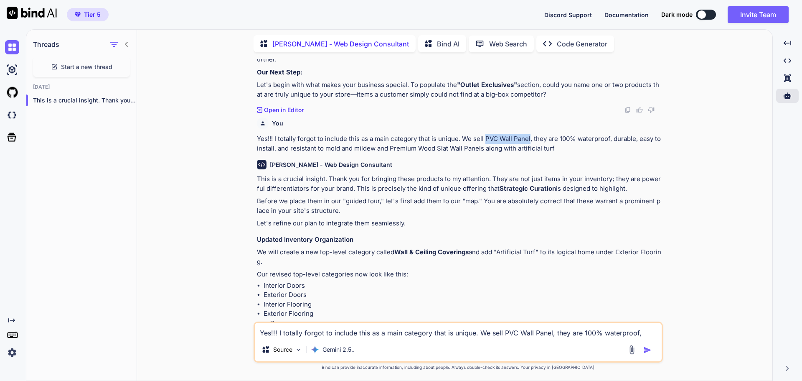
drag, startPoint x: 487, startPoint y: 139, endPoint x: 529, endPoint y: 140, distance: 42.6
click at [529, 140] on p "Yes!!! I totally forgot to include this as a main category that is unique. We s…" at bounding box center [459, 143] width 404 height 19
click at [277, 330] on textarea "Yes!!! I totally forgot to include this as a main category that is unique. We s…" at bounding box center [458, 329] width 407 height 15
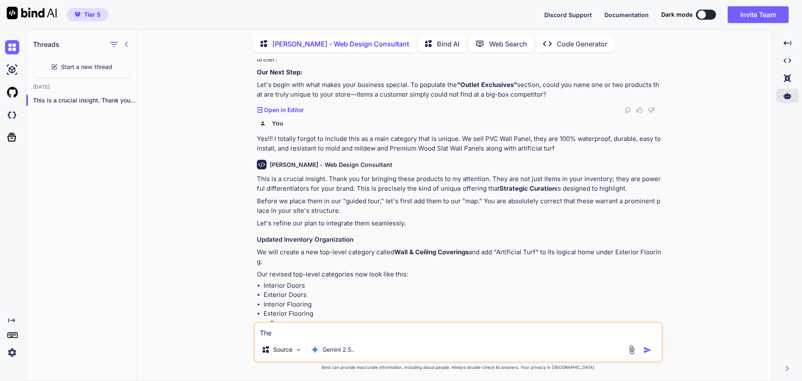
paste textarea "PVC Wall Panel"
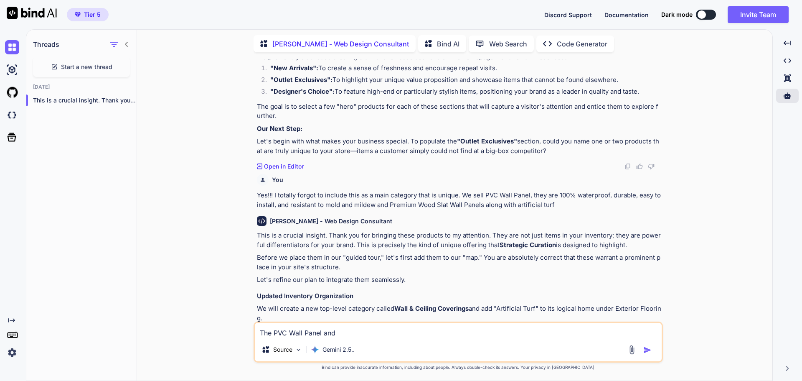
scroll to position [3332, 0]
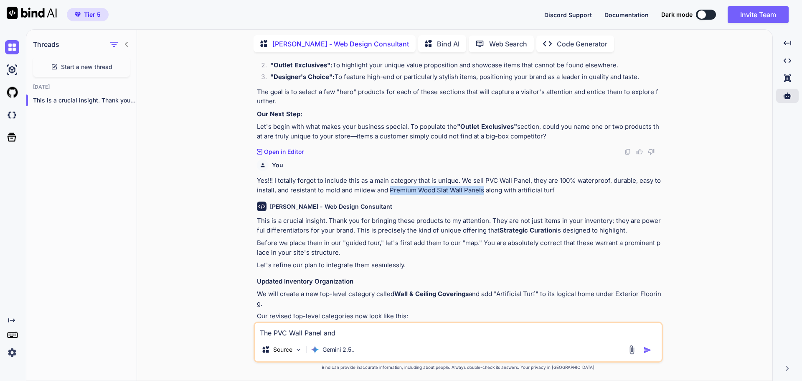
drag, startPoint x: 390, startPoint y: 189, endPoint x: 483, endPoint y: 192, distance: 92.8
click at [483, 192] on p "Yes!!! I totally forgot to include this as a main category that is unique. We s…" at bounding box center [459, 185] width 404 height 19
click at [354, 333] on textarea "The PVC Wall Panel and" at bounding box center [458, 329] width 407 height 15
paste textarea "Premium Wood Slat Wall Panels"
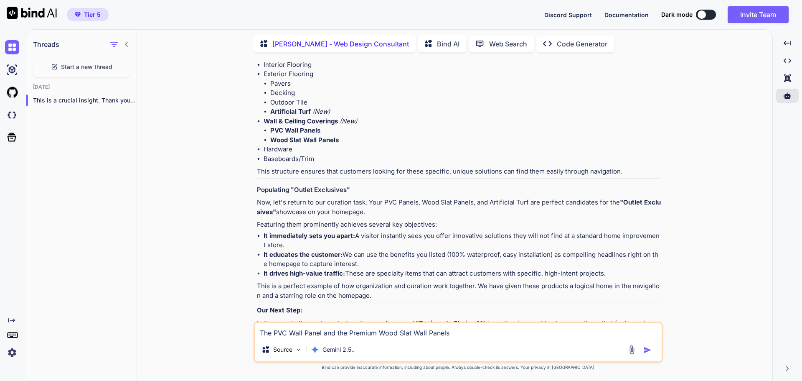
scroll to position [3666, 0]
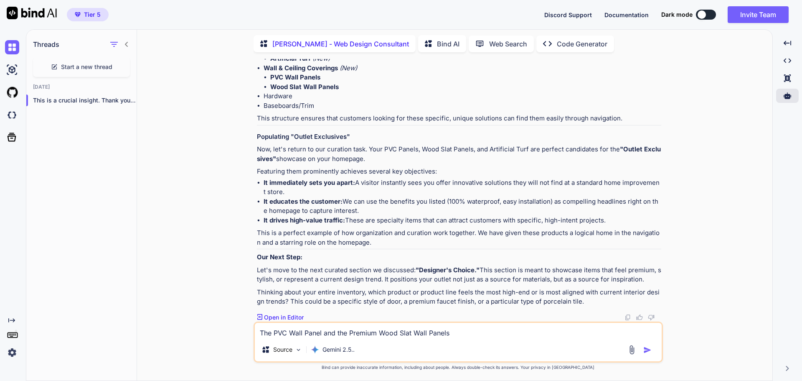
type textarea "The PVC Wall Panel and the Premium Wood Slat Wall Panels"
click at [646, 351] on img "button" at bounding box center [647, 349] width 8 height 8
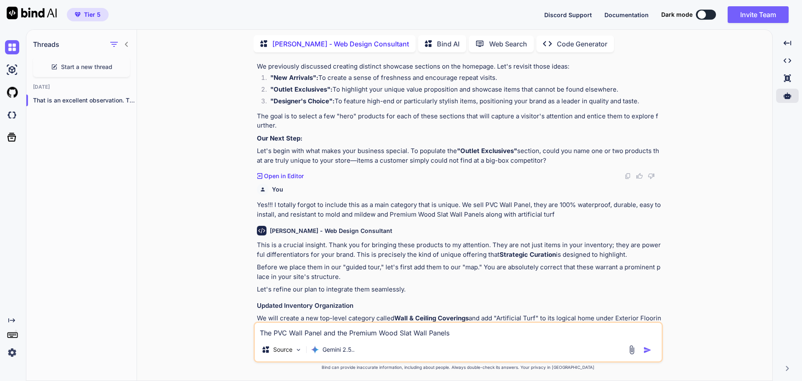
scroll to position [3314, 0]
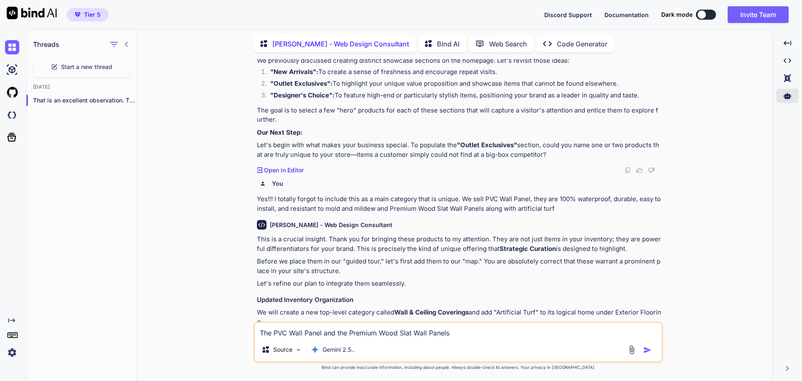
click at [350, 332] on textarea "The PVC Wall Panel and the Premium Wood Slat Wall Panels" at bounding box center [458, 329] width 407 height 15
type textarea "Our five panel doors"
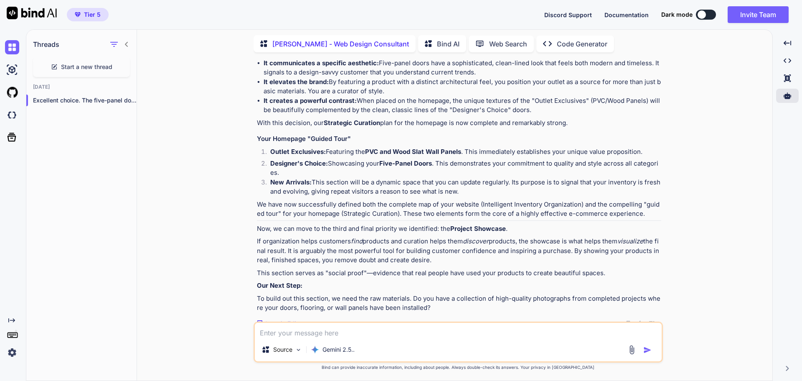
scroll to position [4326, 0]
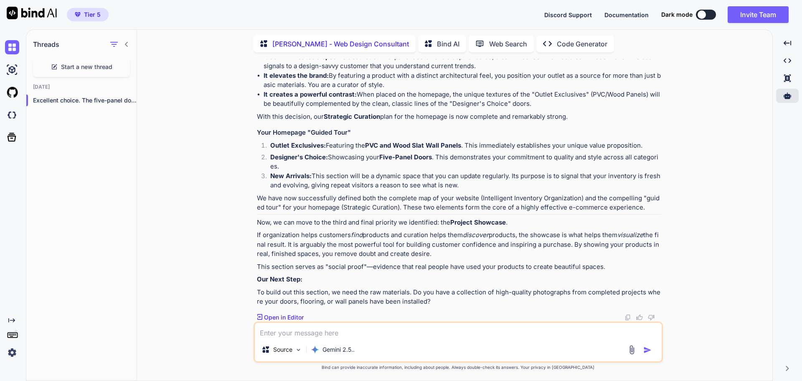
click at [335, 325] on textarea at bounding box center [458, 329] width 407 height 15
type textarea "yes"
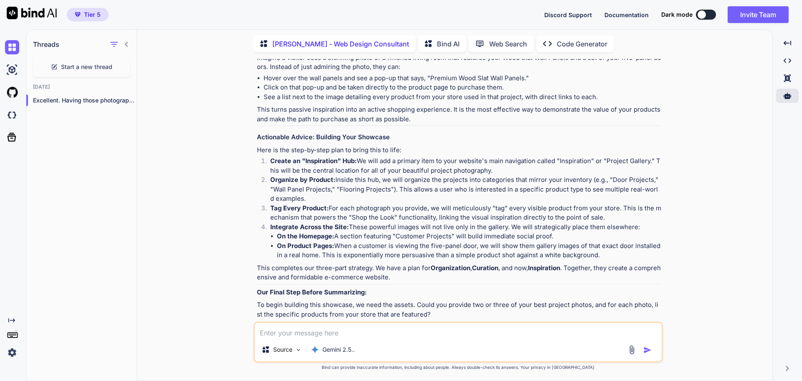
scroll to position [4742, 0]
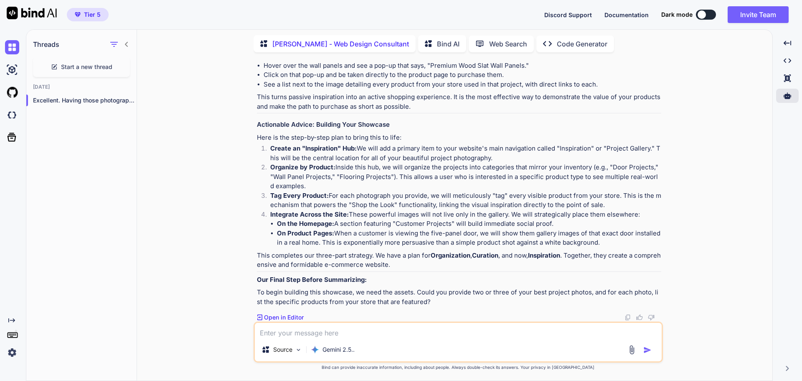
click at [325, 330] on textarea at bounding box center [458, 329] width 407 height 15
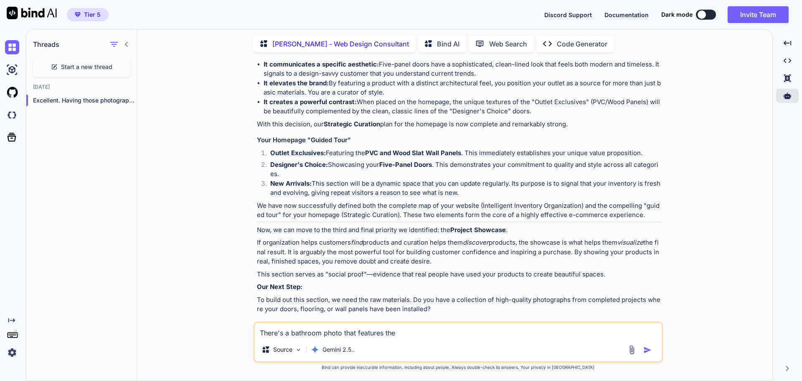
scroll to position [4324, 0]
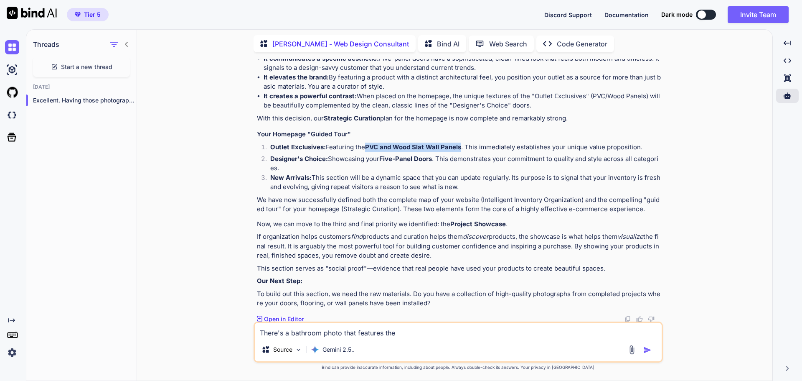
drag, startPoint x: 368, startPoint y: 144, endPoint x: 463, endPoint y: 149, distance: 95.4
click at [463, 149] on li "Outlet Exclusives: Featuring the PVC and Wood Slat Wall Panels . This immediate…" at bounding box center [463, 148] width 398 height 12
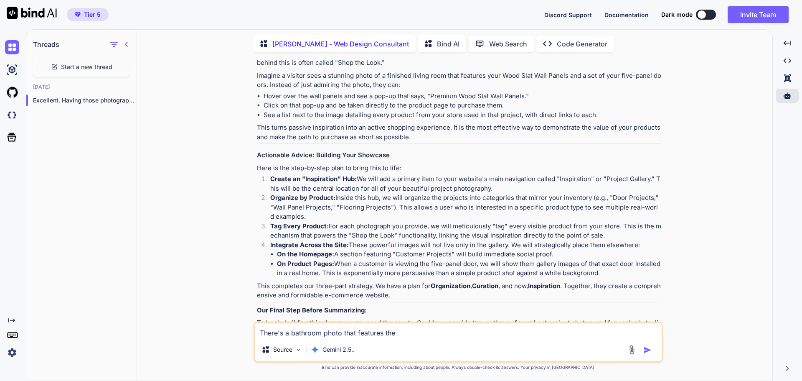
scroll to position [4742, 0]
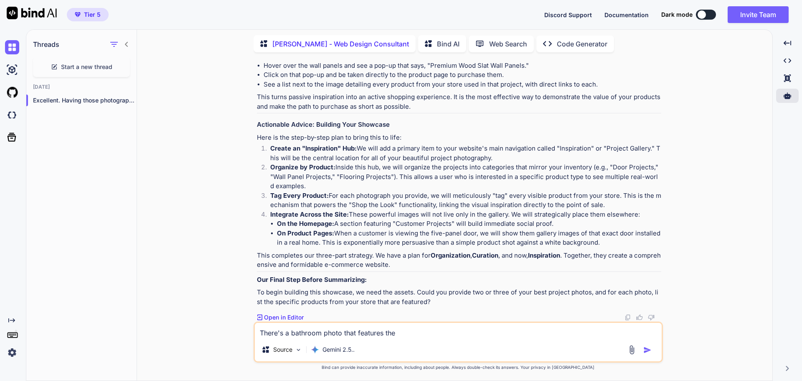
click at [410, 334] on textarea "There's a bathroom photo that features the" at bounding box center [458, 329] width 407 height 15
paste textarea "PVC and Wood Slat Wall Panels"
click at [412, 333] on textarea "There's a bathroom photo that features the PVC and Wood Slat Wall Panels" at bounding box center [458, 329] width 407 height 15
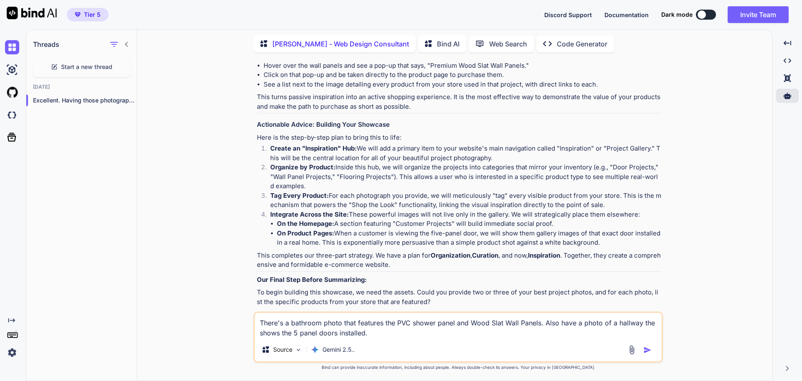
type textarea "There's a bathroom photo that features the PVC shower panel and Wood Slat Wall …"
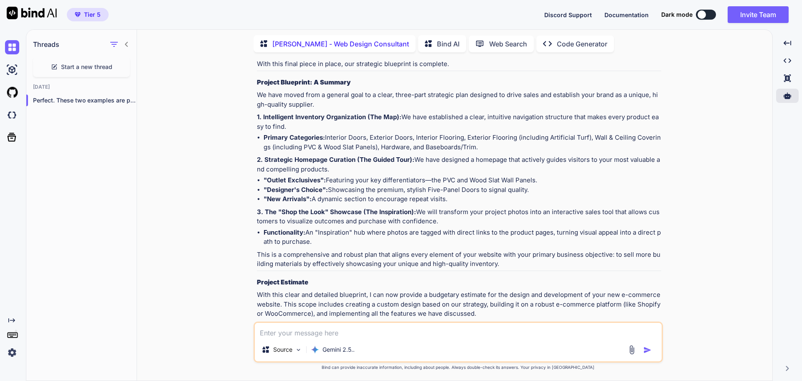
scroll to position [5208, 0]
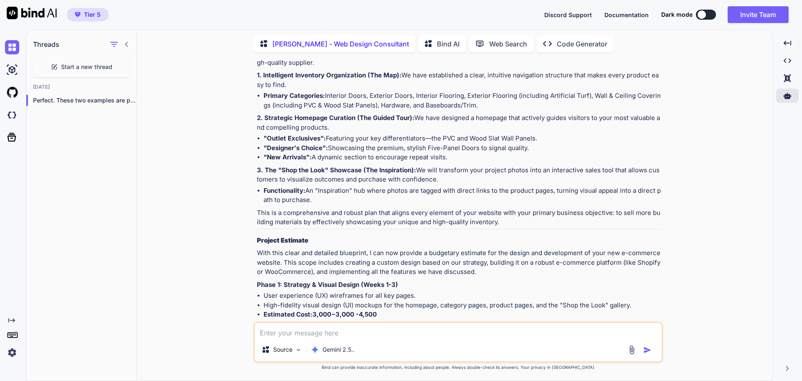
drag, startPoint x: 331, startPoint y: 97, endPoint x: 642, endPoint y: 104, distance: 310.9
click at [642, 104] on li "Primary Categories: Interior Doors, Exterior Doors, Interior Flooring, Exterior…" at bounding box center [463, 100] width 398 height 19
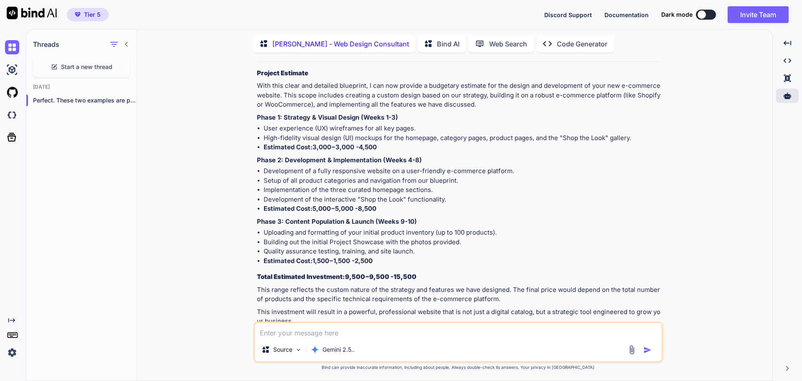
scroll to position [5417, 0]
